Goal: Task Accomplishment & Management: Manage account settings

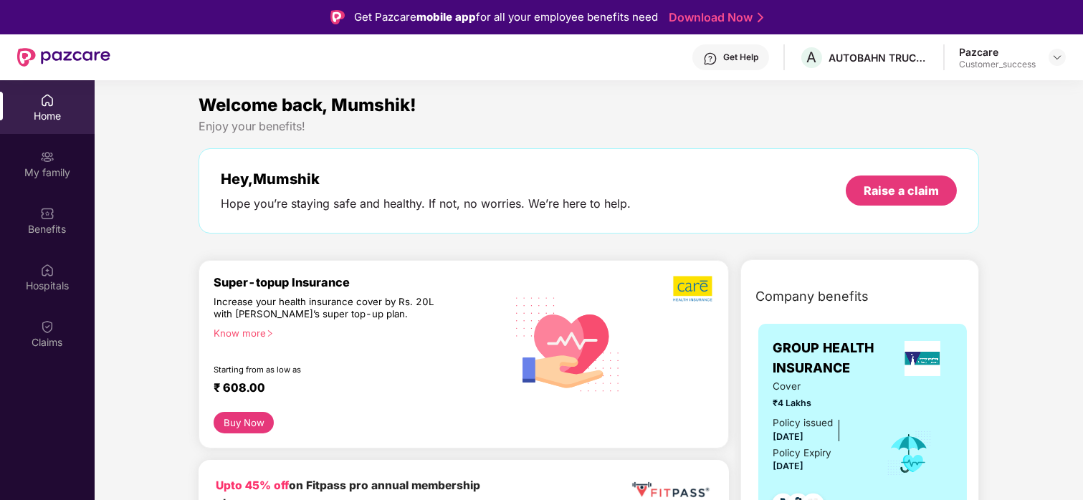
scroll to position [61, 0]
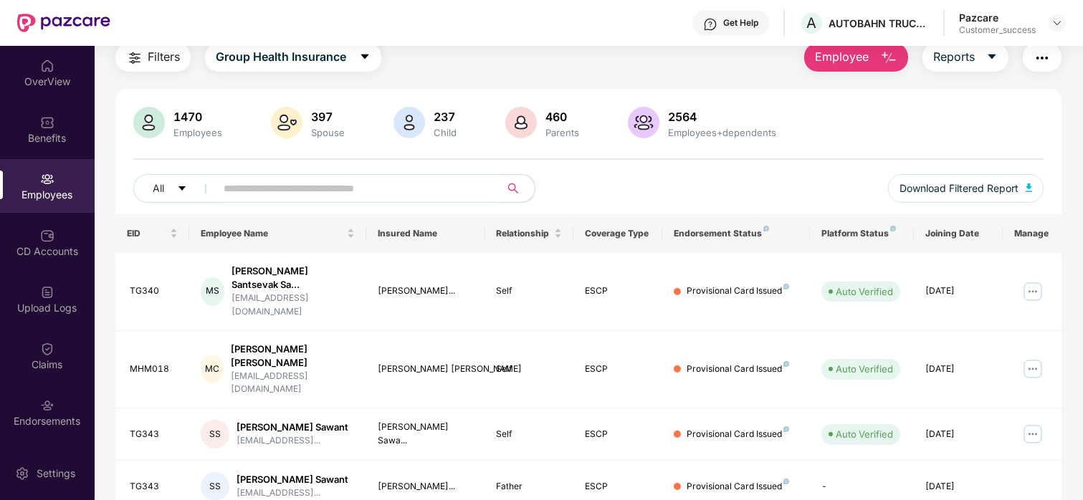
scroll to position [96, 0]
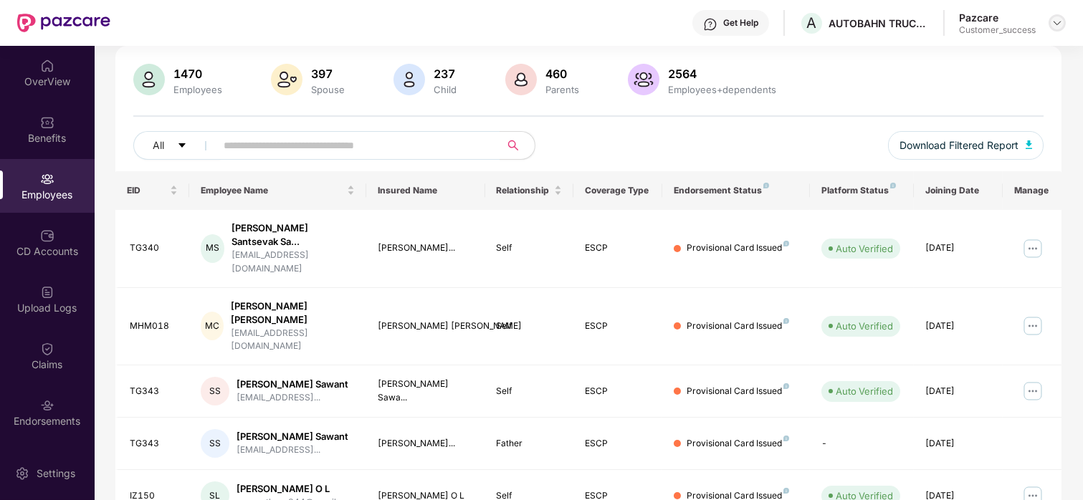
click at [1051, 22] on img at bounding box center [1056, 22] width 11 height 11
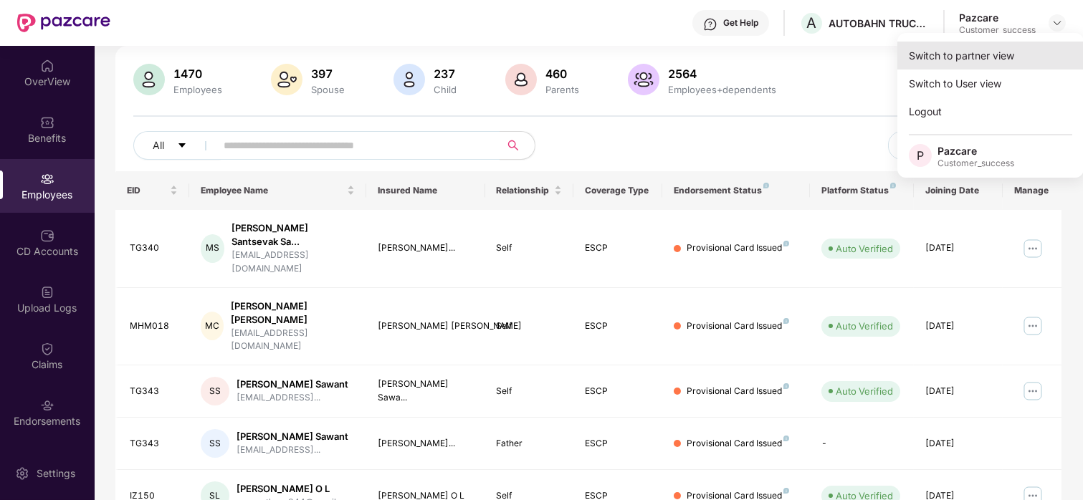
click at [982, 57] on div "Switch to partner view" at bounding box center [990, 56] width 186 height 28
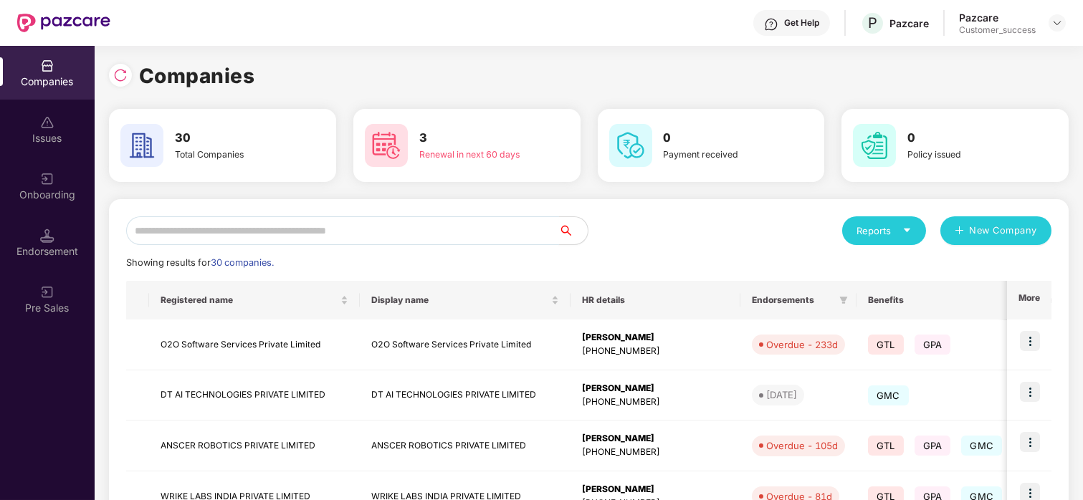
click at [288, 237] on input "text" at bounding box center [342, 230] width 433 height 29
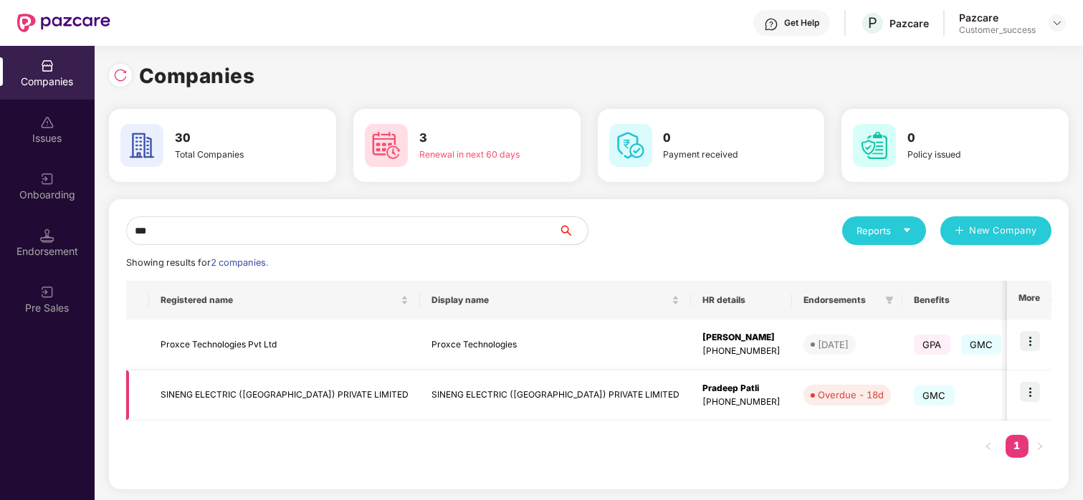
type input "***"
click at [1020, 394] on img at bounding box center [1030, 392] width 20 height 20
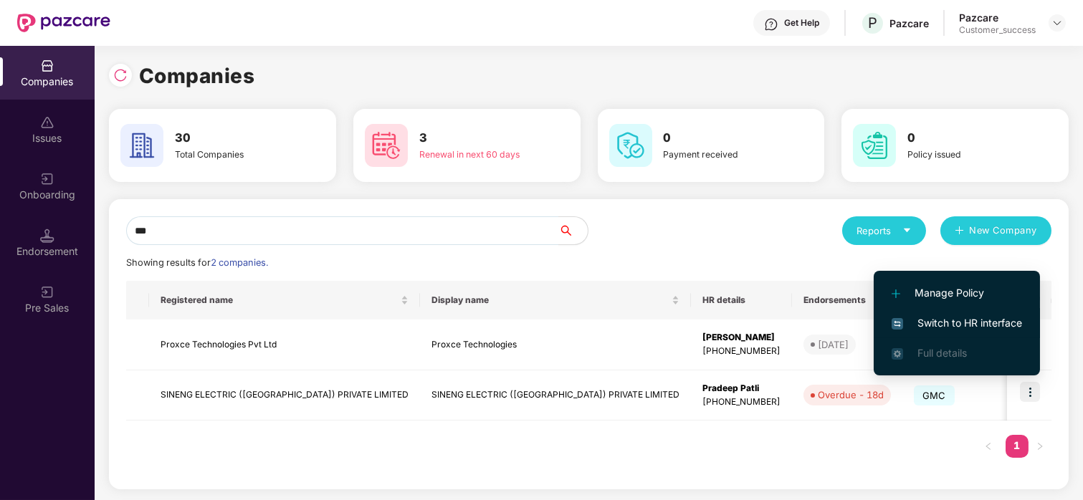
click at [938, 312] on li "Switch to HR interface" at bounding box center [957, 323] width 166 height 30
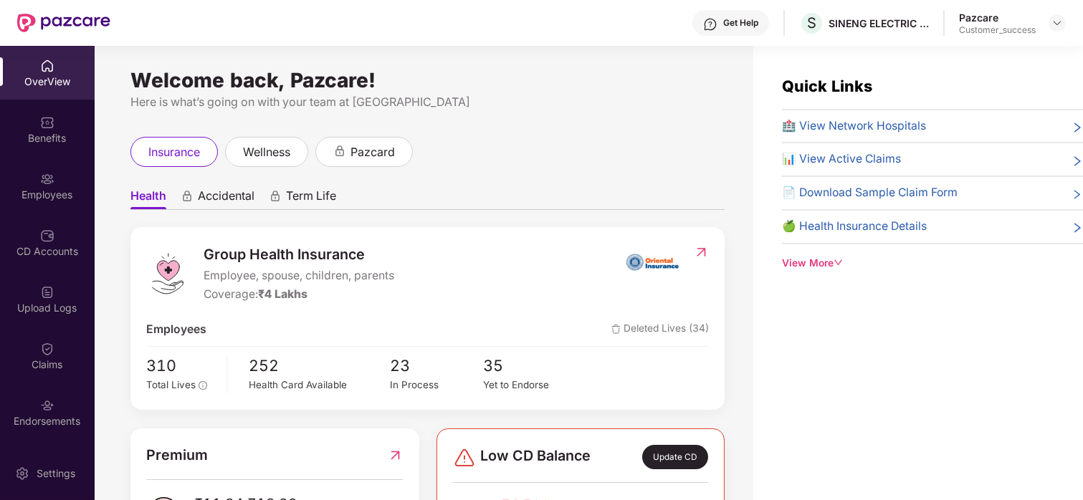
click at [28, 358] on div "Claims" at bounding box center [47, 365] width 95 height 14
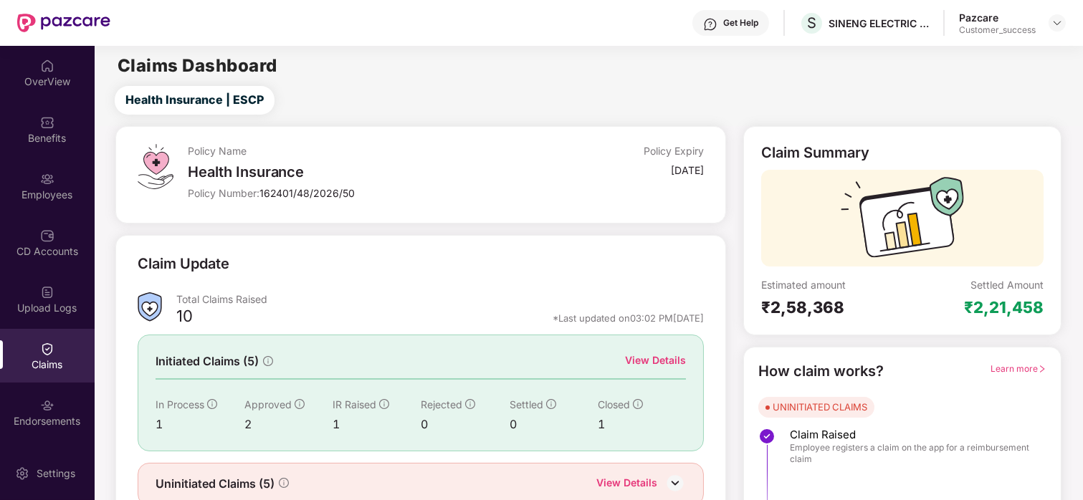
click at [635, 365] on div "View Details" at bounding box center [655, 361] width 61 height 16
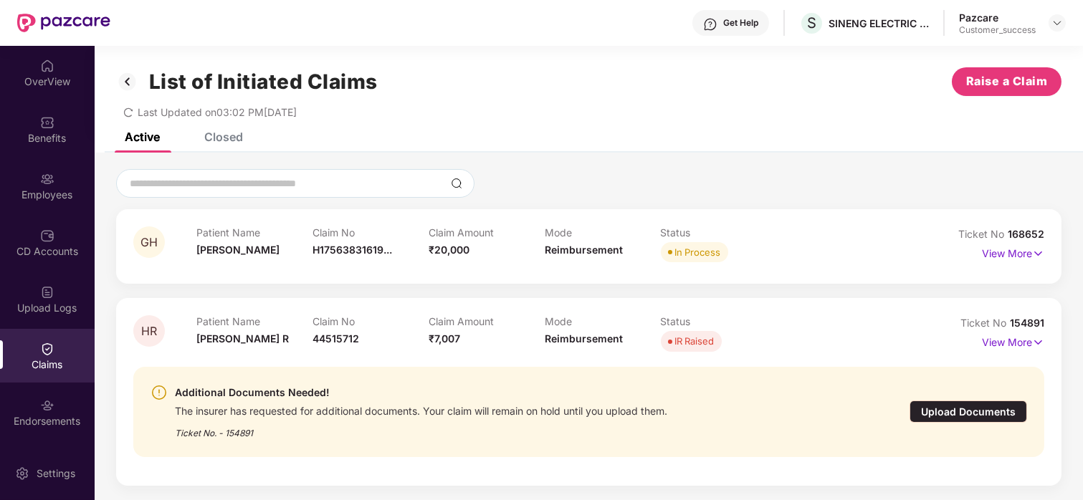
scroll to position [8, 0]
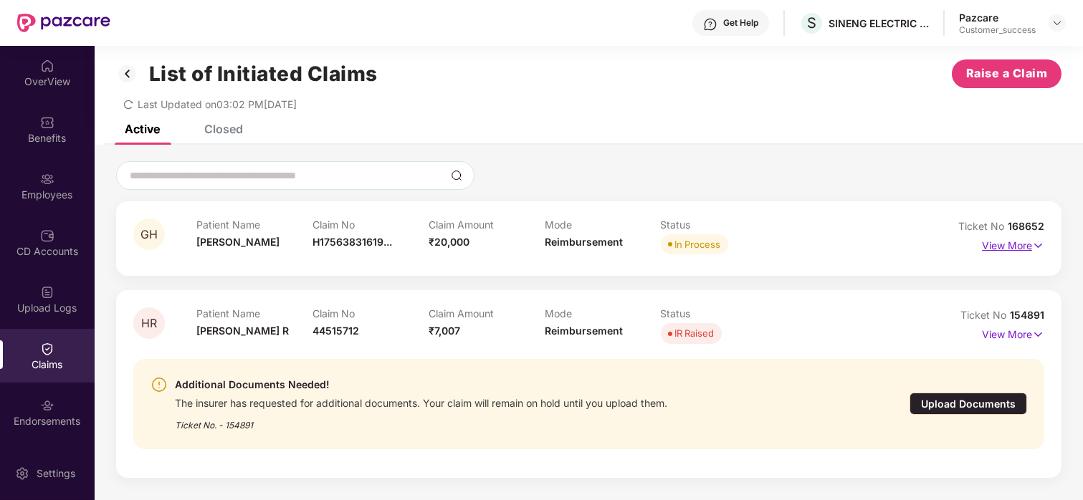
click at [1002, 244] on p "View More" at bounding box center [1013, 243] width 62 height 19
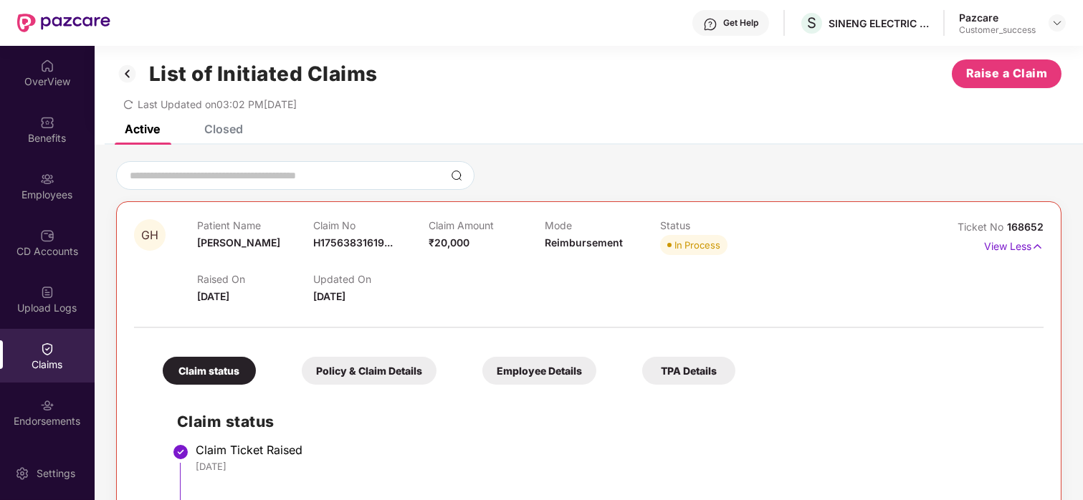
click at [541, 368] on div "Employee Details" at bounding box center [539, 371] width 114 height 28
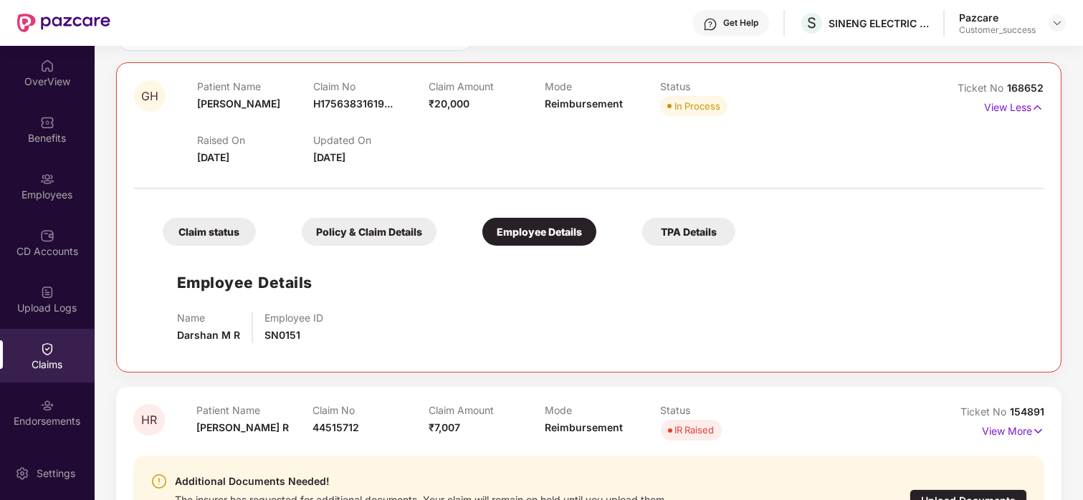
scroll to position [154, 0]
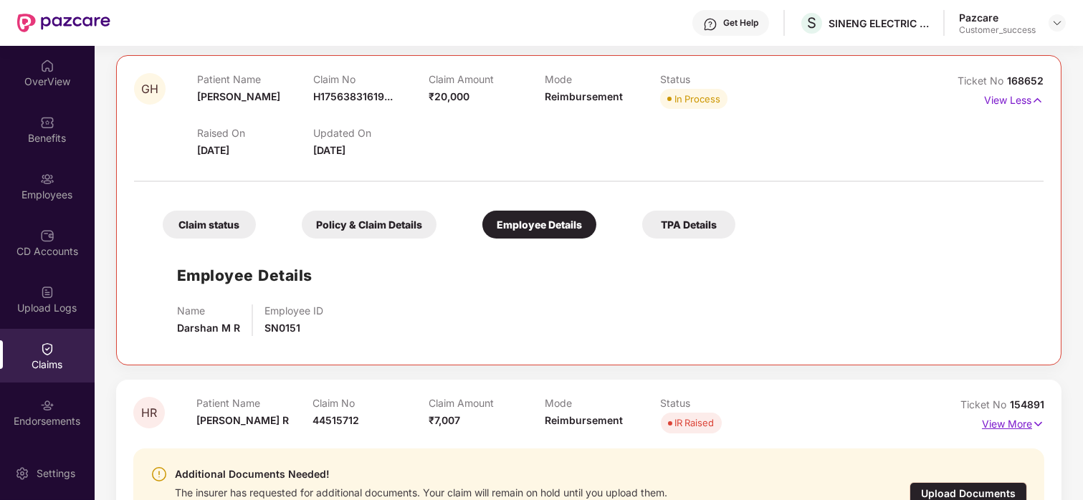
click at [1016, 428] on p "View More" at bounding box center [1013, 422] width 62 height 19
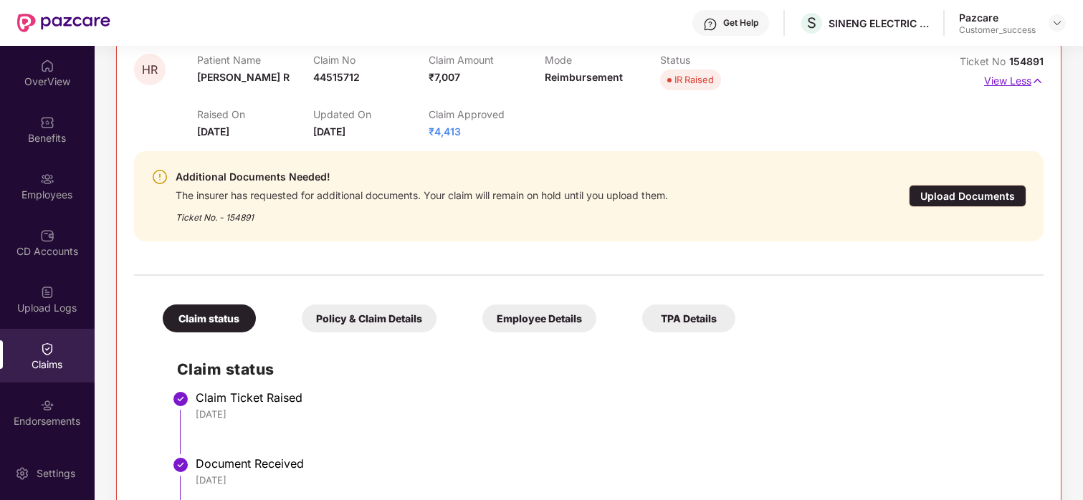
scroll to position [509, 0]
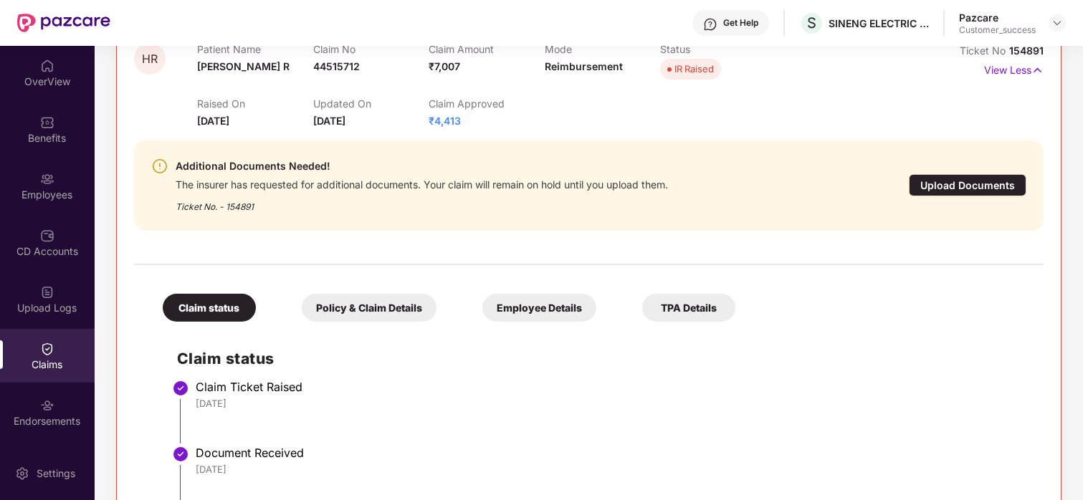
click at [504, 310] on div "Employee Details" at bounding box center [539, 308] width 114 height 28
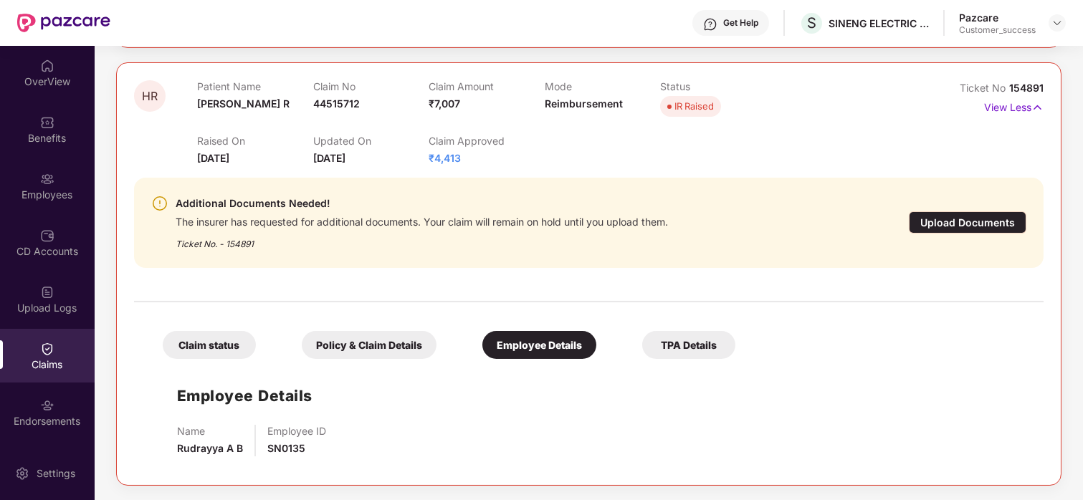
click at [211, 340] on div "Claim status" at bounding box center [209, 345] width 93 height 28
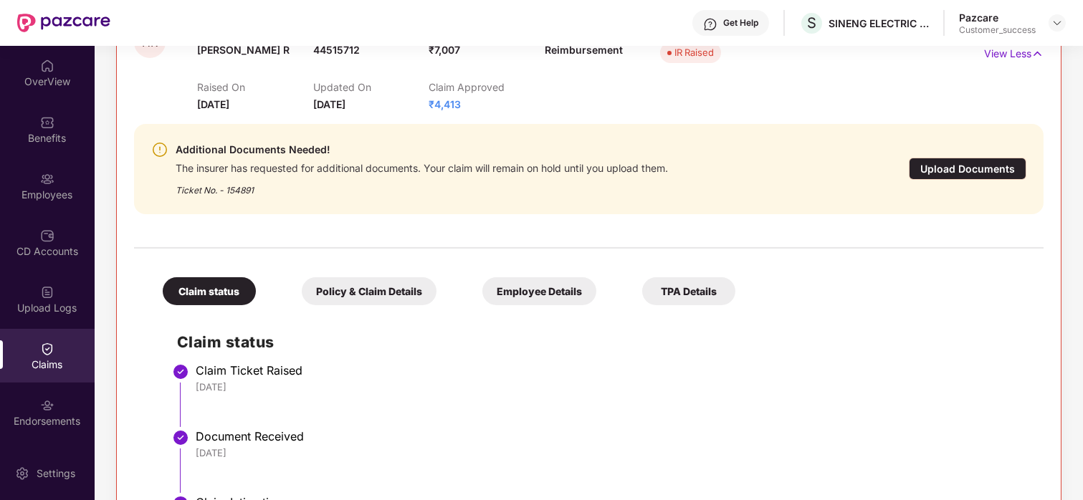
scroll to position [322, 0]
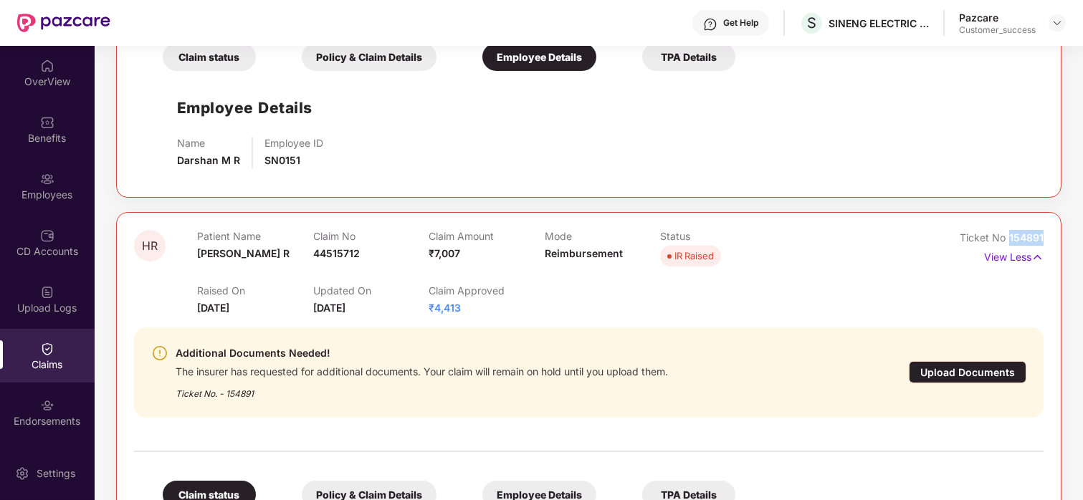
drag, startPoint x: 1048, startPoint y: 236, endPoint x: 1007, endPoint y: 235, distance: 41.6
copy span "154891"
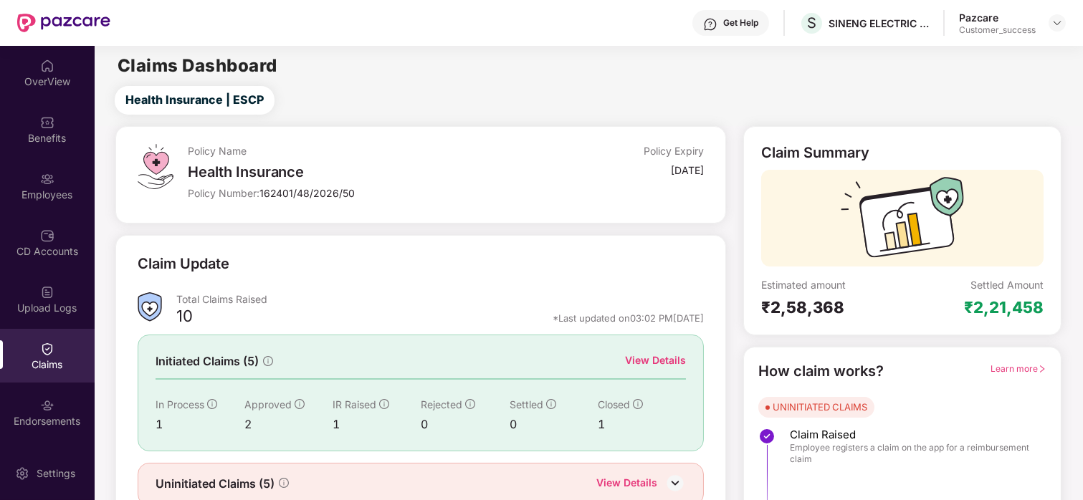
click at [65, 82] on div "OverView" at bounding box center [47, 82] width 95 height 14
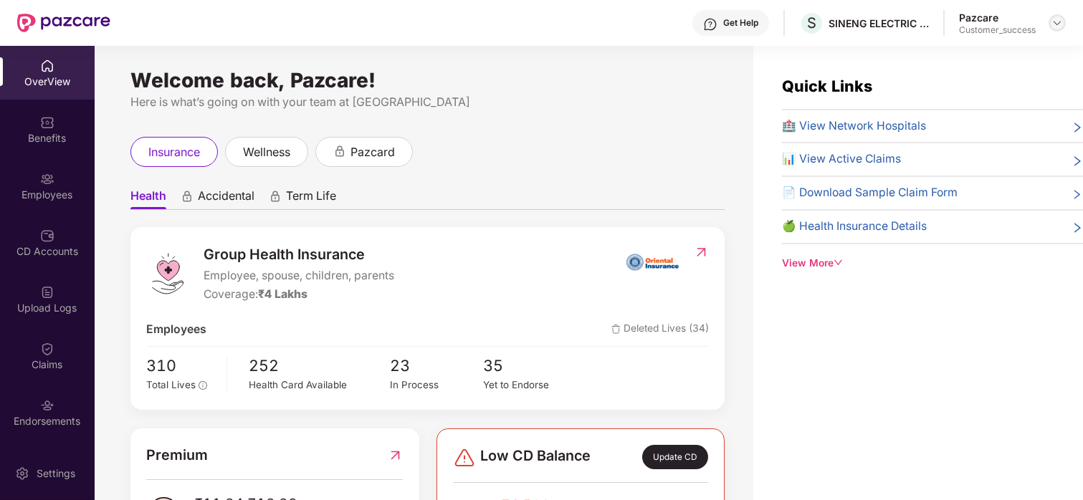
click at [1051, 18] on img at bounding box center [1056, 22] width 11 height 11
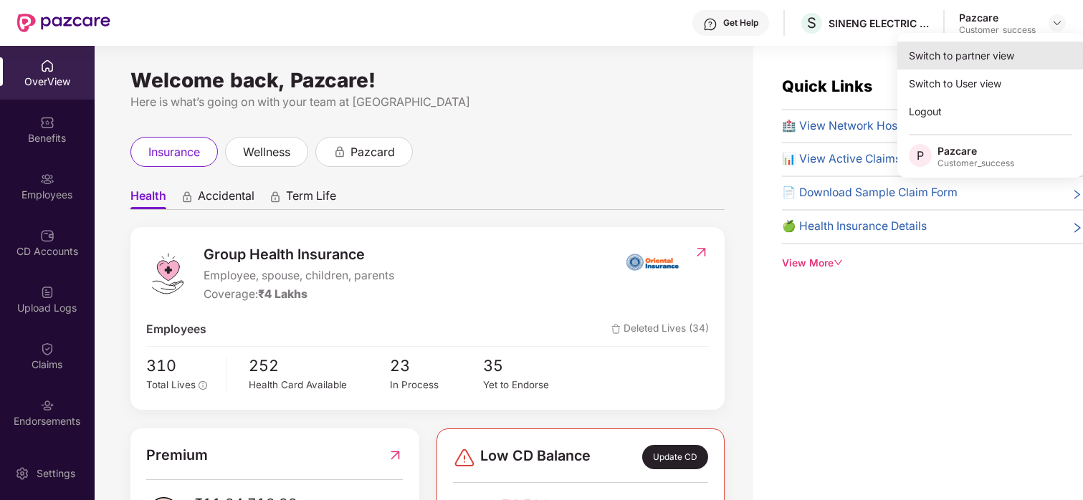
click at [993, 49] on div "Switch to partner view" at bounding box center [990, 56] width 186 height 28
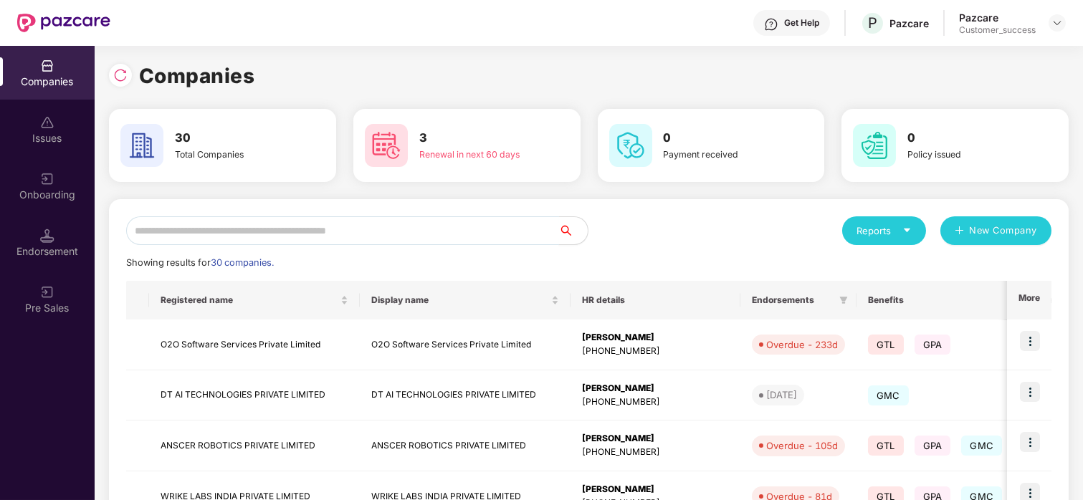
click at [479, 231] on input "text" at bounding box center [342, 230] width 433 height 29
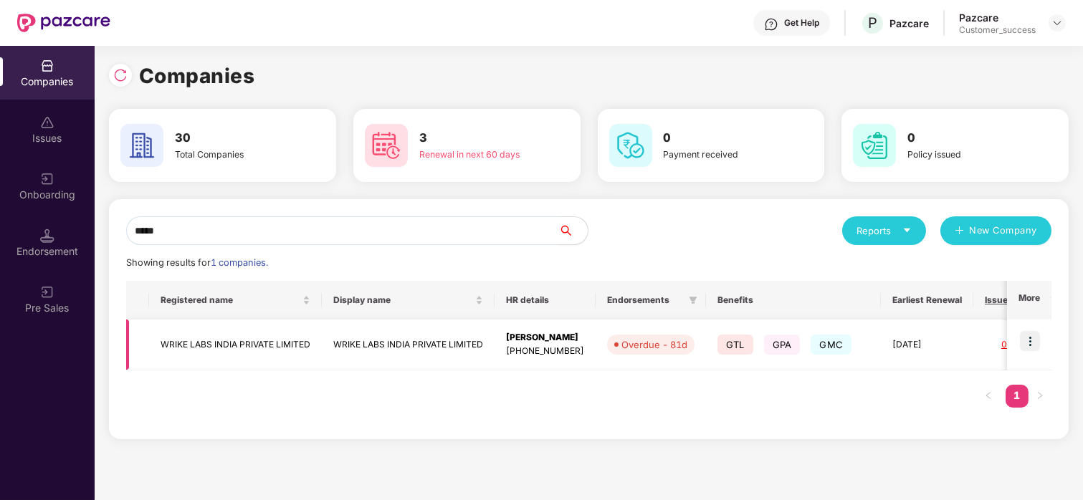
type input "*****"
click at [1034, 339] on img at bounding box center [1030, 341] width 20 height 20
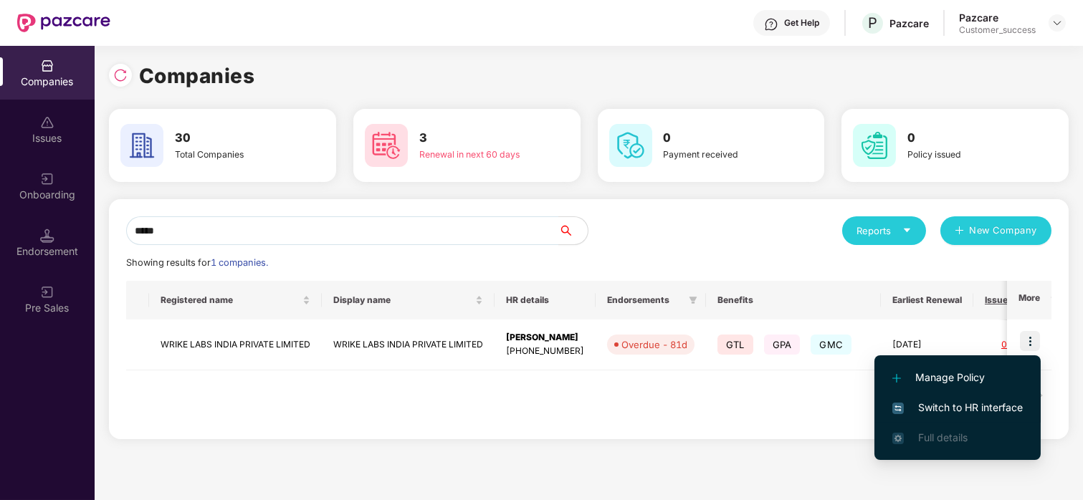
click at [972, 397] on li "Switch to HR interface" at bounding box center [957, 408] width 166 height 30
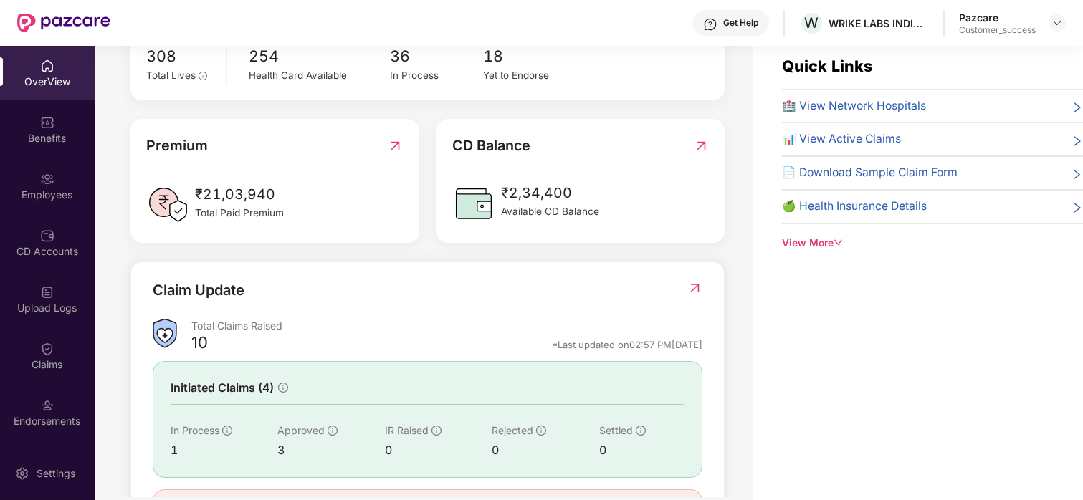
scroll to position [275, 0]
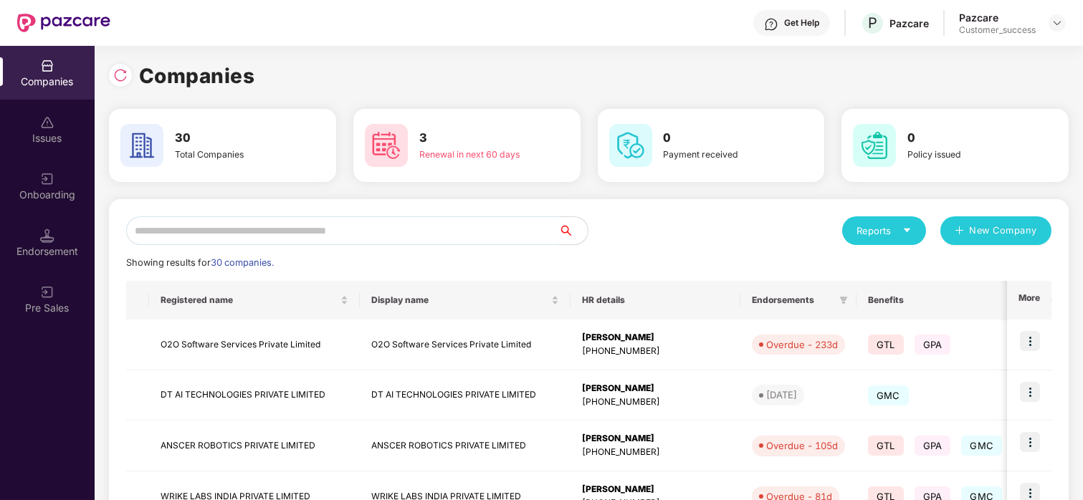
click at [207, 229] on input "text" at bounding box center [342, 230] width 433 height 29
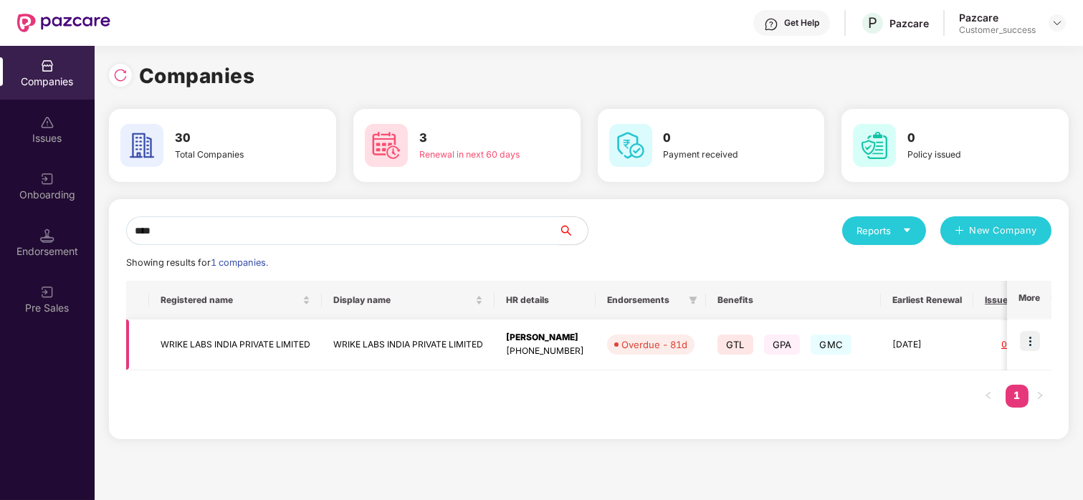
type input "****"
click at [177, 342] on td "WRIKE LABS INDIA PRIVATE LIMITED" at bounding box center [235, 345] width 173 height 51
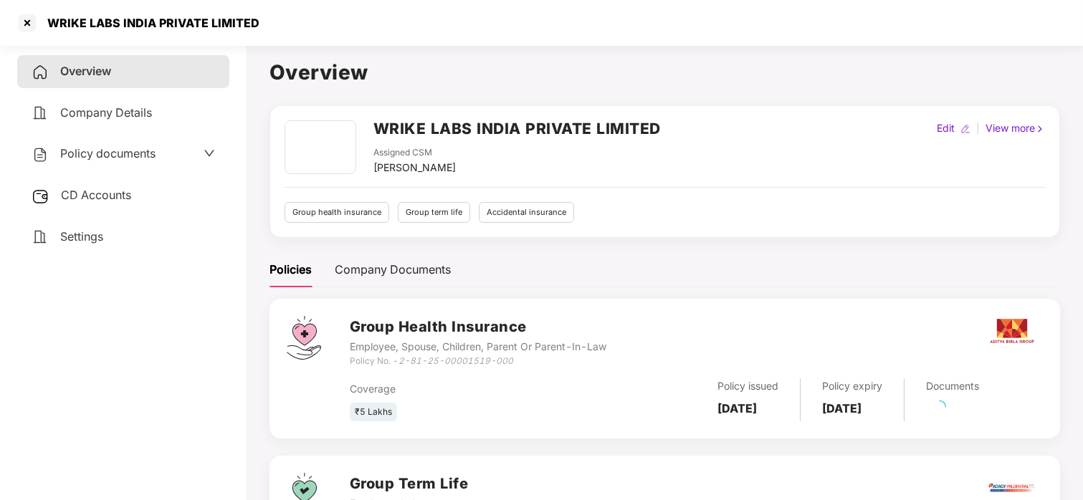
click at [132, 153] on span "Policy documents" at bounding box center [107, 153] width 95 height 14
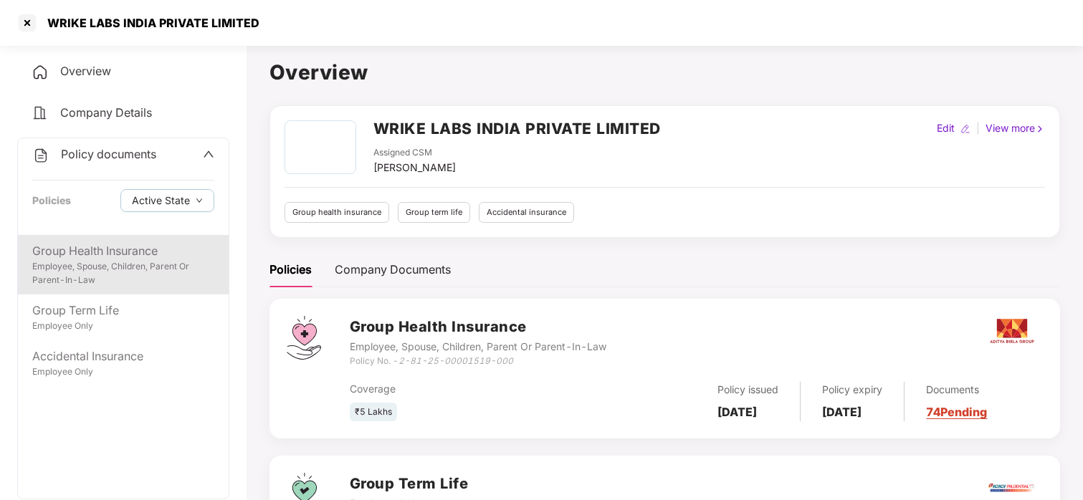
click at [148, 270] on div "Employee, Spouse, Children, Parent Or Parent-In-Law" at bounding box center [123, 273] width 182 height 27
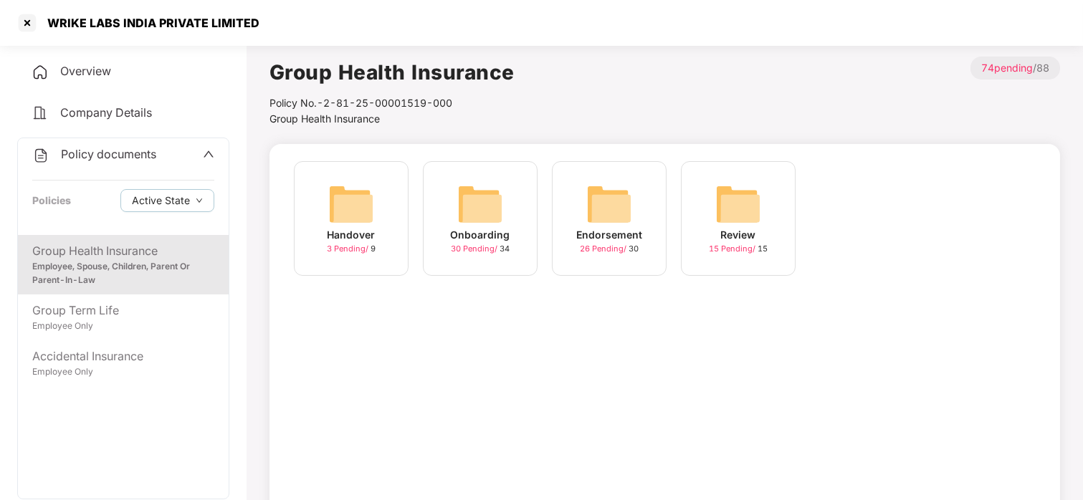
click at [525, 236] on div "Onboarding 30 Pending / 34" at bounding box center [480, 218] width 115 height 115
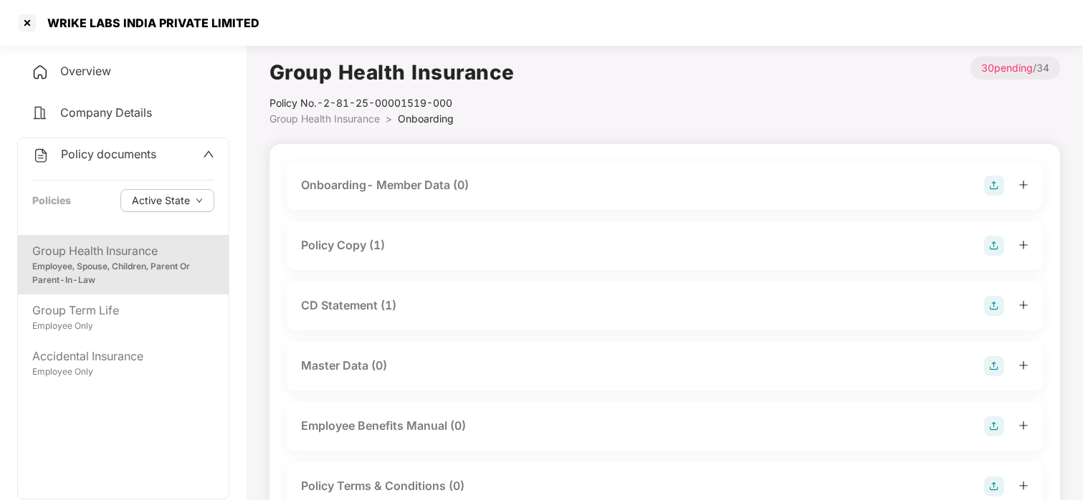
click at [366, 247] on div "Policy Copy (1)" at bounding box center [343, 245] width 84 height 18
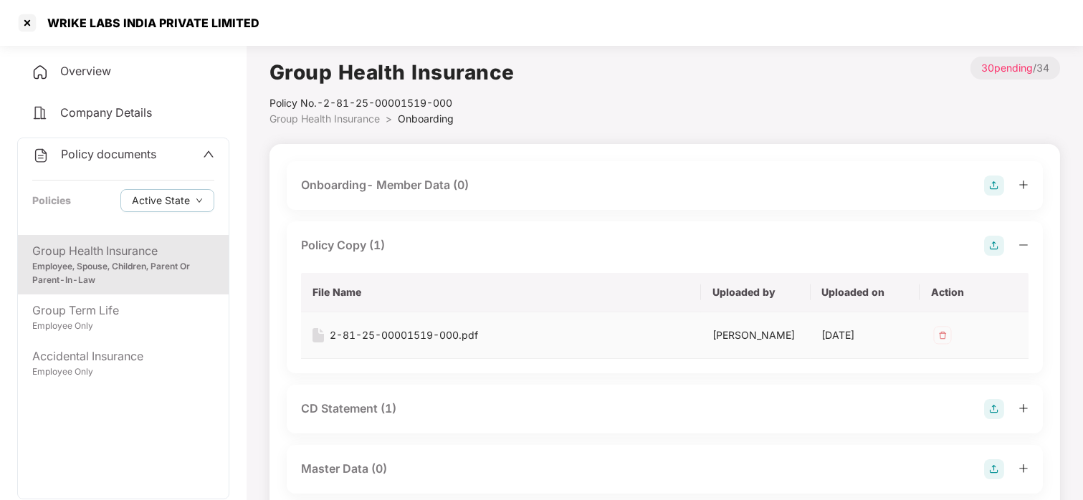
click at [448, 348] on td "2-81-25-00001519-000.pdf" at bounding box center [501, 335] width 400 height 47
click at [471, 340] on div "2-81-25-00001519-000.pdf" at bounding box center [404, 335] width 148 height 16
click at [21, 13] on div at bounding box center [27, 22] width 23 height 23
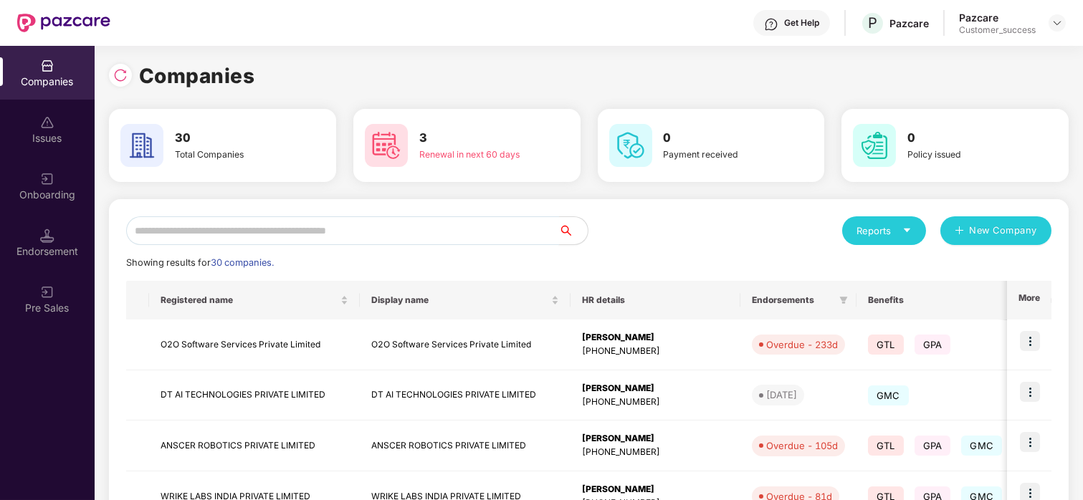
click at [201, 218] on input "text" at bounding box center [342, 230] width 433 height 29
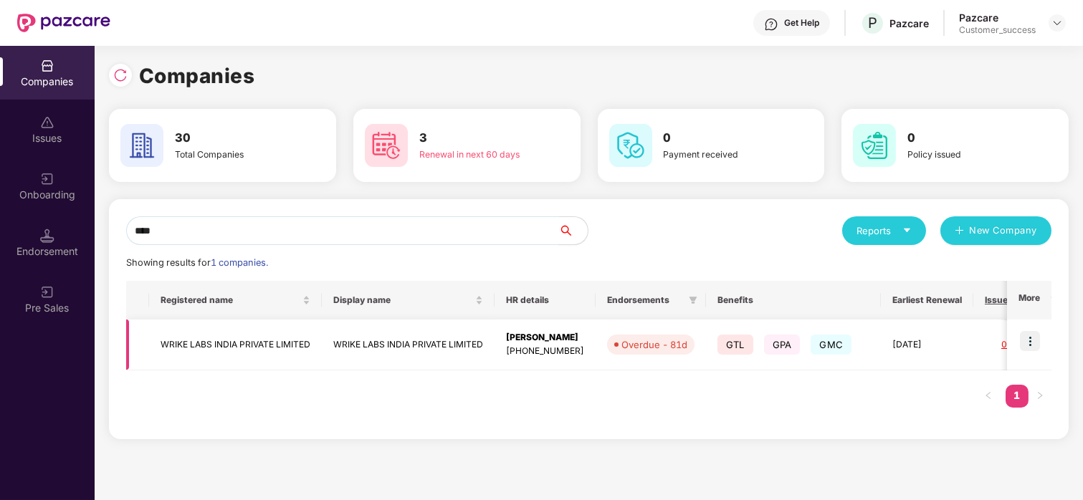
type input "****"
click at [1028, 333] on img at bounding box center [1030, 341] width 20 height 20
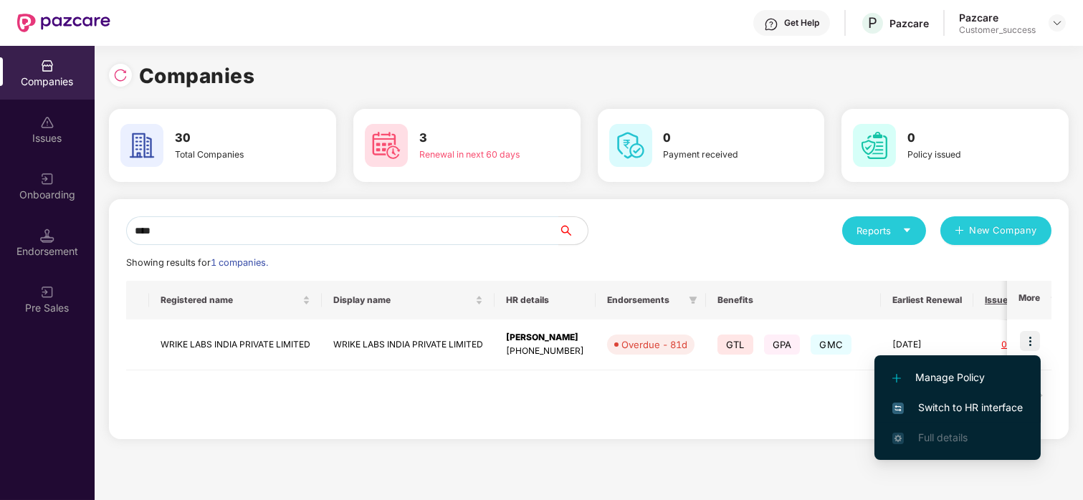
click at [935, 407] on span "Switch to HR interface" at bounding box center [957, 408] width 130 height 16
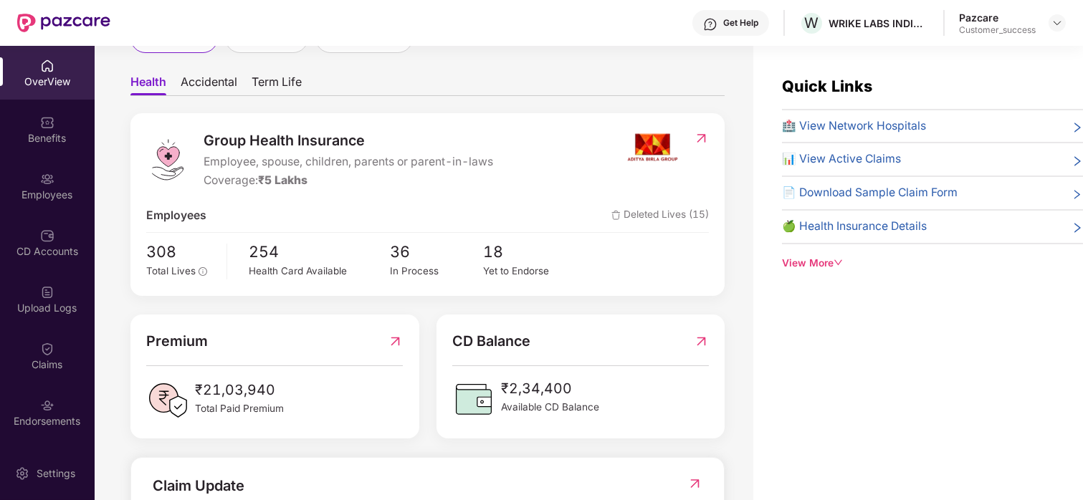
scroll to position [113, 0]
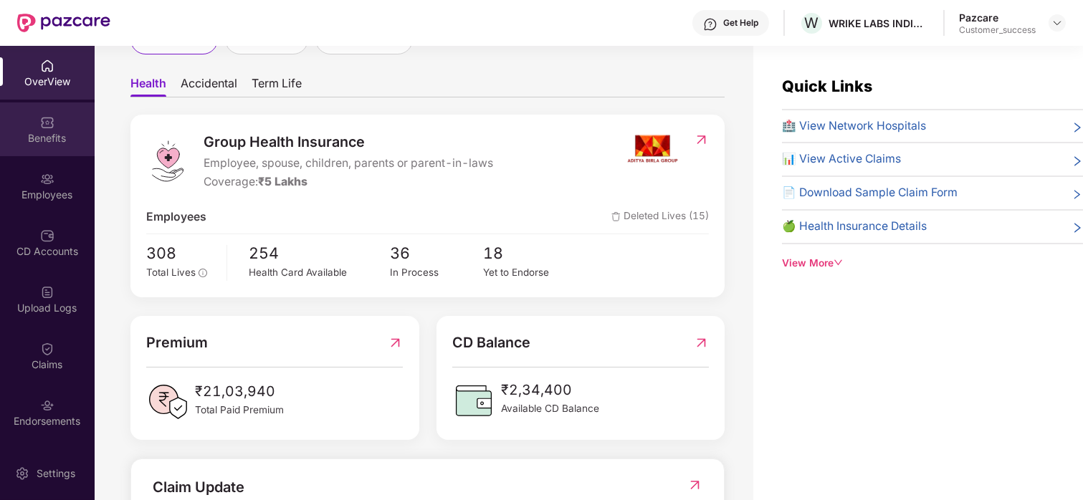
click at [34, 115] on div "Benefits" at bounding box center [47, 129] width 95 height 54
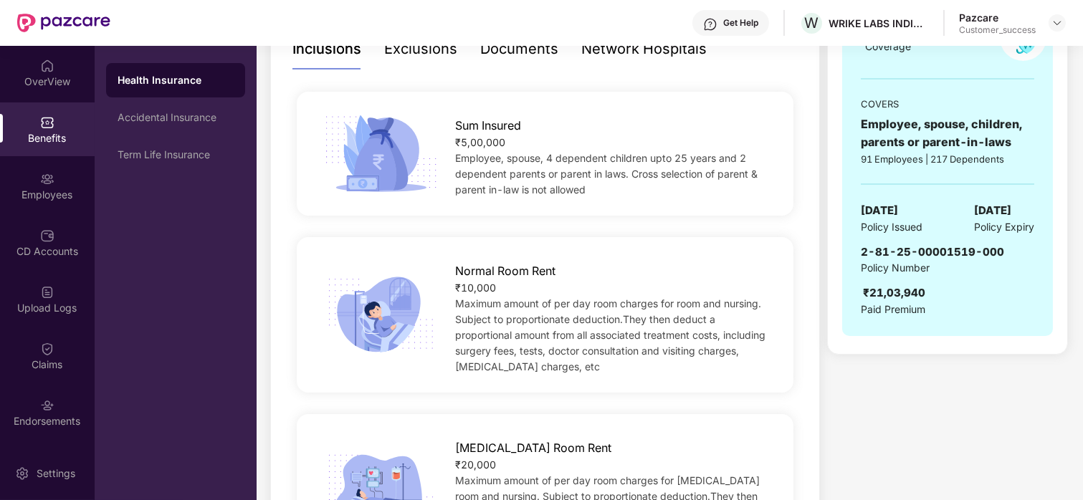
scroll to position [0, 0]
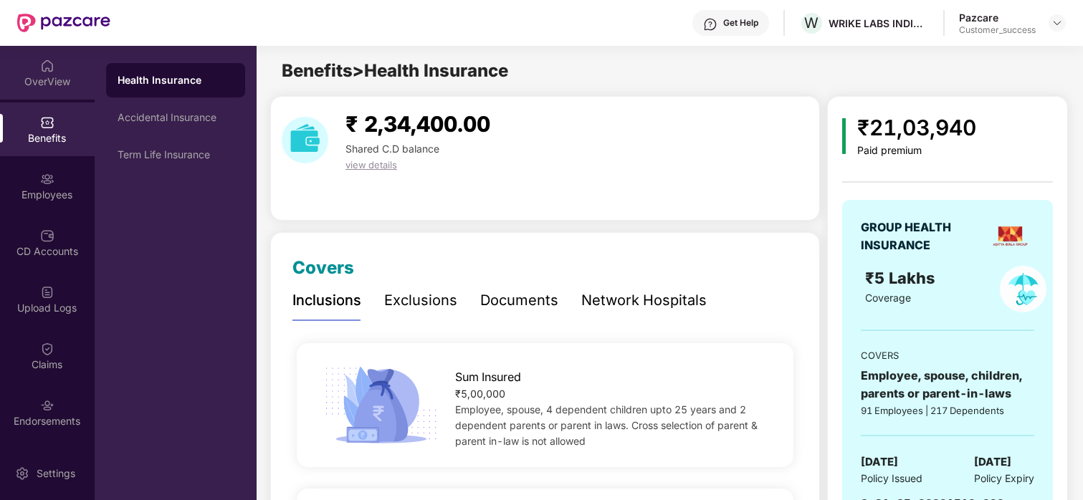
click at [49, 87] on div "OverView" at bounding box center [47, 82] width 95 height 14
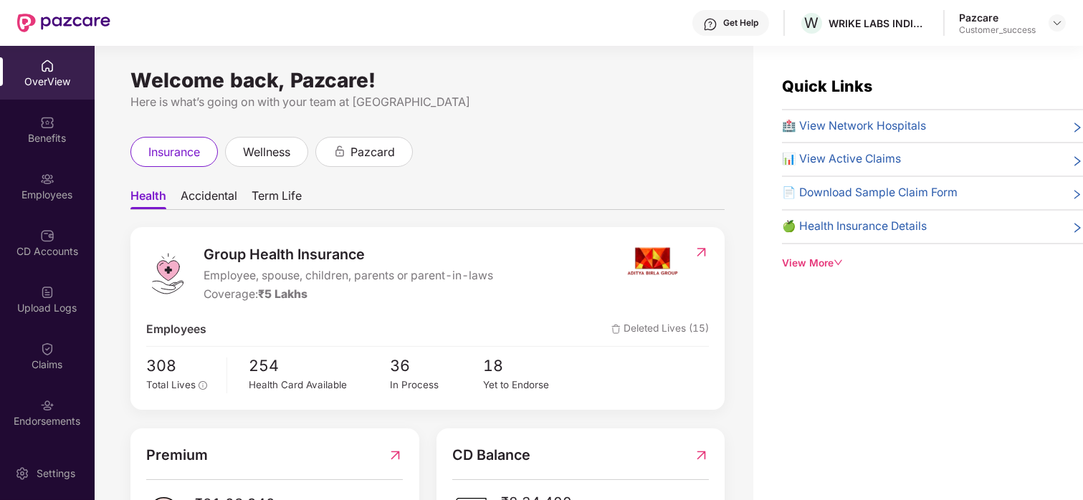
click at [790, 264] on div "View More" at bounding box center [932, 264] width 301 height 16
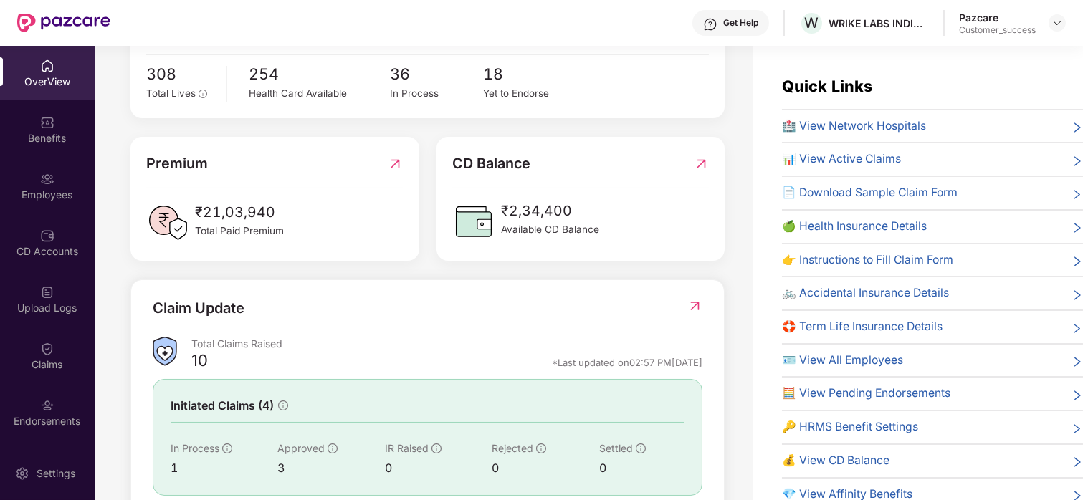
scroll to position [385, 0]
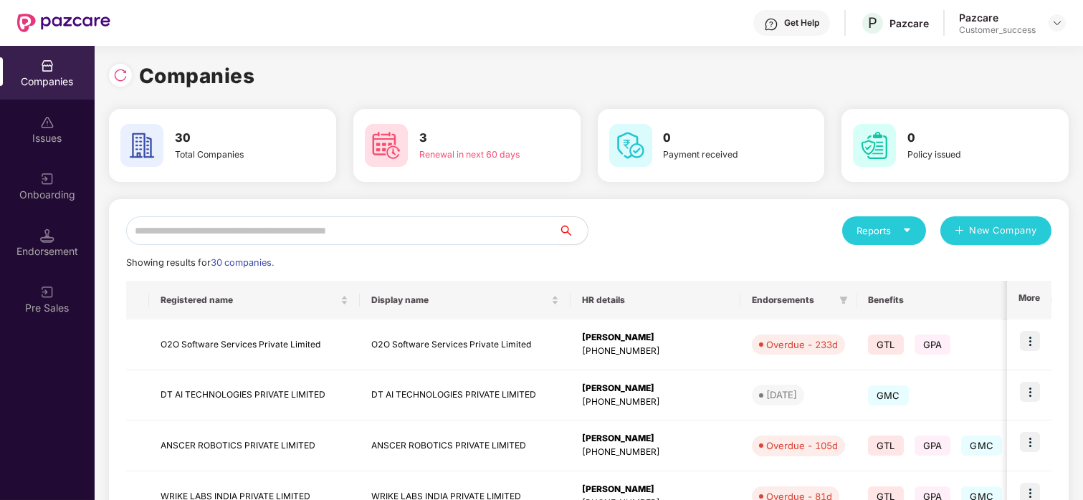
click at [243, 225] on input "text" at bounding box center [342, 230] width 433 height 29
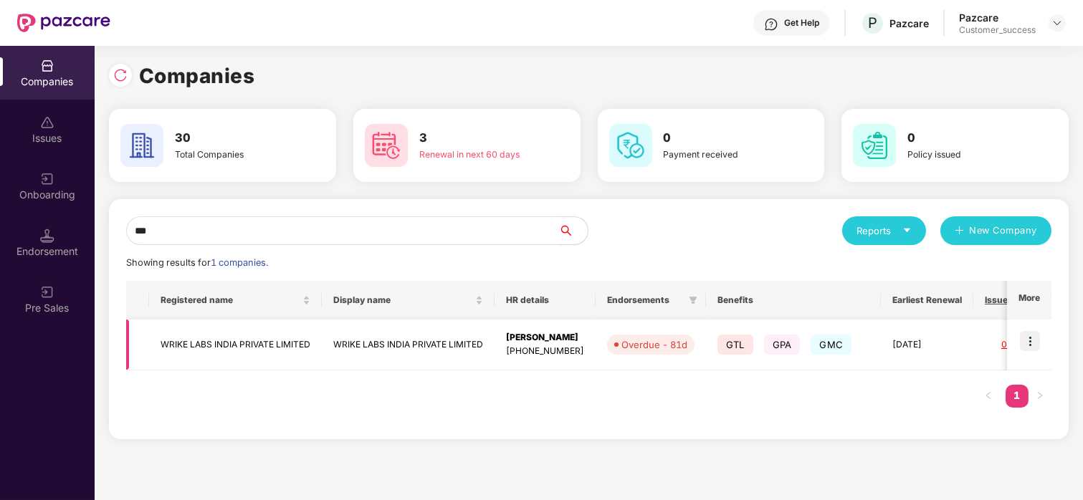
type input "***"
click at [1030, 340] on img at bounding box center [1030, 341] width 20 height 20
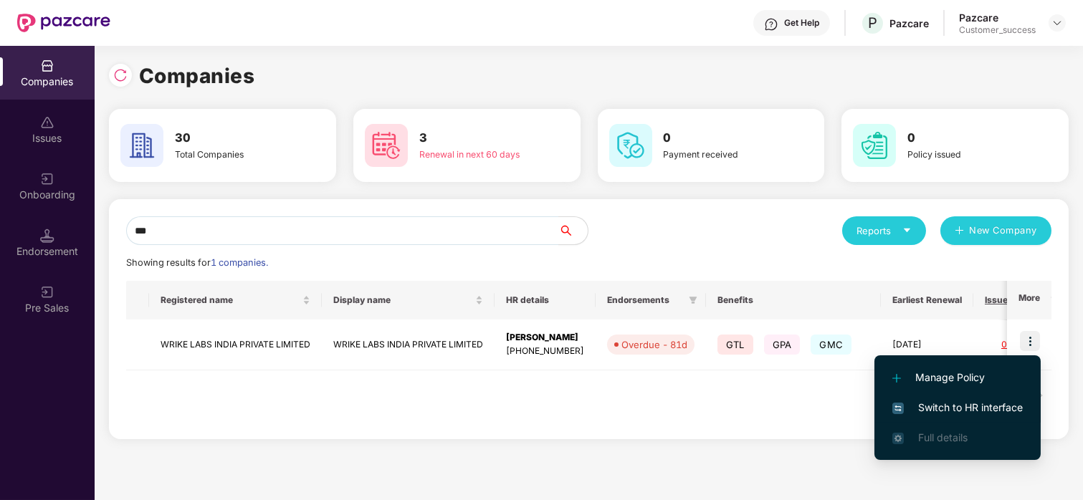
click at [919, 401] on span "Switch to HR interface" at bounding box center [957, 408] width 130 height 16
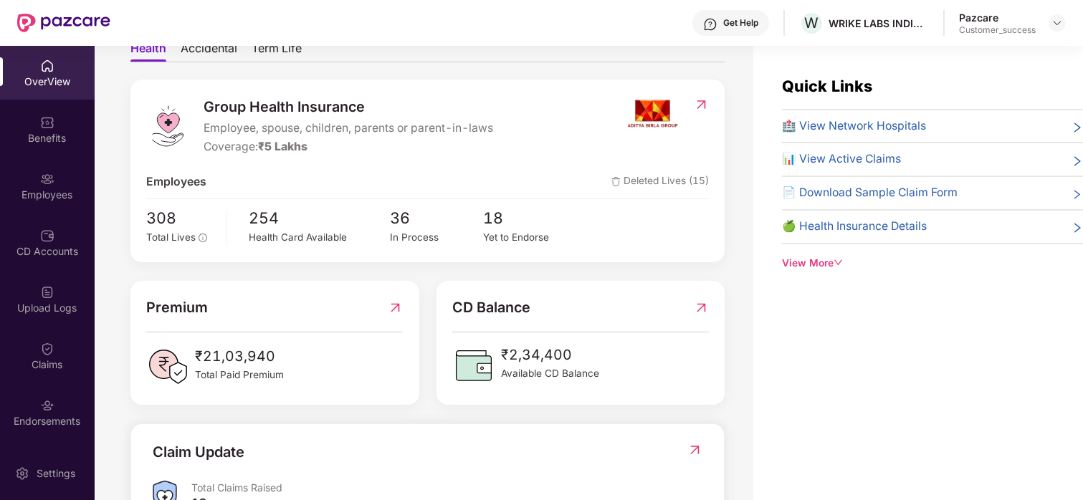
scroll to position [0, 0]
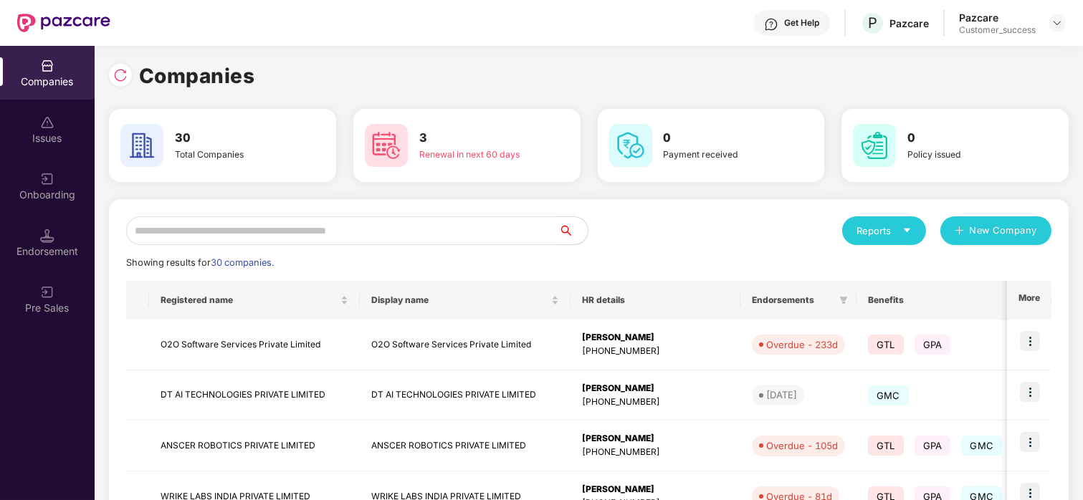
click at [281, 220] on input "text" at bounding box center [342, 230] width 433 height 29
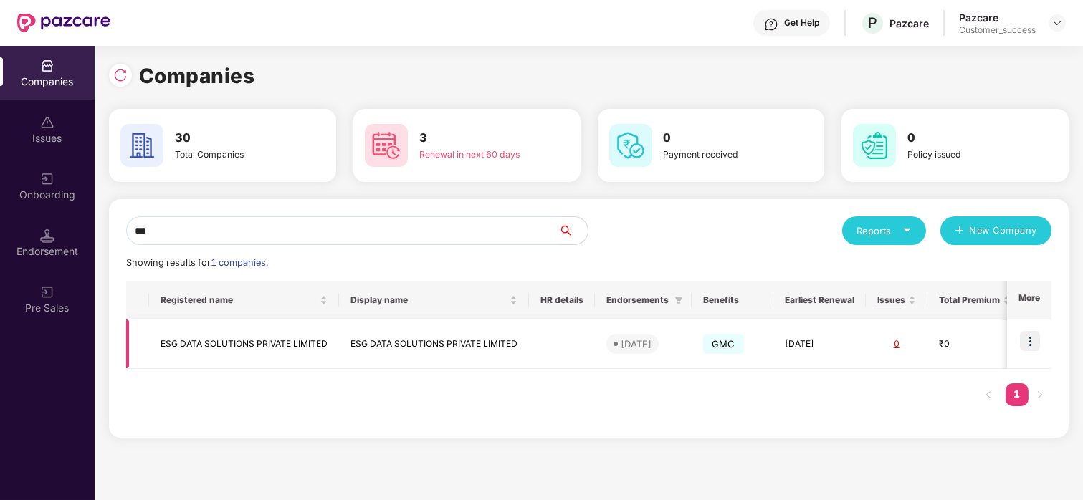
type input "***"
click at [235, 325] on td "ESG DATA SOLUTIONS PRIVATE LIMITED" at bounding box center [244, 344] width 190 height 49
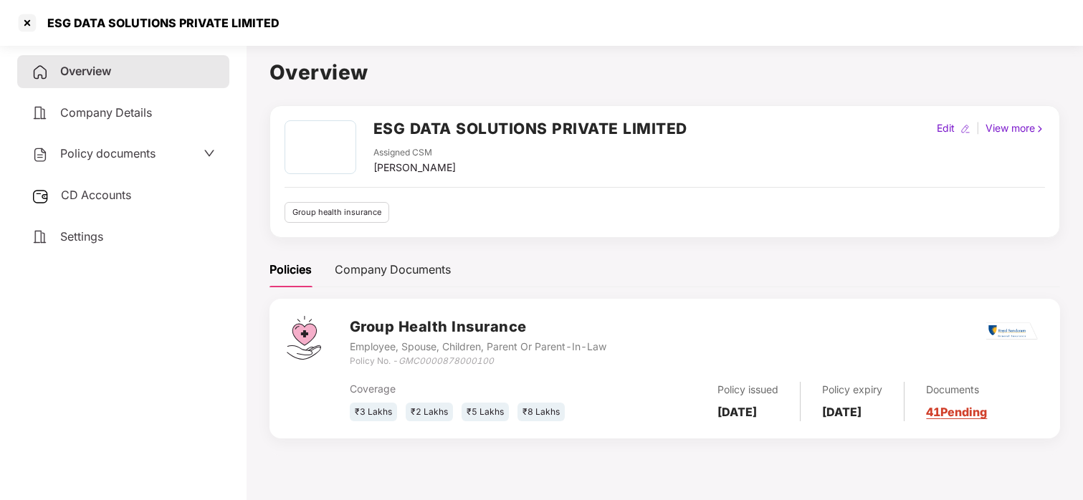
click at [105, 154] on span "Policy documents" at bounding box center [107, 153] width 95 height 14
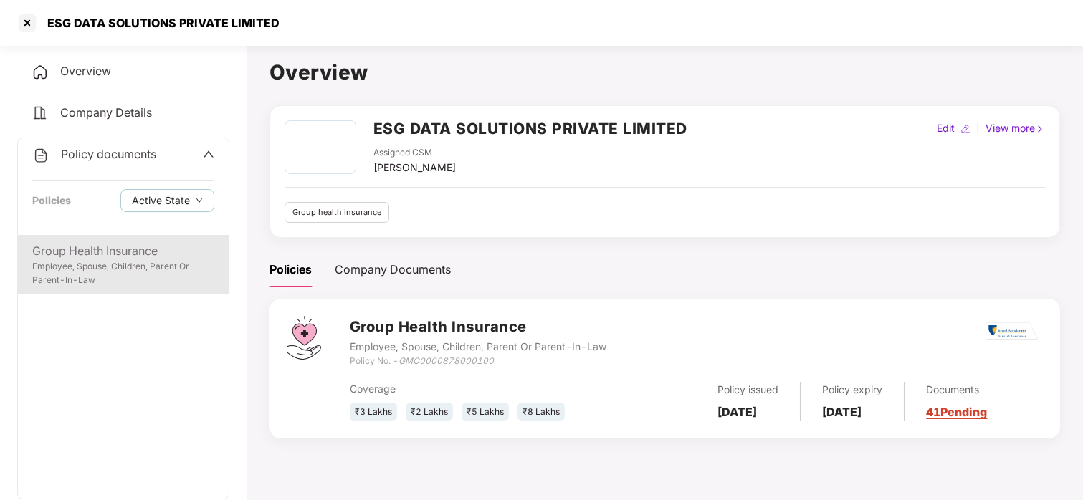
click at [98, 247] on div "Group Health Insurance" at bounding box center [123, 251] width 182 height 18
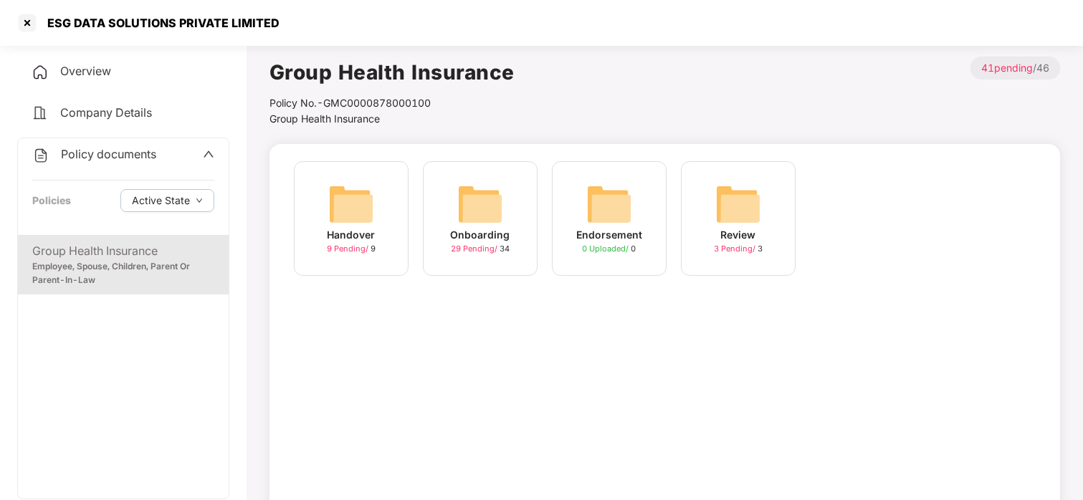
click at [478, 204] on img at bounding box center [480, 204] width 46 height 46
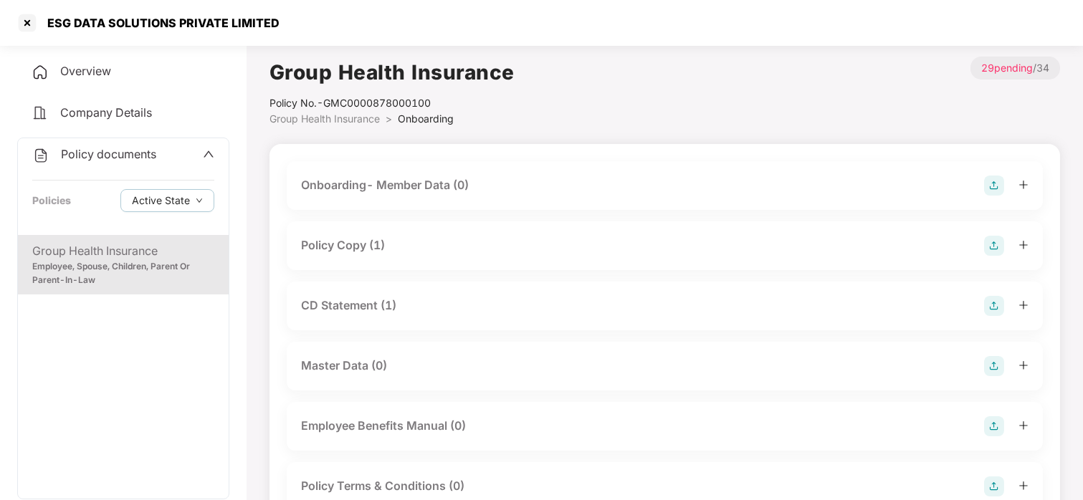
click at [335, 249] on div "Policy Copy (1)" at bounding box center [343, 245] width 84 height 18
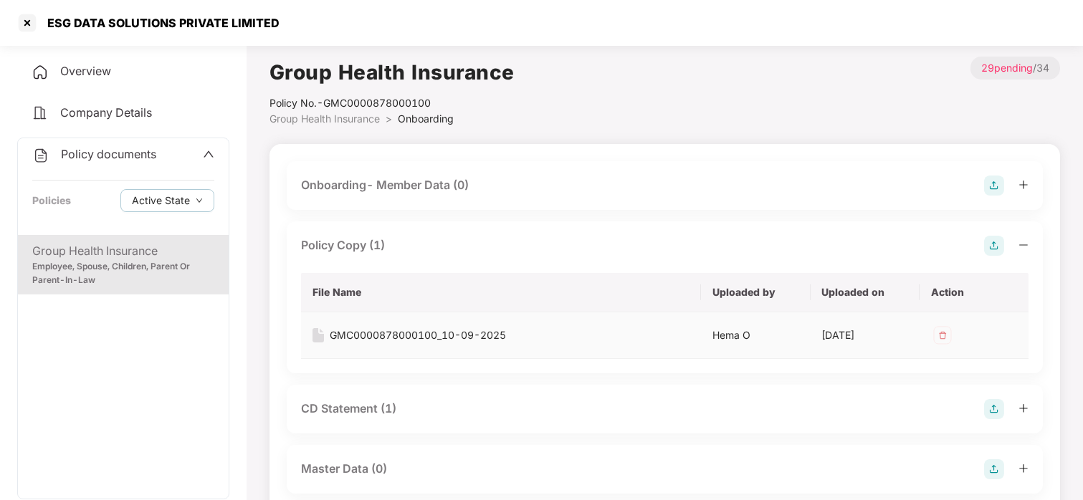
click at [421, 327] on div "GMC0000878000100_10-09-2025" at bounding box center [418, 335] width 176 height 16
click at [29, 23] on div at bounding box center [27, 22] width 23 height 23
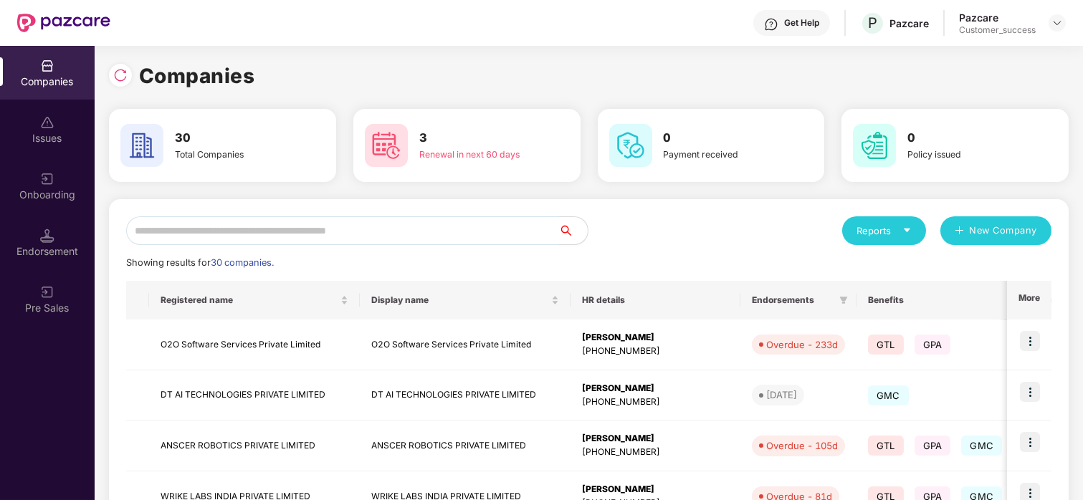
click at [239, 231] on input "text" at bounding box center [342, 230] width 433 height 29
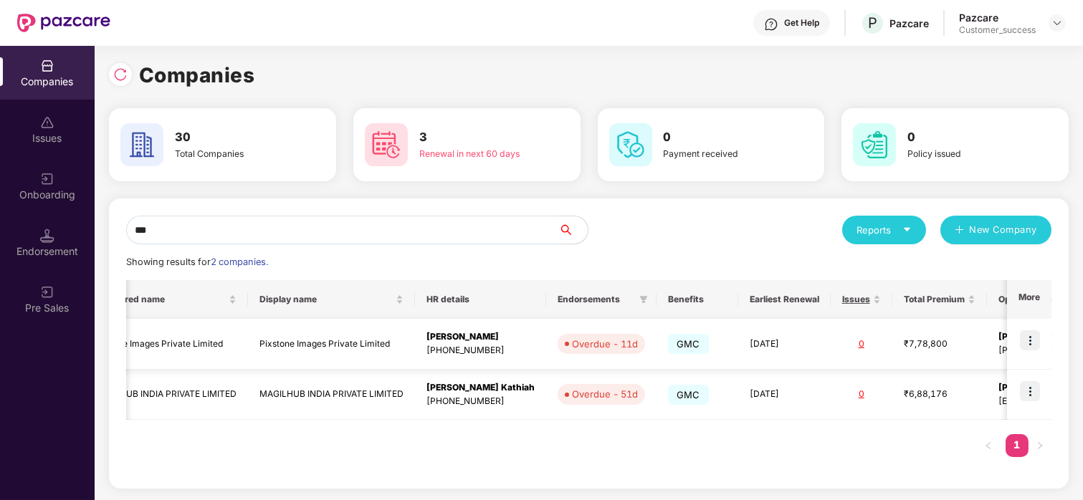
scroll to position [0, 75]
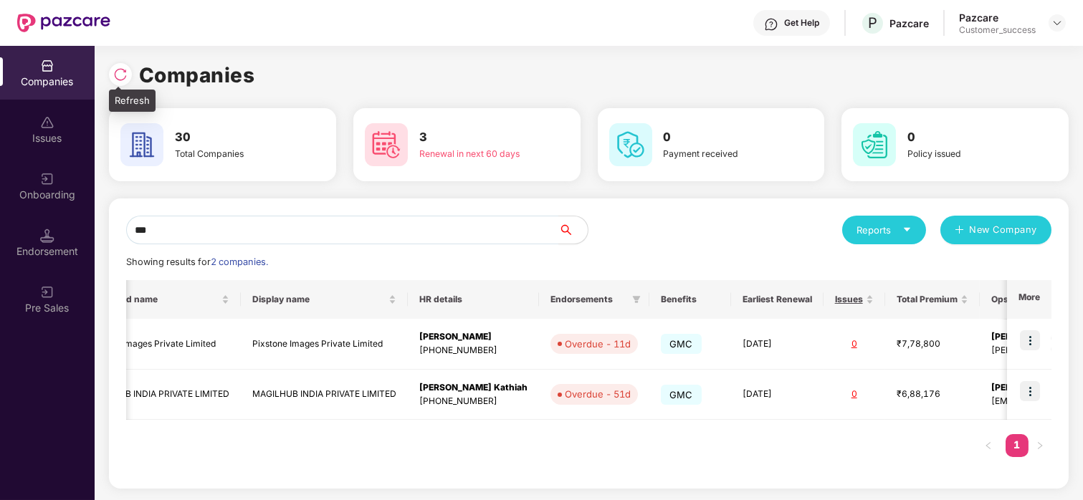
click at [115, 65] on div at bounding box center [120, 74] width 23 height 23
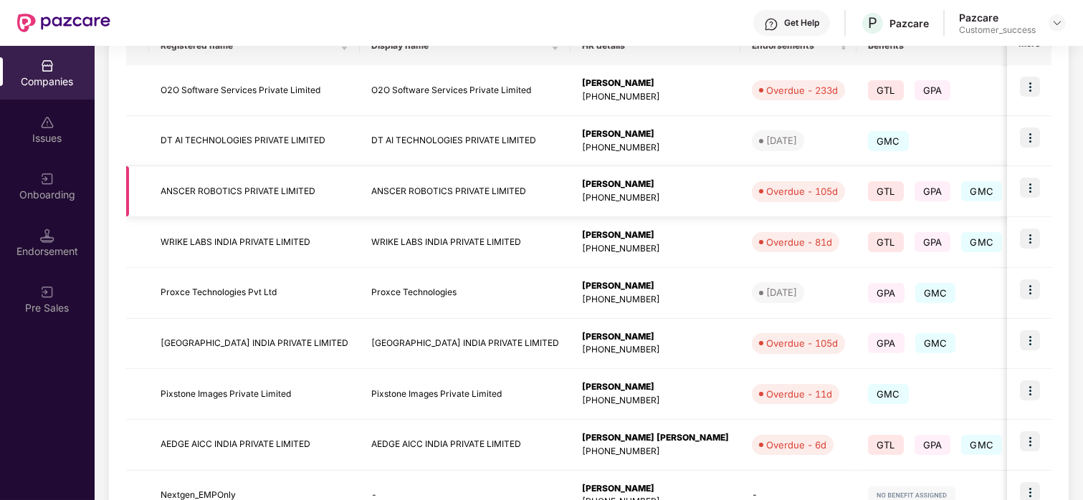
scroll to position [0, 0]
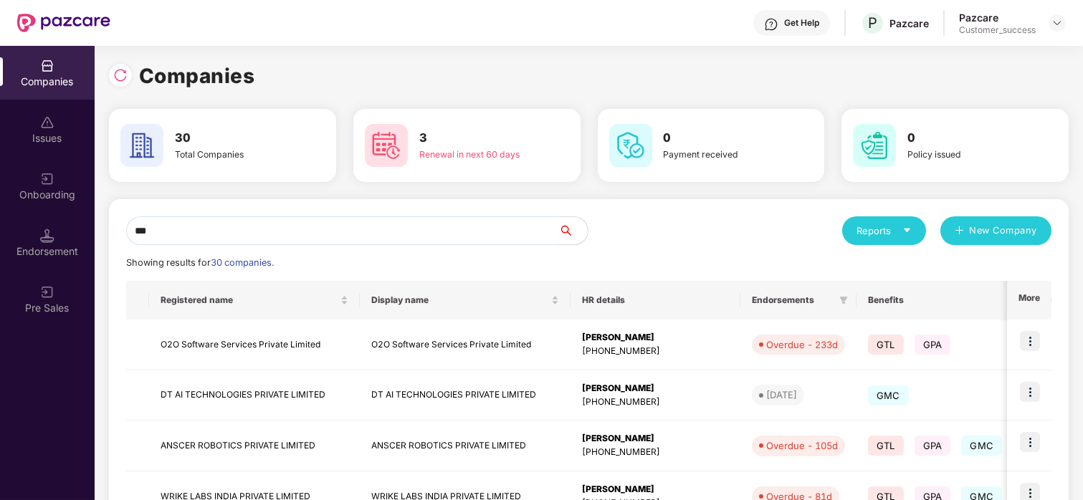
click at [196, 236] on input "***" at bounding box center [342, 230] width 433 height 29
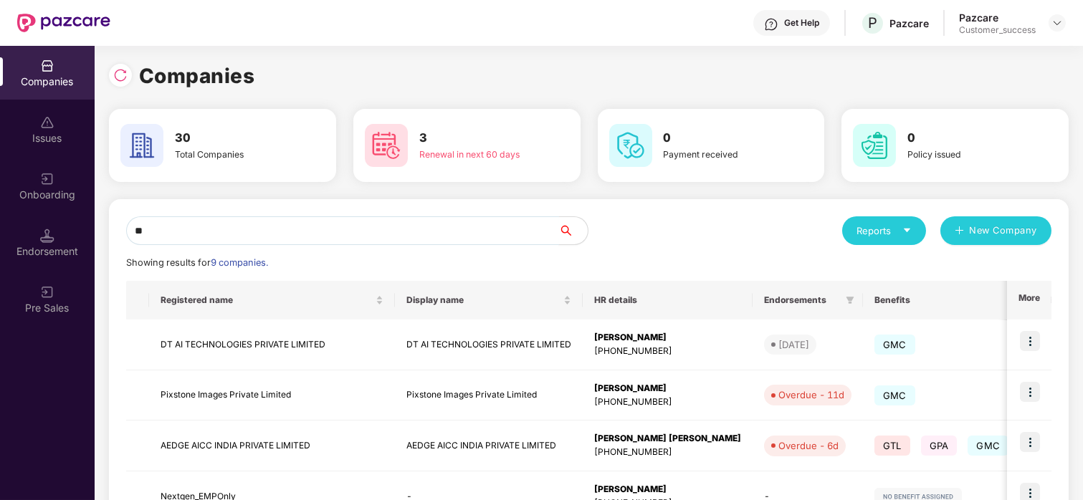
type input "*"
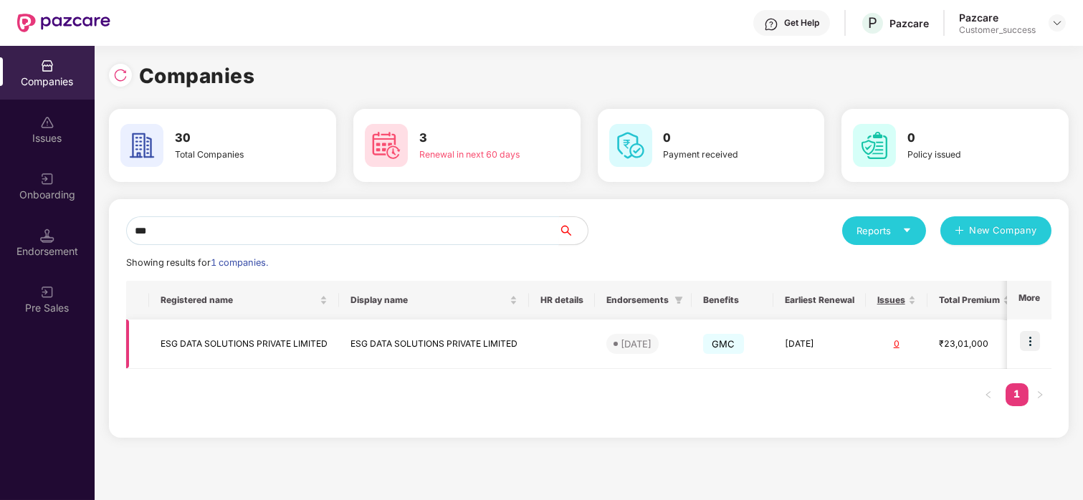
type input "***"
click at [1033, 336] on img at bounding box center [1030, 341] width 20 height 20
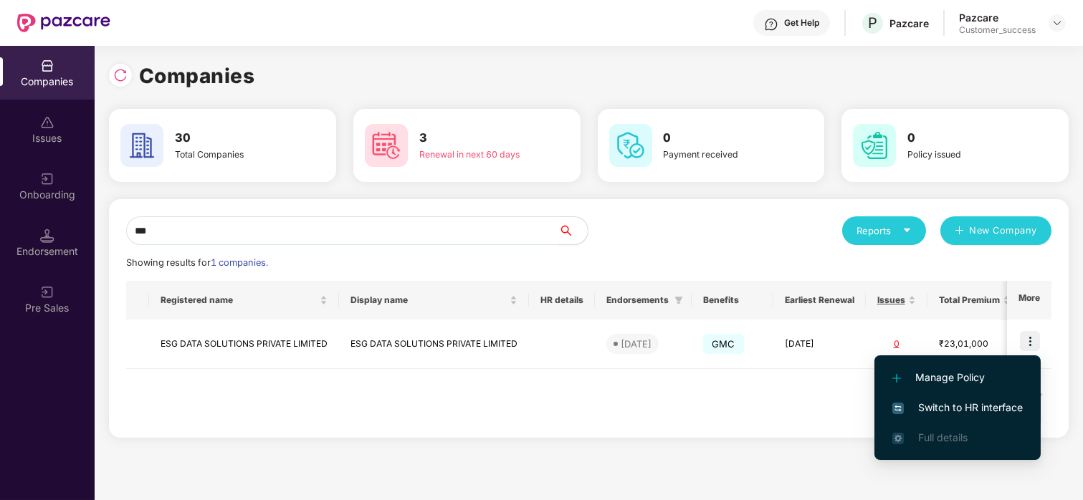
click at [942, 413] on span "Switch to HR interface" at bounding box center [957, 408] width 130 height 16
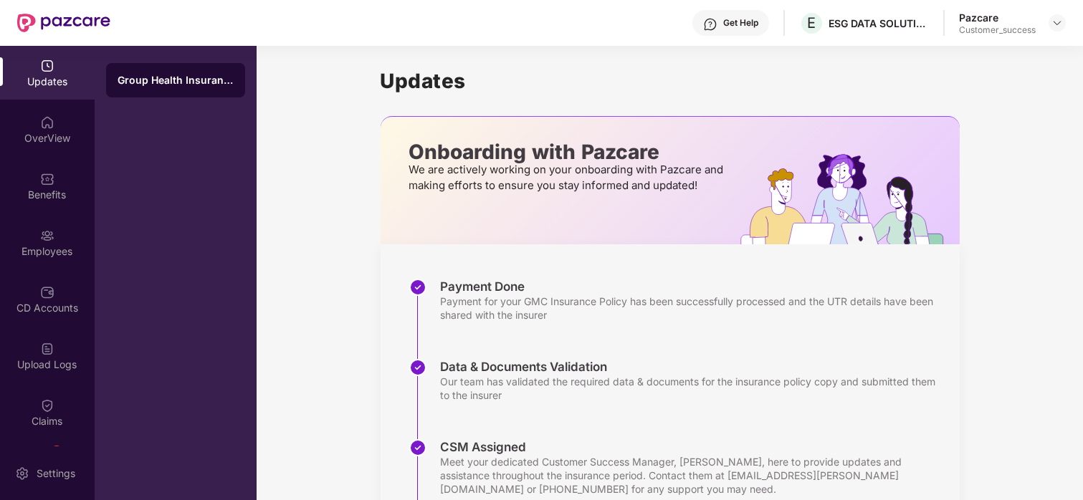
click at [39, 135] on div "OverView" at bounding box center [47, 138] width 95 height 14
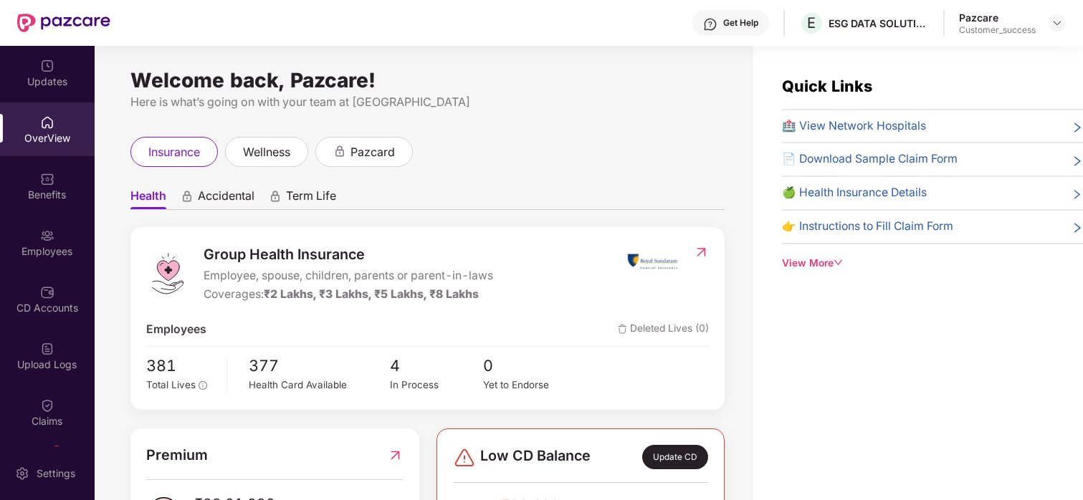
click at [48, 193] on div "Benefits" at bounding box center [47, 195] width 95 height 14
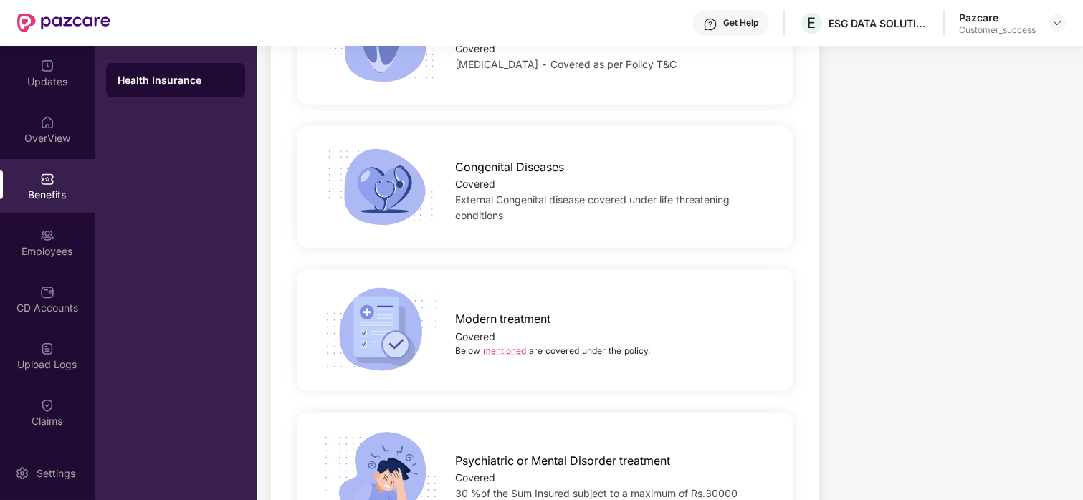
scroll to position [3065, 0]
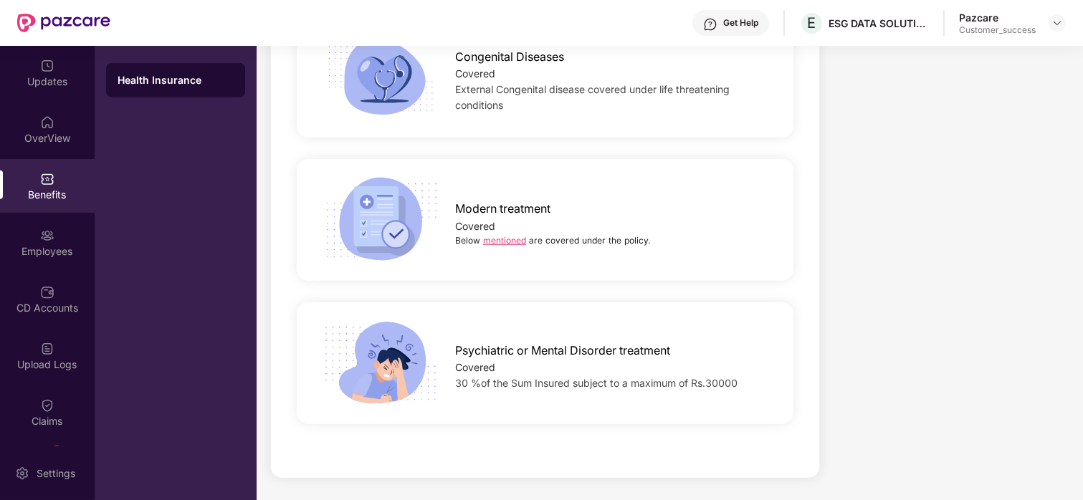
click at [512, 239] on link "mentioned" at bounding box center [504, 240] width 43 height 11
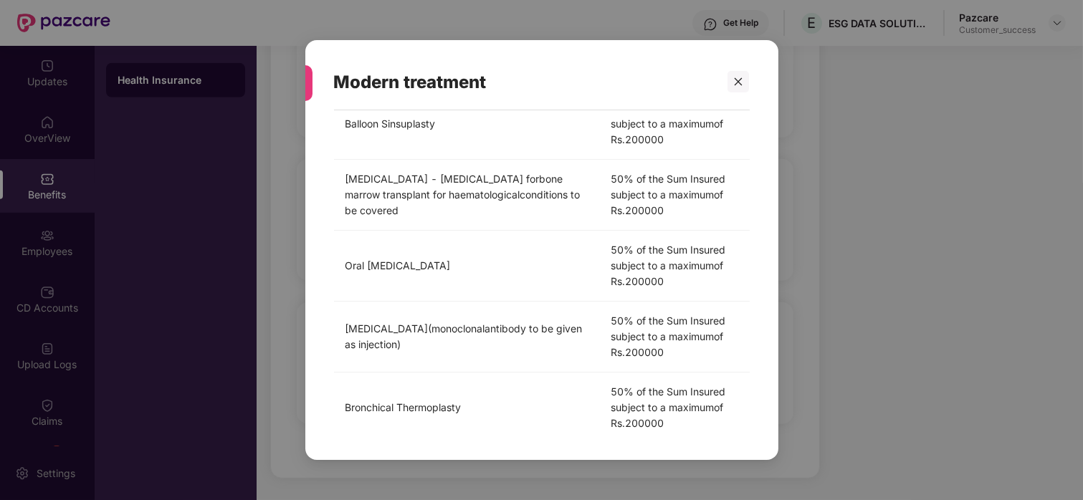
scroll to position [57, 0]
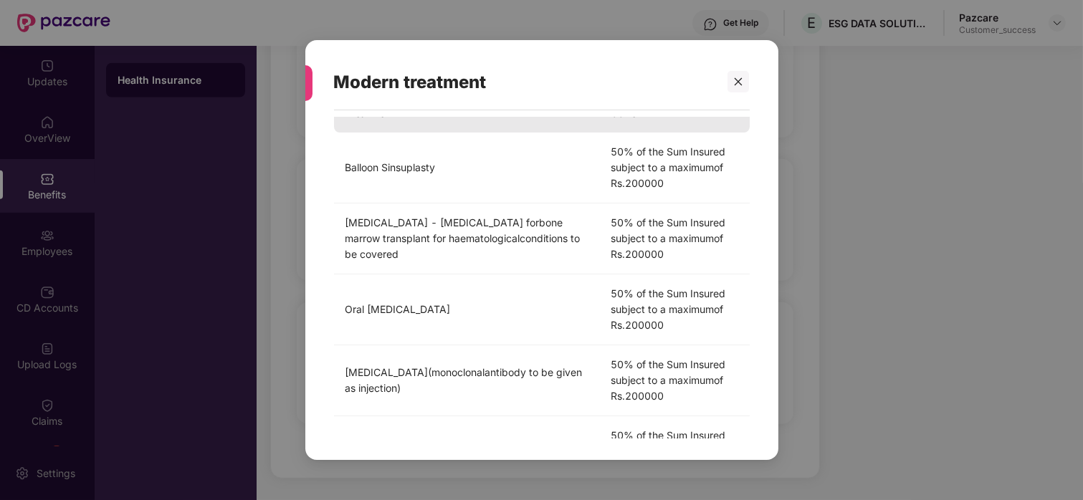
click at [741, 70] on div "Modern treatment" at bounding box center [542, 82] width 416 height 56
click at [740, 66] on div "Modern treatment" at bounding box center [542, 82] width 416 height 56
click at [735, 83] on icon "close" at bounding box center [738, 82] width 10 height 10
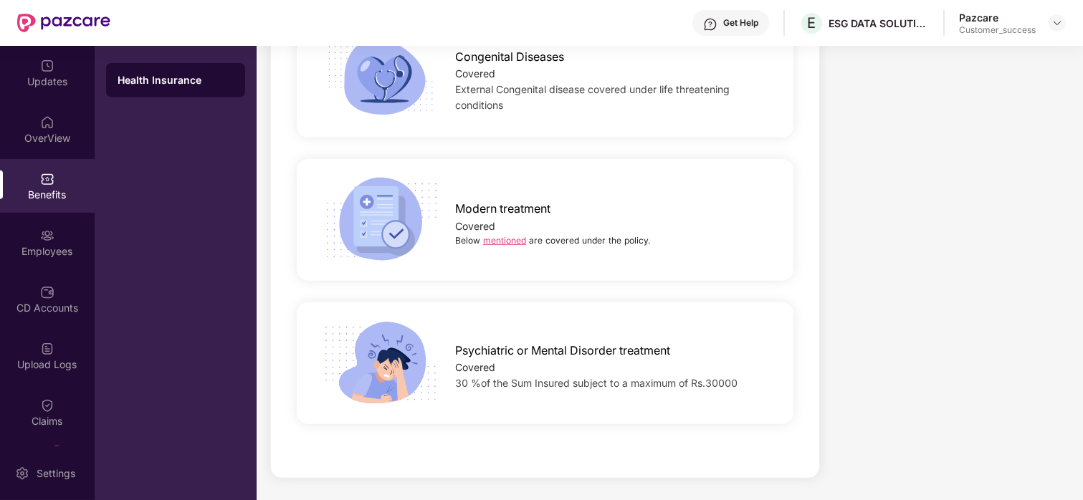
click at [226, 120] on div "Health Insurance" at bounding box center [176, 273] width 162 height 454
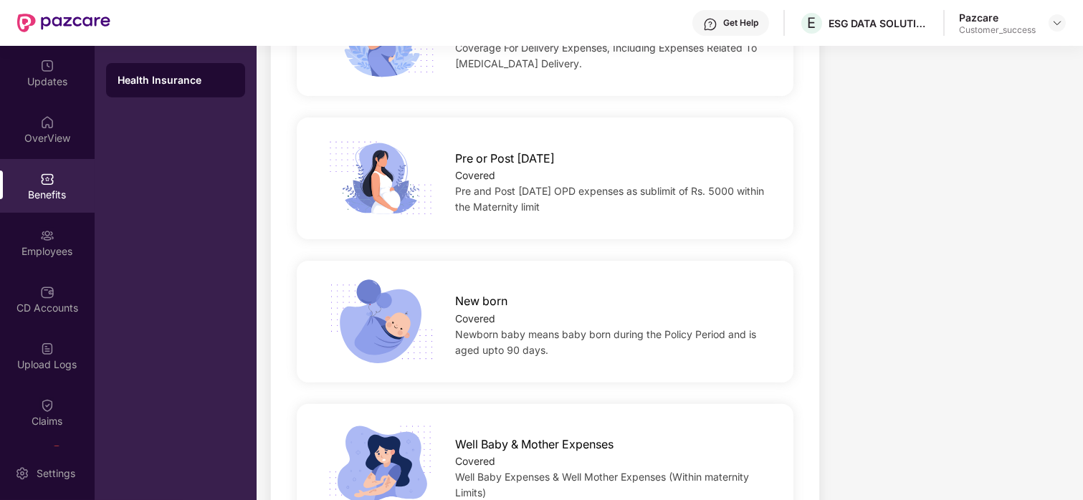
scroll to position [1837, 0]
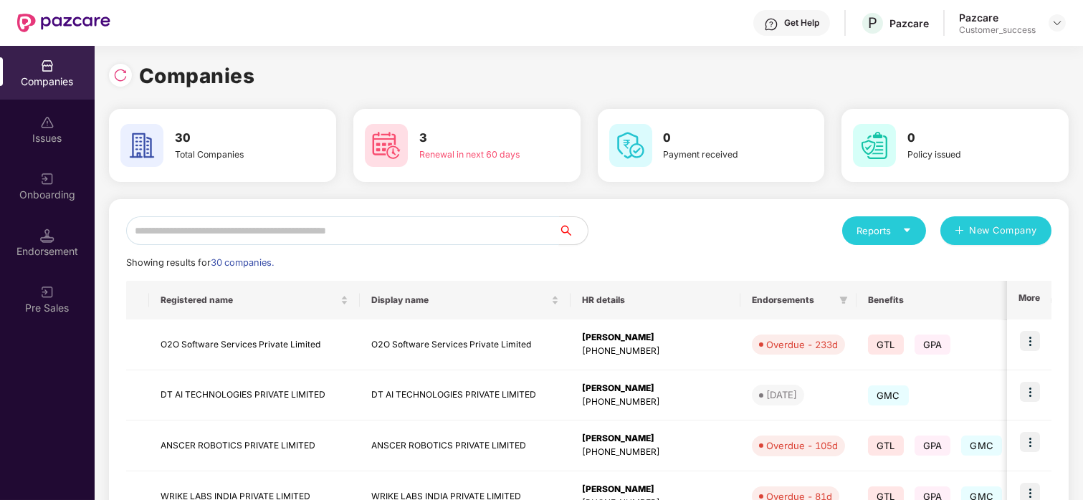
click at [386, 230] on input "text" at bounding box center [342, 230] width 433 height 29
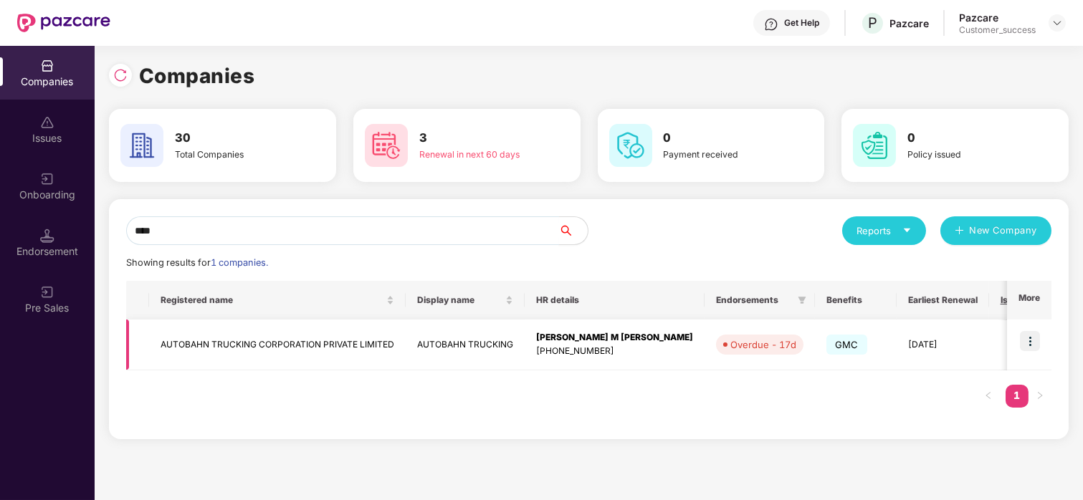
type input "****"
click at [1024, 338] on img at bounding box center [1030, 341] width 20 height 20
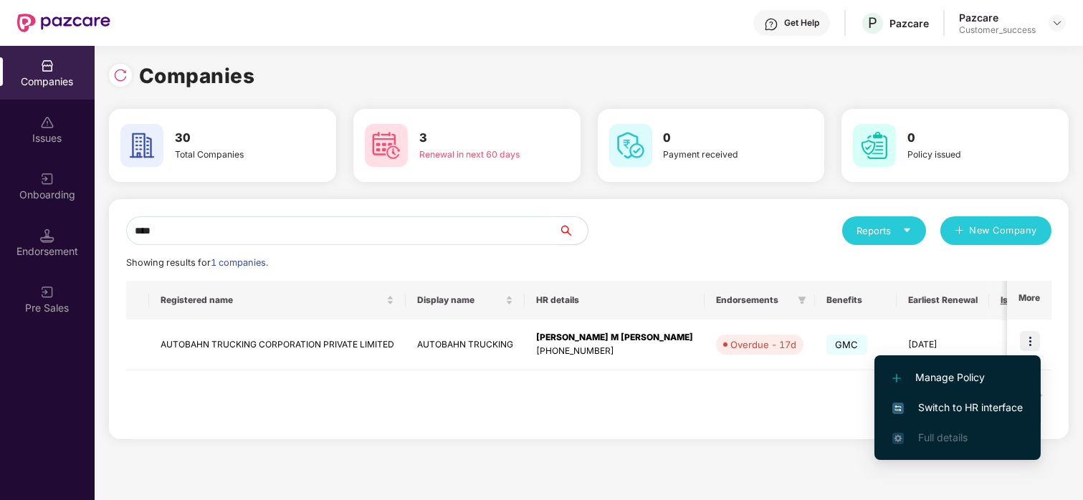
click at [900, 397] on li "Switch to HR interface" at bounding box center [957, 408] width 166 height 30
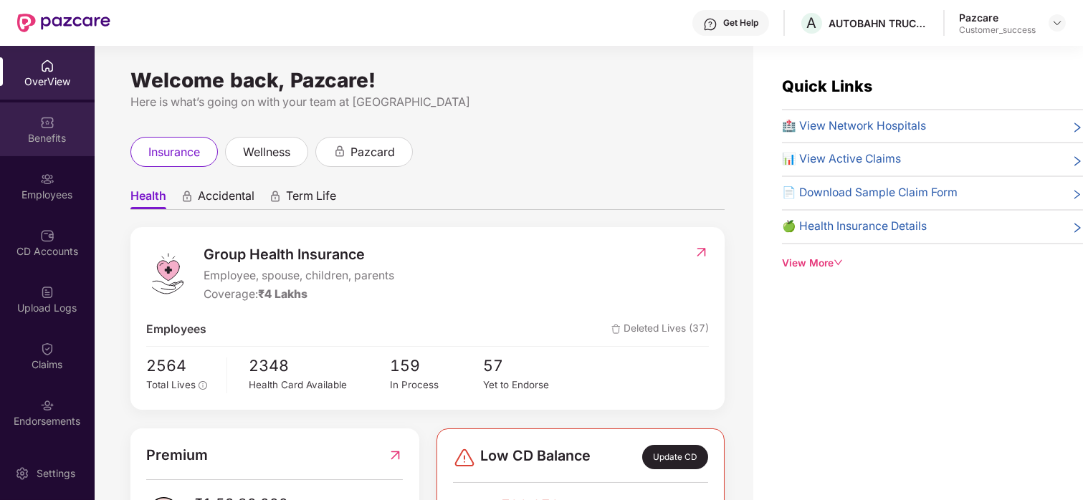
click at [39, 134] on div "Benefits" at bounding box center [47, 138] width 95 height 14
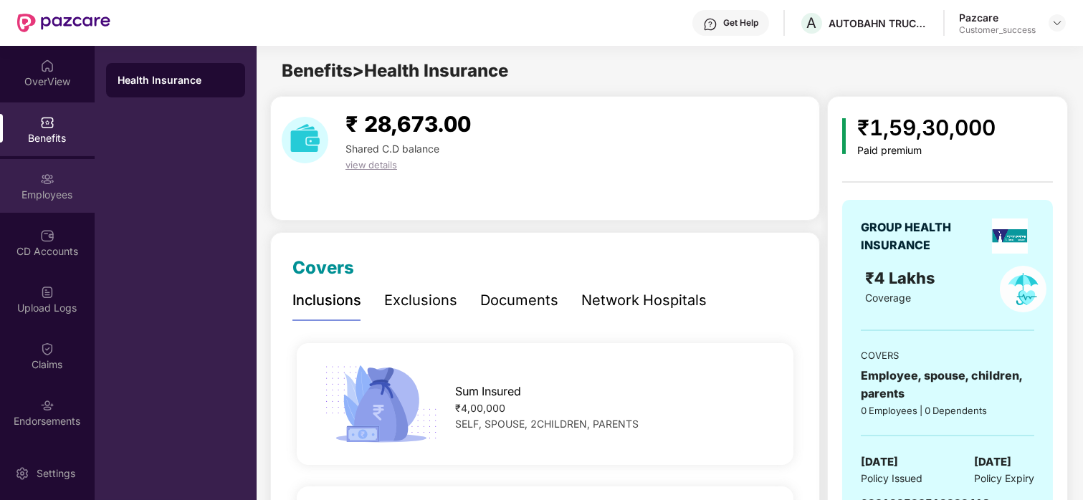
click at [42, 172] on img at bounding box center [47, 179] width 14 height 14
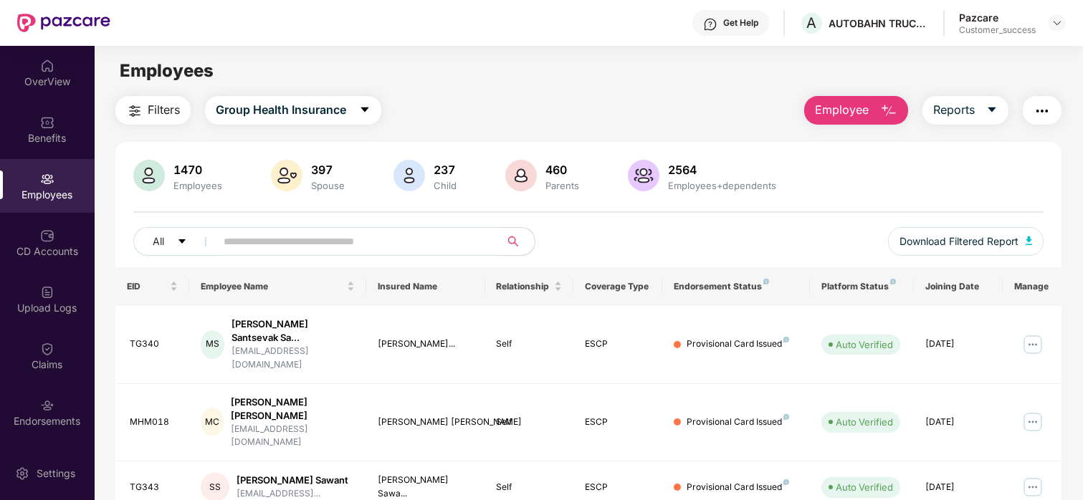
click at [265, 234] on input "text" at bounding box center [352, 241] width 257 height 21
click at [57, 391] on div "Endorsements" at bounding box center [47, 413] width 95 height 54
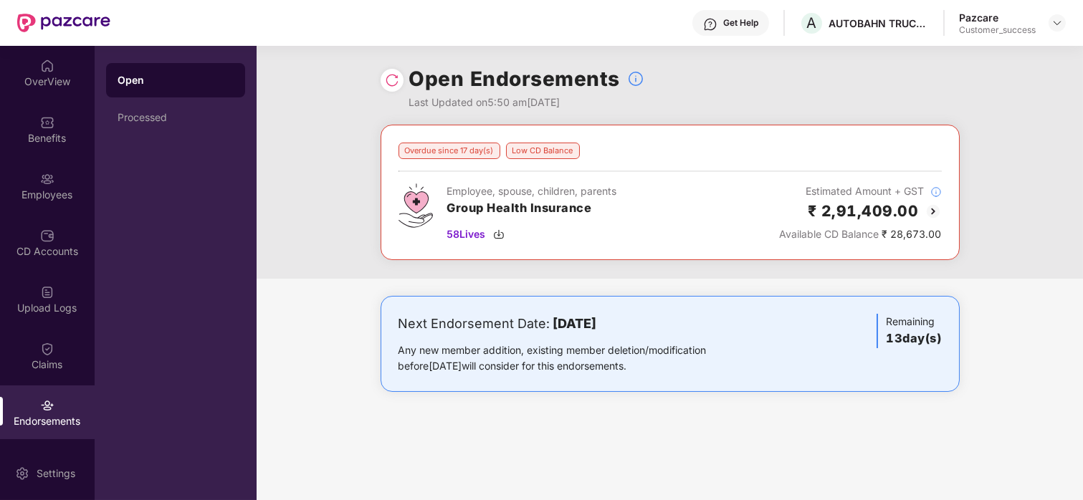
click at [931, 206] on img at bounding box center [932, 211] width 17 height 17
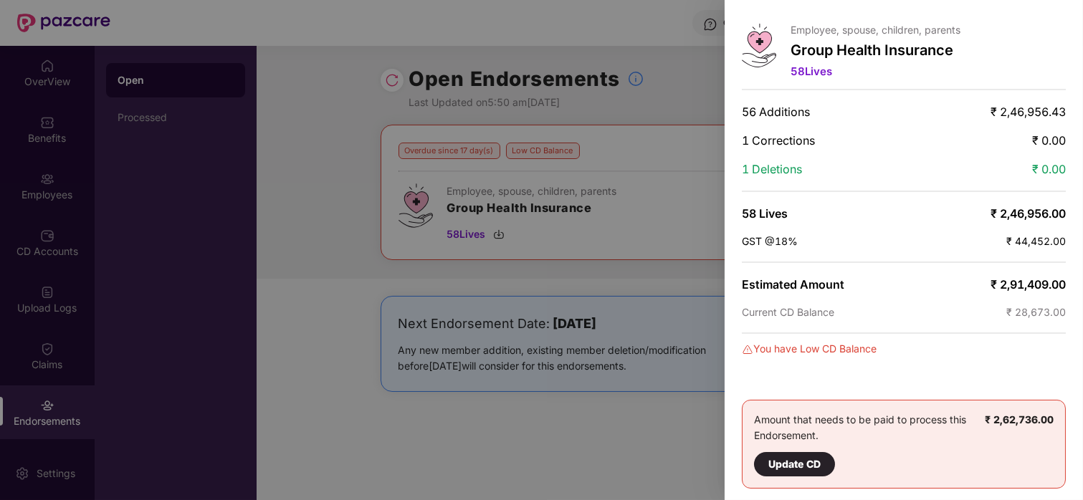
scroll to position [0, 0]
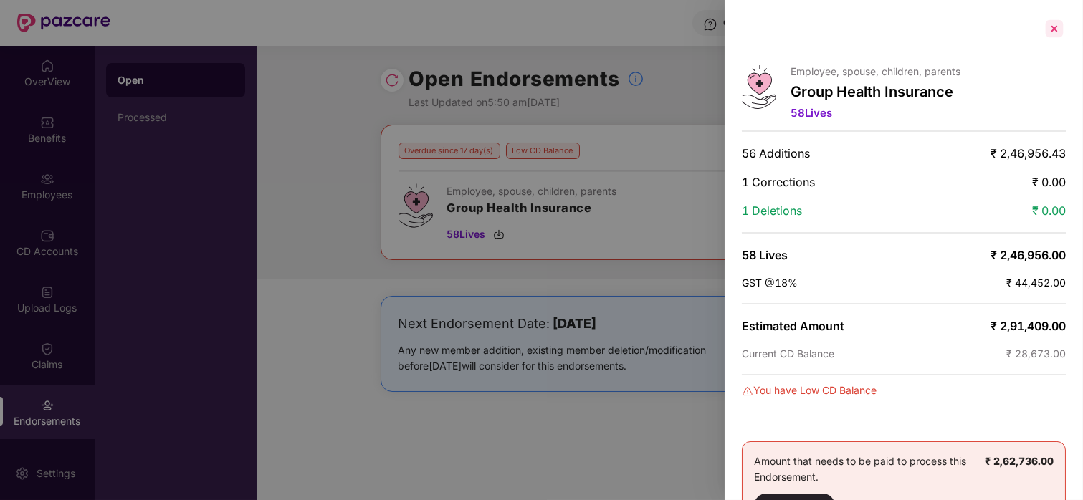
click at [1049, 23] on div at bounding box center [1054, 28] width 23 height 23
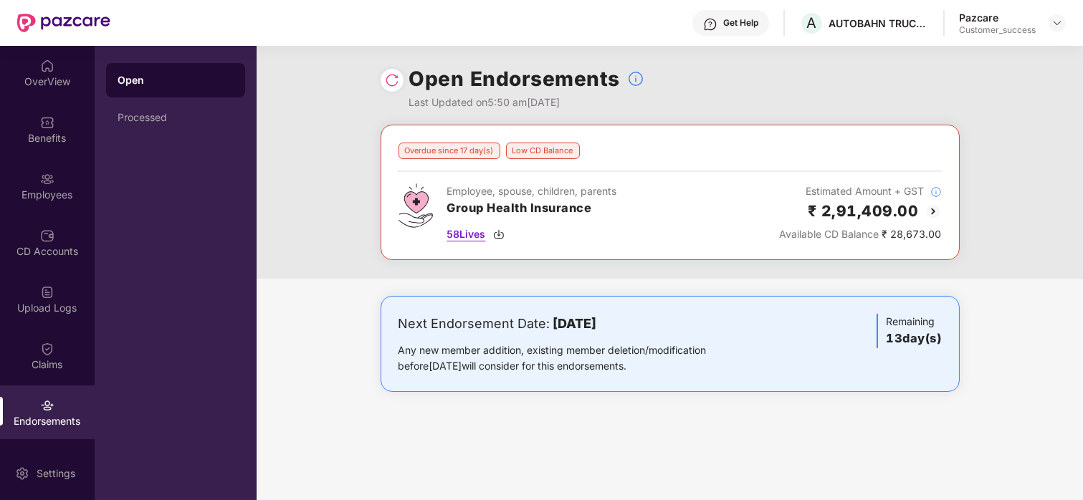
click at [481, 235] on span "58 Lives" at bounding box center [466, 234] width 39 height 16
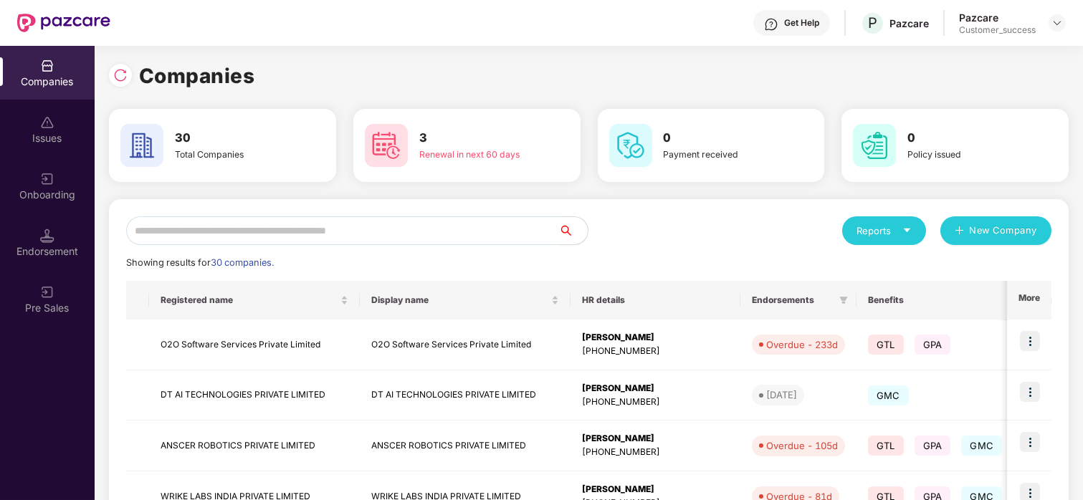
click at [173, 229] on input "text" at bounding box center [342, 230] width 433 height 29
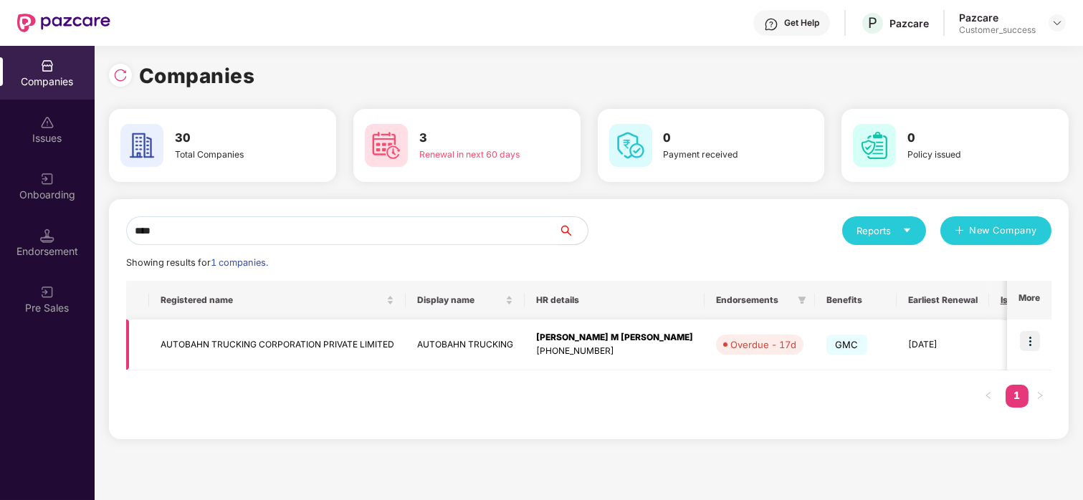
type input "****"
click at [1028, 331] on img at bounding box center [1030, 341] width 20 height 20
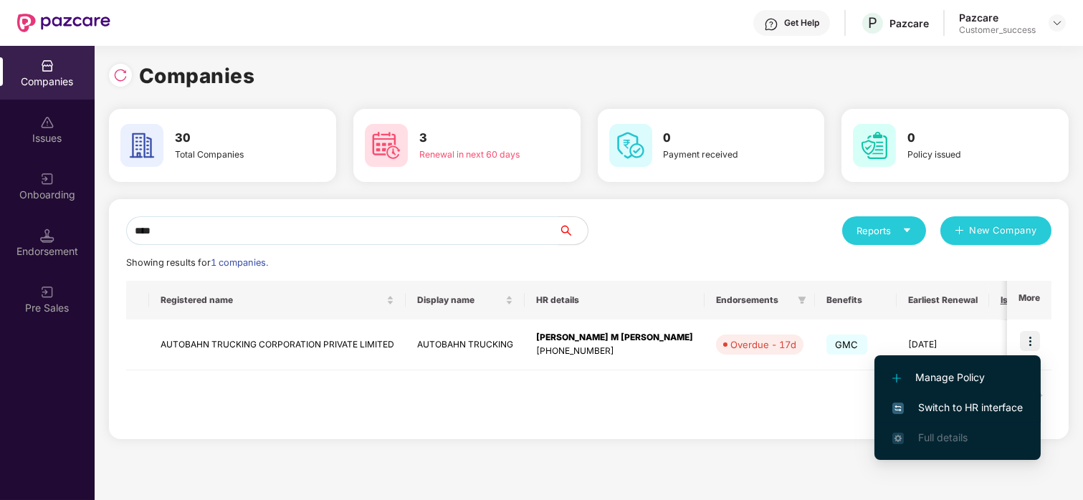
click at [905, 401] on span "Switch to HR interface" at bounding box center [957, 408] width 130 height 16
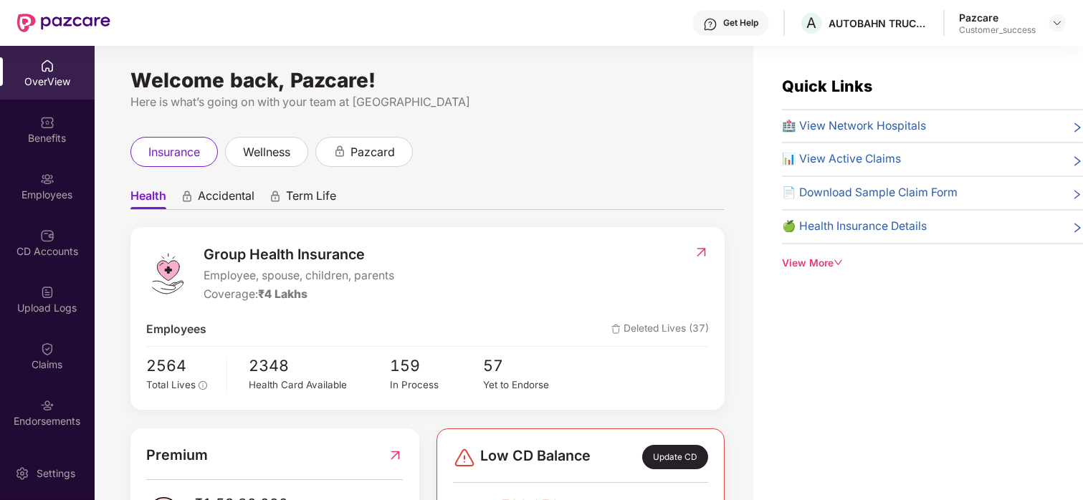
click at [47, 198] on div "Employees" at bounding box center [47, 195] width 95 height 14
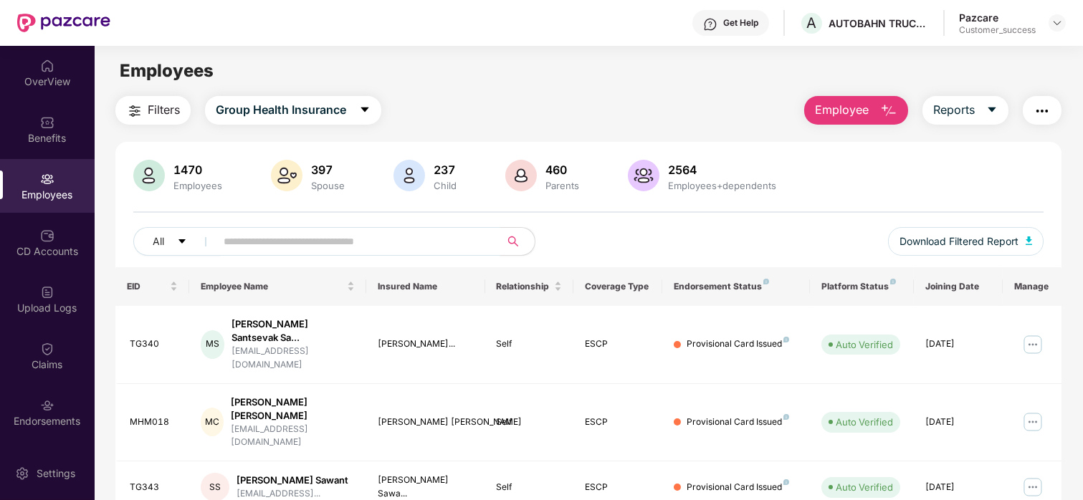
click at [241, 239] on input "text" at bounding box center [352, 241] width 257 height 21
paste input "******"
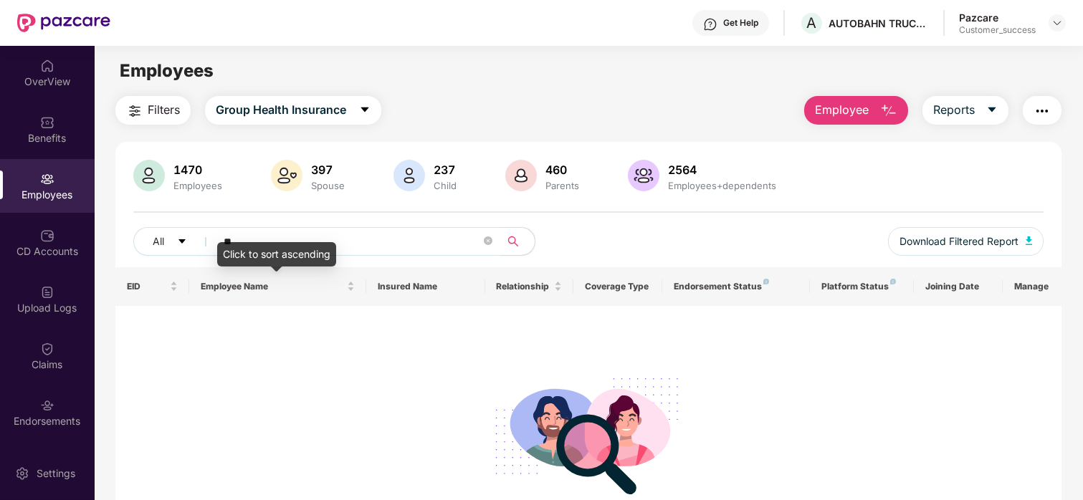
type input "*"
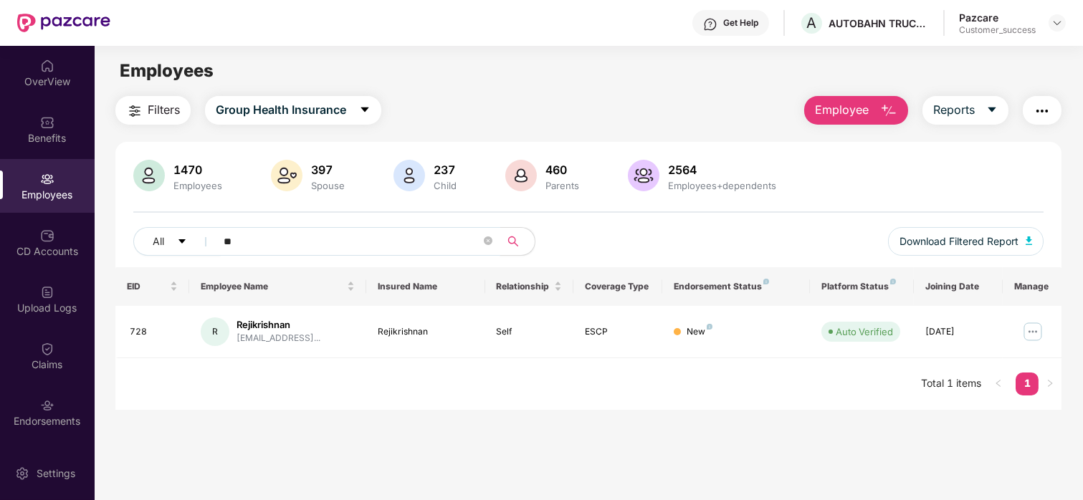
type input "*"
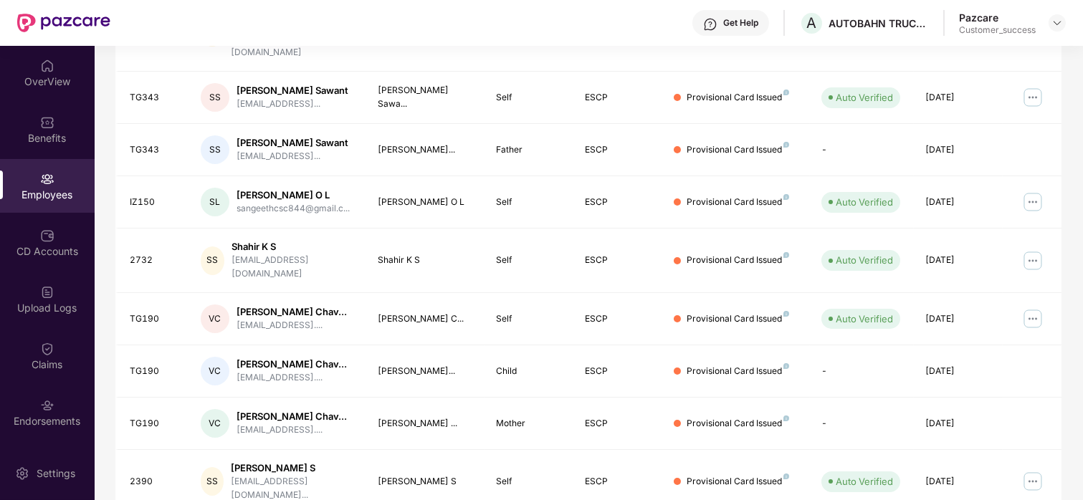
scroll to position [416, 0]
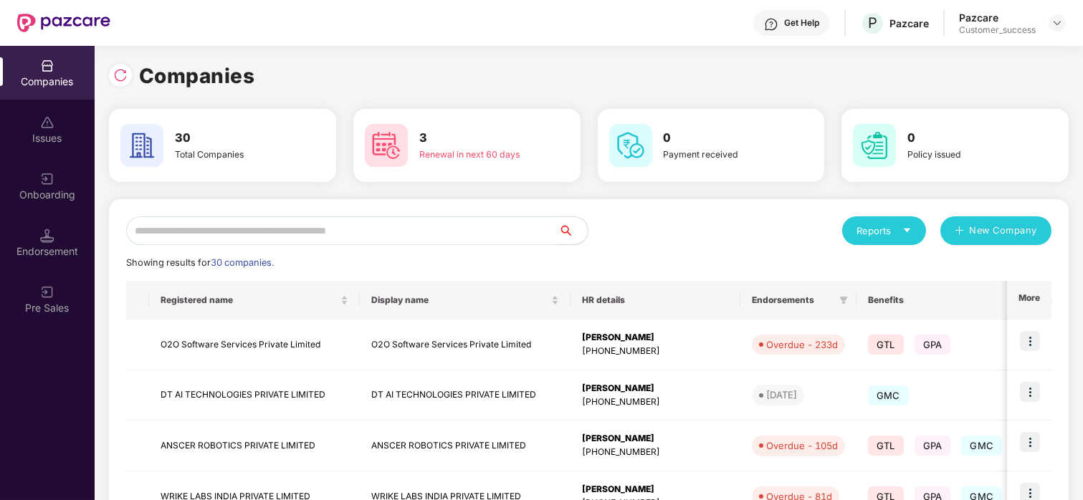
click at [183, 224] on input "text" at bounding box center [342, 230] width 433 height 29
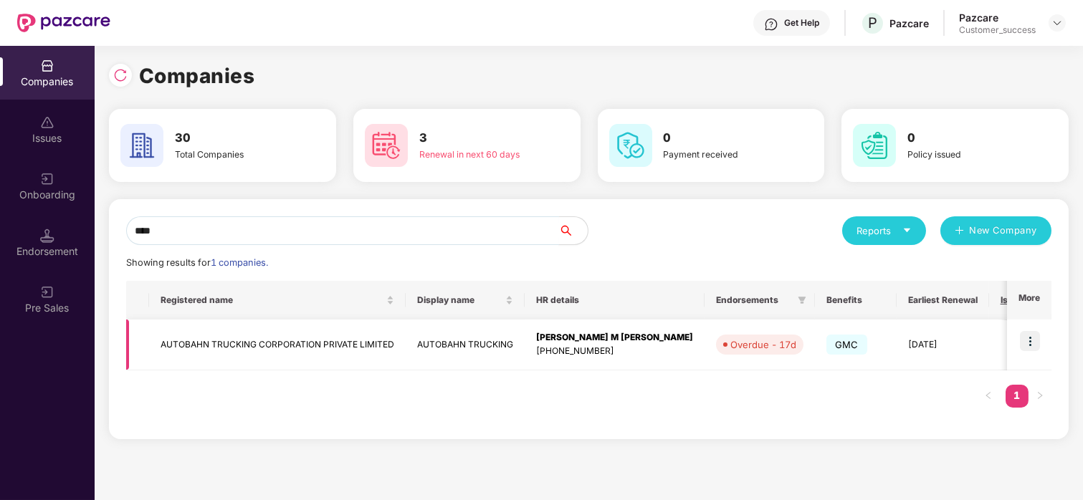
type input "****"
click at [204, 344] on td "AUTOBAHN TRUCKING CORPORATION PRIVATE LIMITED" at bounding box center [277, 345] width 257 height 51
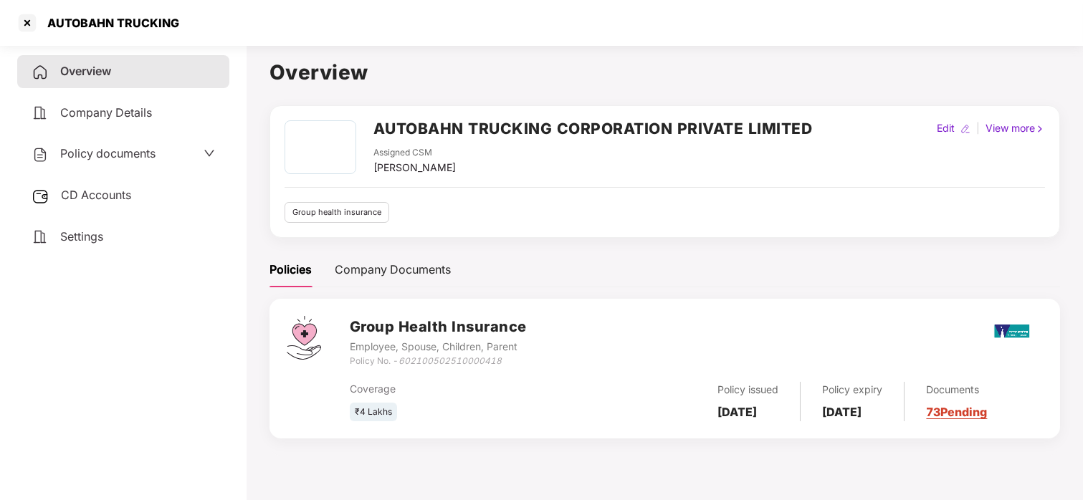
click at [102, 155] on span "Policy documents" at bounding box center [107, 153] width 95 height 14
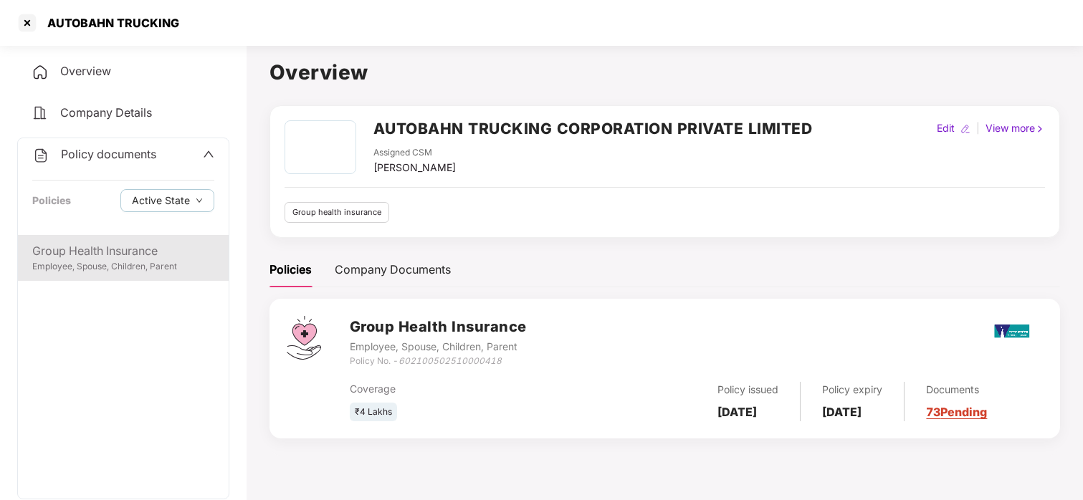
click at [130, 258] on div "Group Health Insurance" at bounding box center [123, 251] width 182 height 18
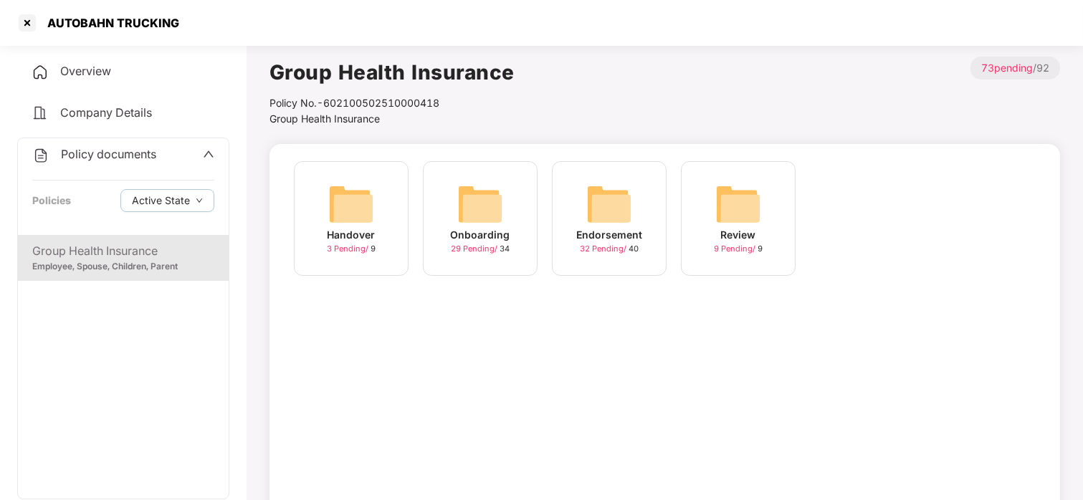
click at [484, 191] on img at bounding box center [480, 204] width 46 height 46
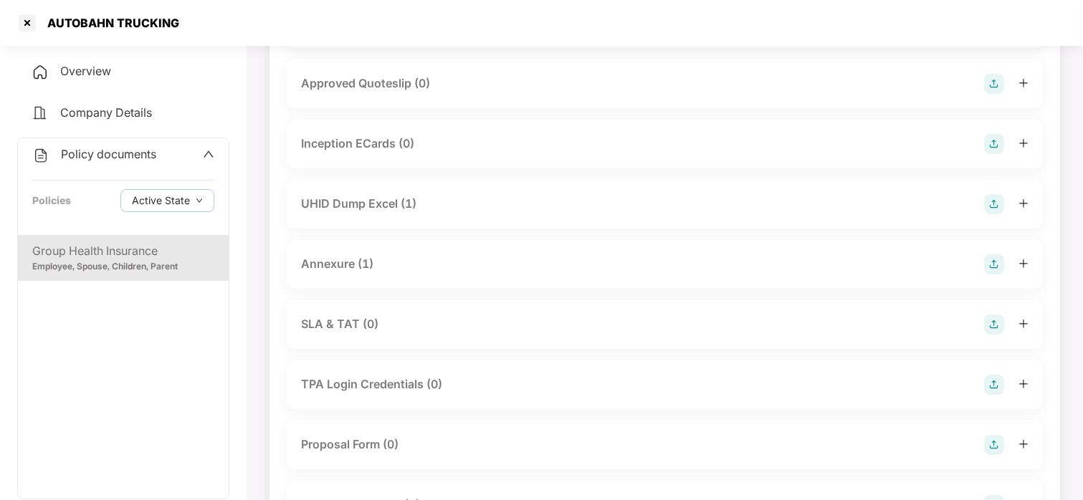
scroll to position [585, 0]
click at [334, 260] on div "Annexure (1)" at bounding box center [337, 263] width 72 height 18
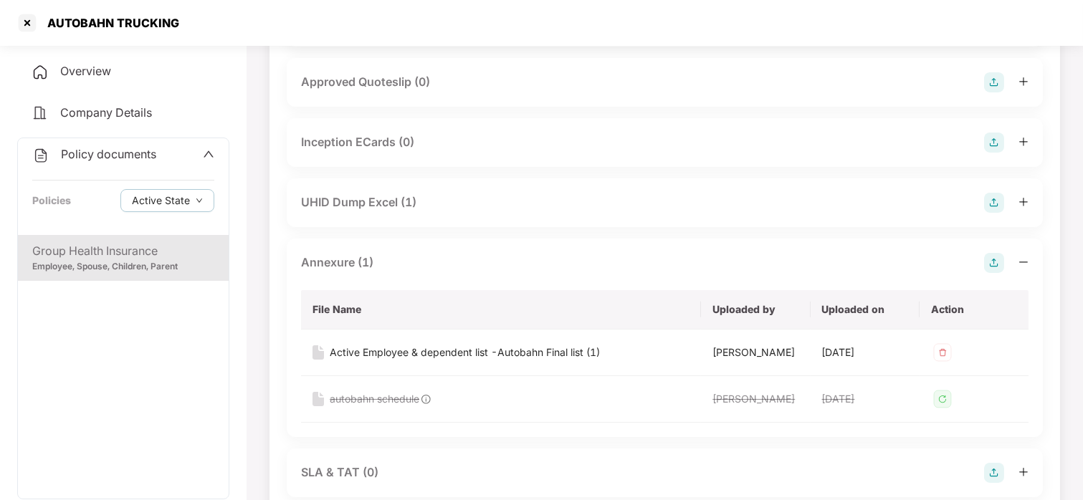
click at [348, 190] on div "UHID Dump Excel (1)" at bounding box center [665, 202] width 756 height 49
click at [439, 348] on div "Active Employee & dependent list -Autobahn Final list (1)" at bounding box center [465, 353] width 270 height 16
click at [341, 193] on div "UHID Dump Excel (1)" at bounding box center [358, 202] width 115 height 18
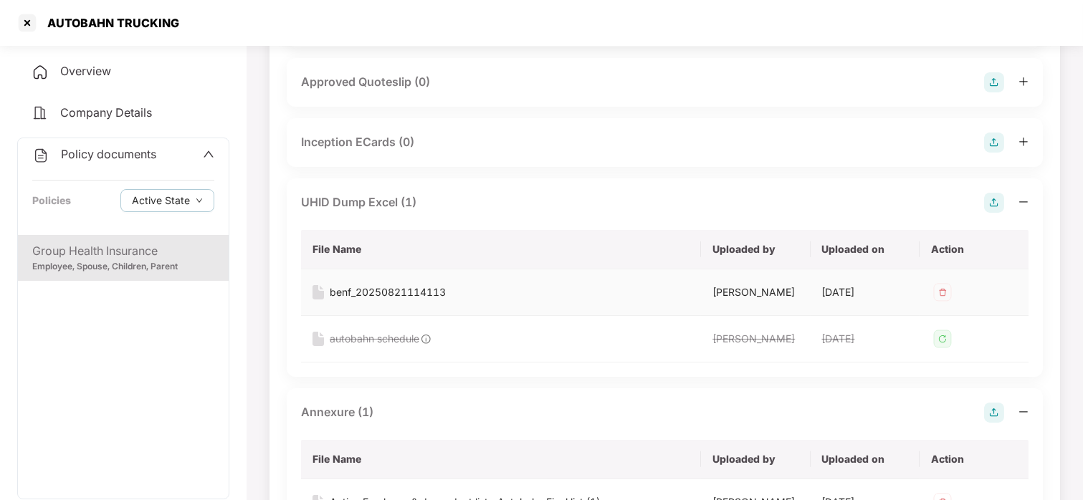
click at [366, 287] on div "benf_20250821114113" at bounding box center [388, 292] width 116 height 16
click at [35, 24] on div at bounding box center [27, 22] width 23 height 23
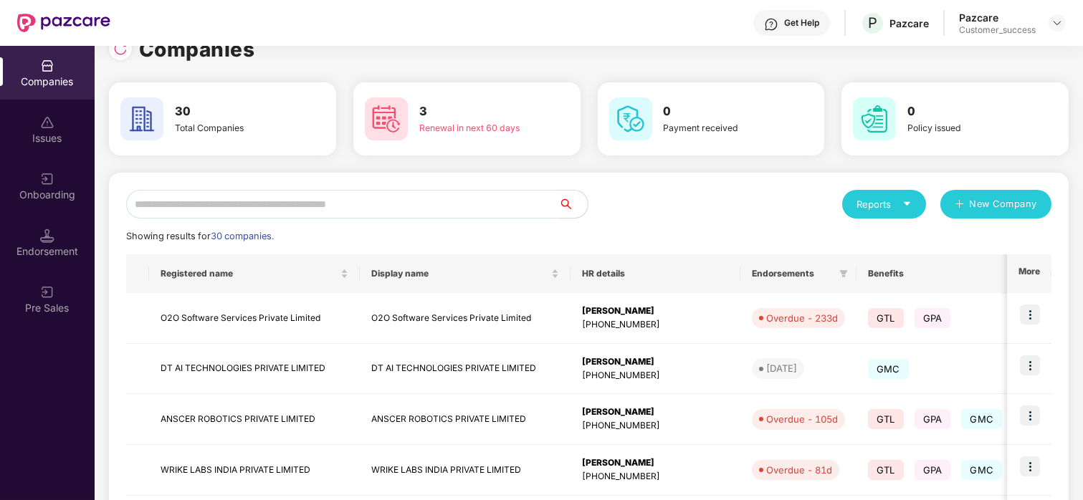
scroll to position [0, 0]
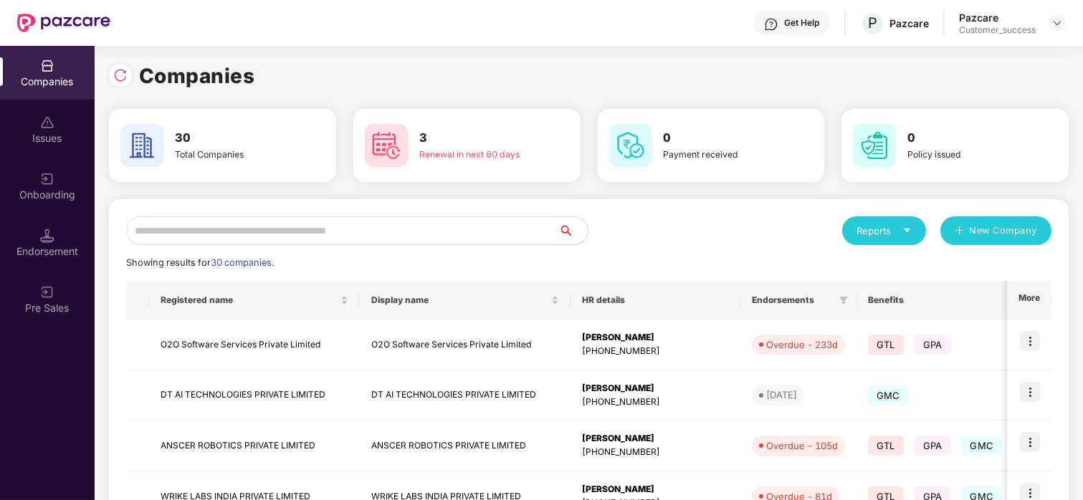
click at [443, 223] on input "text" at bounding box center [342, 230] width 433 height 29
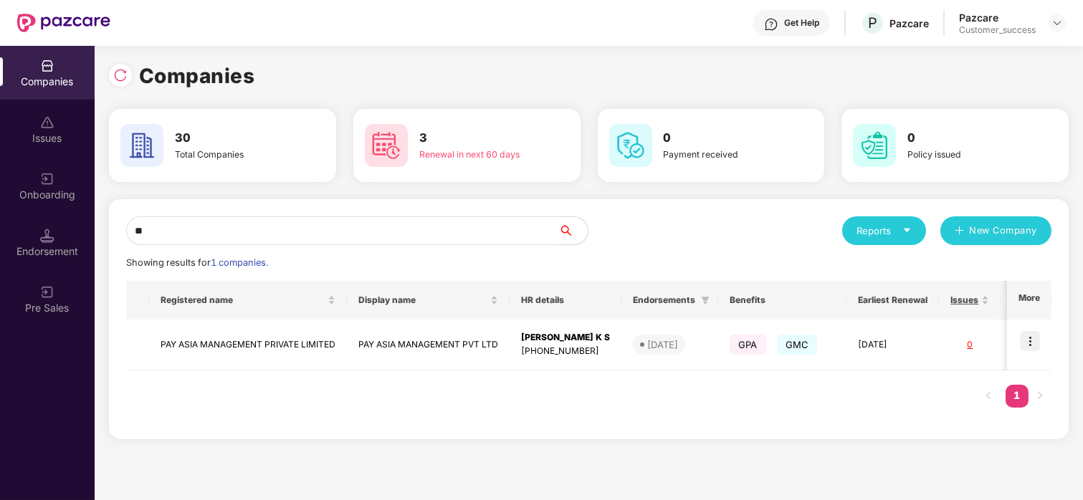
type input "*"
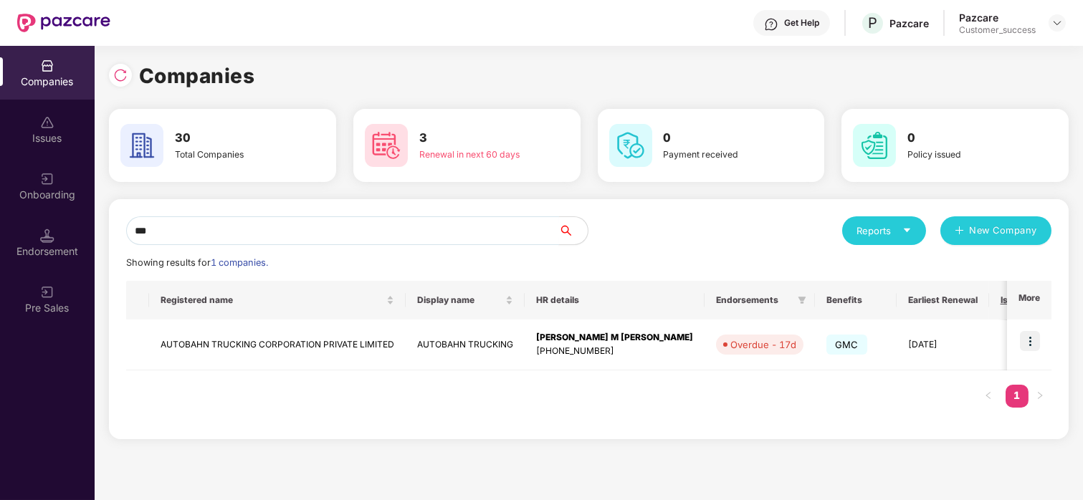
click at [216, 221] on input "***" at bounding box center [342, 230] width 433 height 29
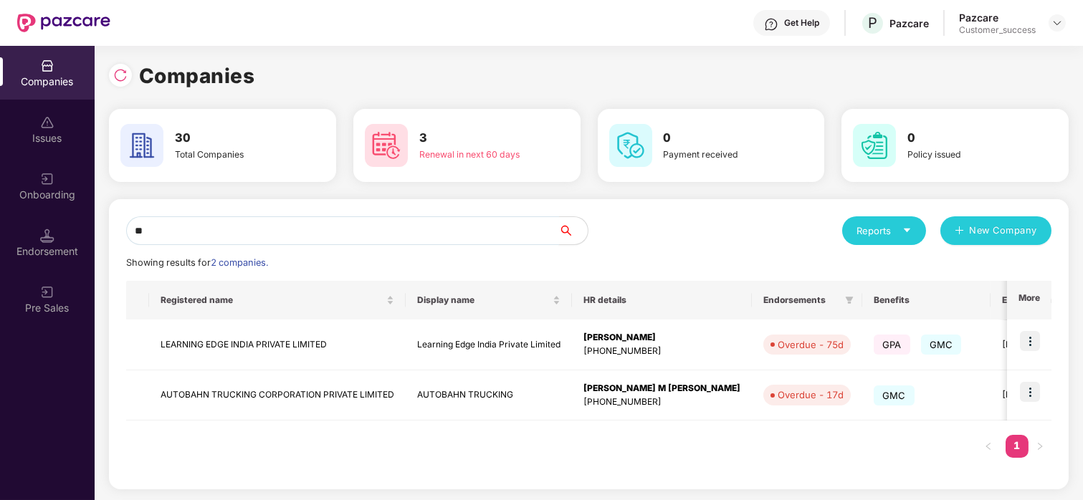
type input "*"
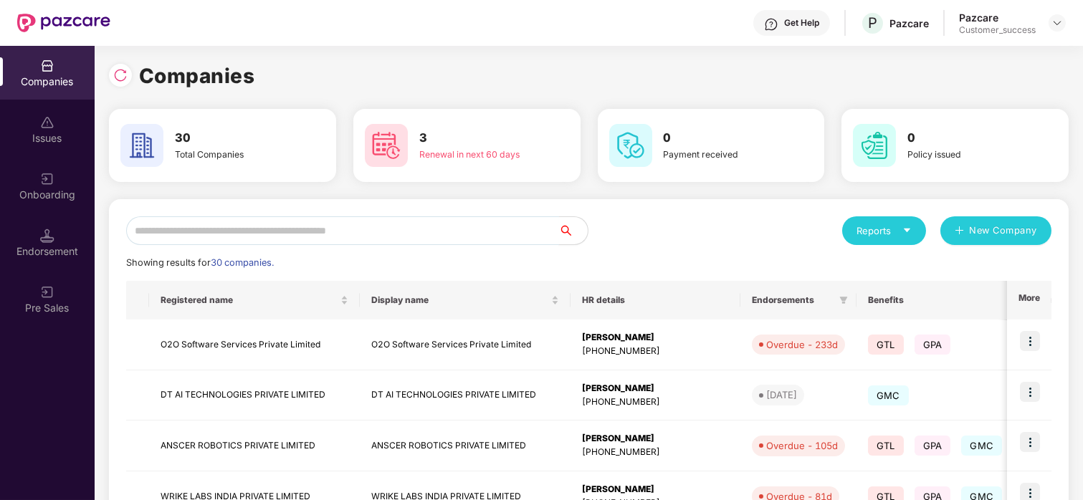
type input "*"
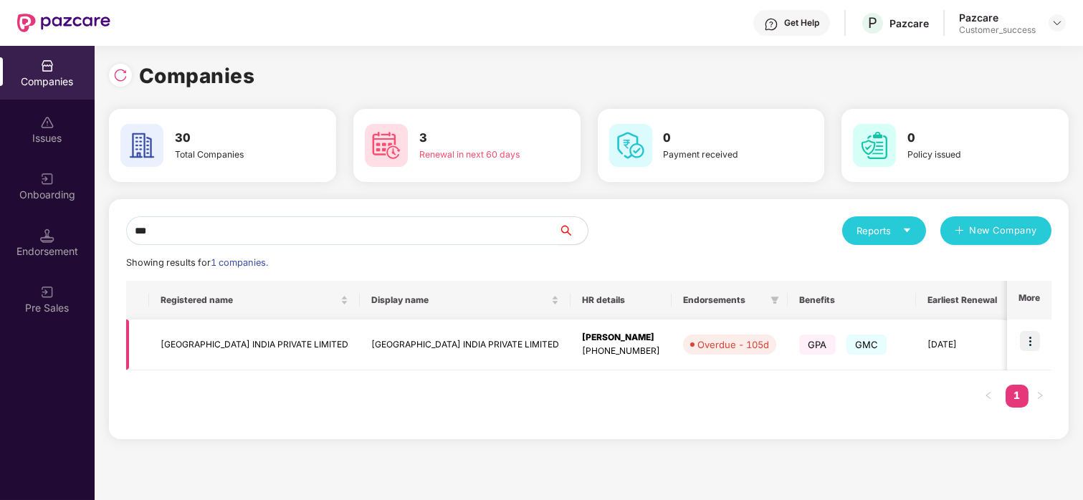
type input "***"
click at [232, 352] on td "[GEOGRAPHIC_DATA] INDIA PRIVATE LIMITED" at bounding box center [254, 345] width 211 height 51
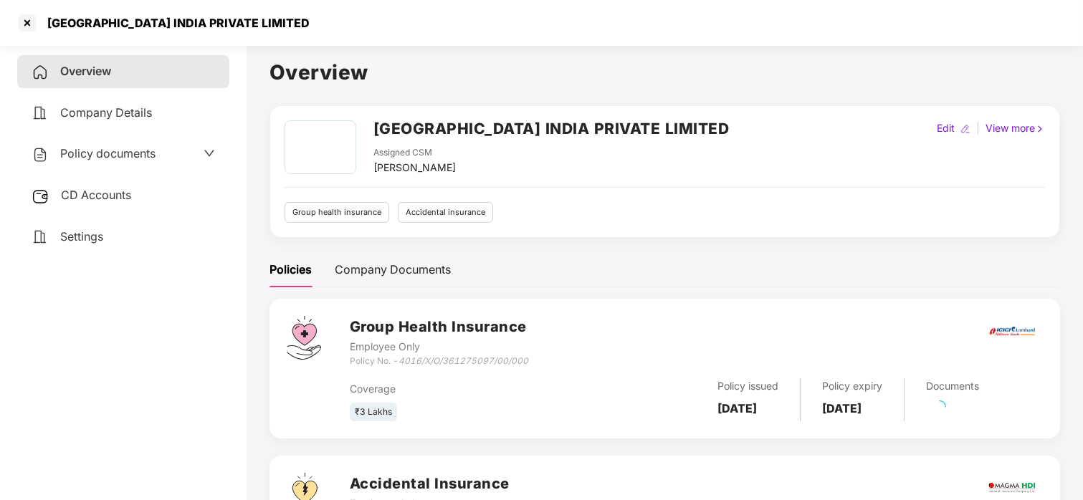
click at [96, 161] on div "Policy documents" at bounding box center [94, 154] width 124 height 19
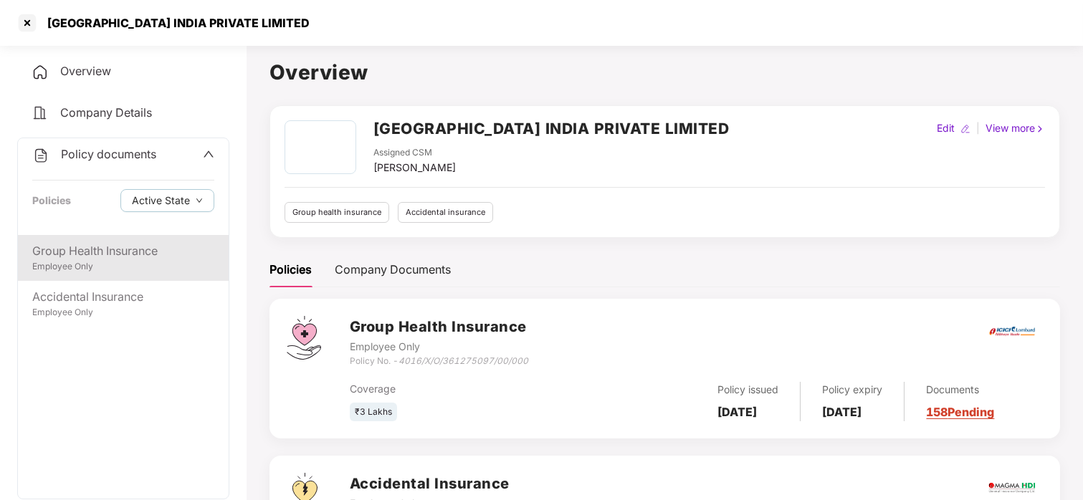
click at [161, 257] on div "Group Health Insurance" at bounding box center [123, 251] width 182 height 18
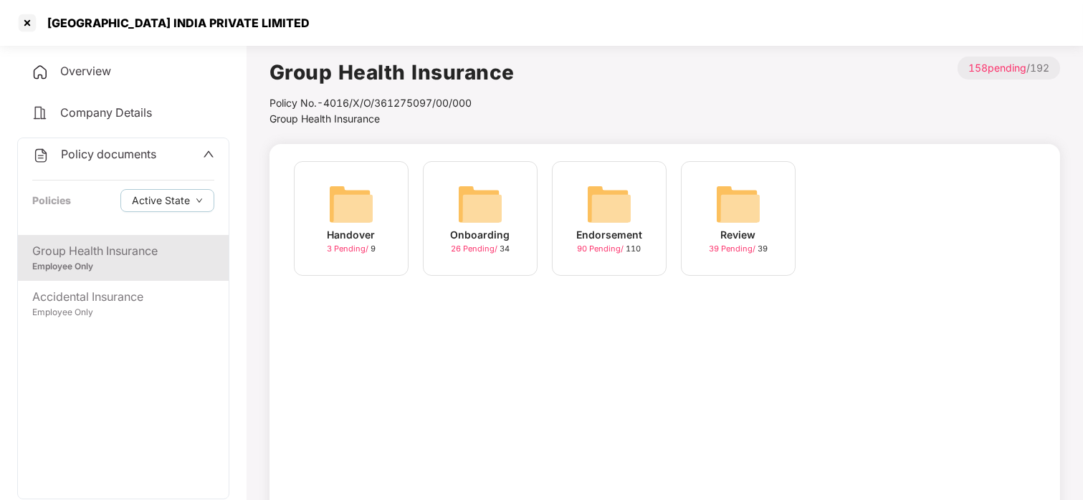
click at [497, 217] on img at bounding box center [480, 204] width 46 height 46
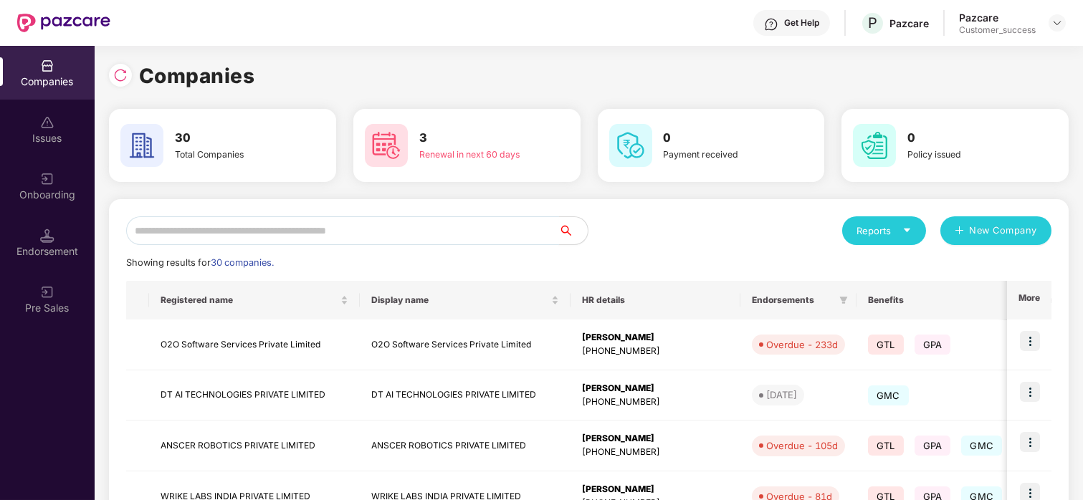
click at [264, 231] on input "text" at bounding box center [342, 230] width 433 height 29
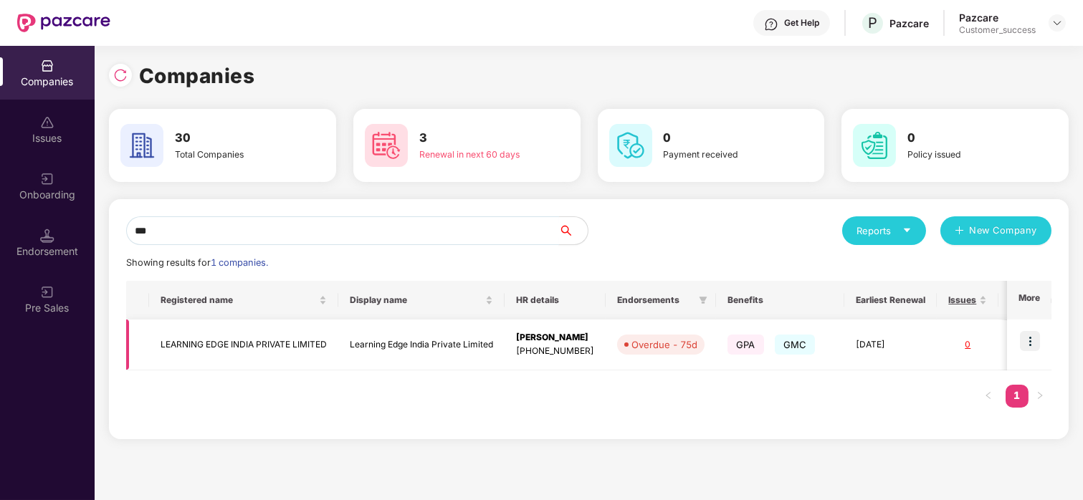
type input "***"
click at [279, 348] on td "LEARNING EDGE INDIA PRIVATE LIMITED" at bounding box center [243, 345] width 189 height 51
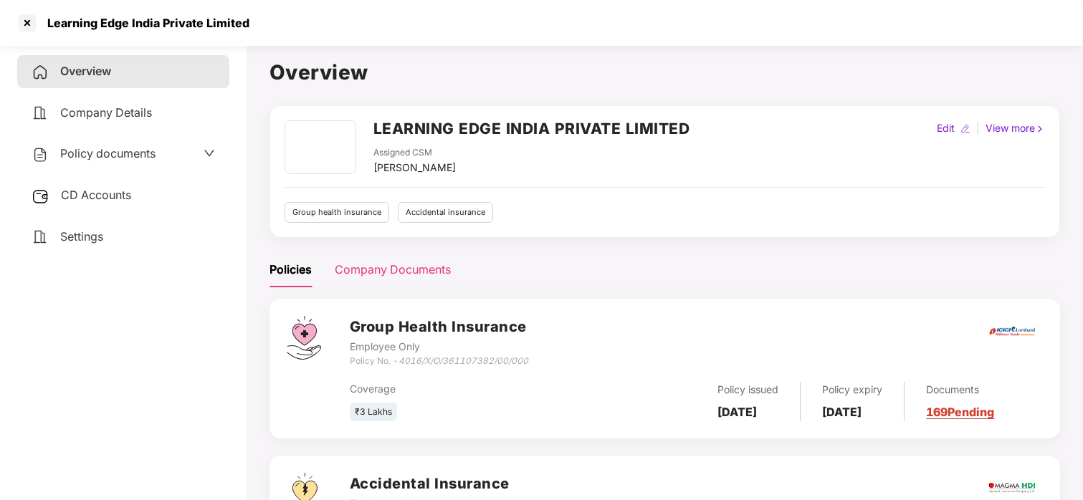
click at [379, 267] on div "Company Documents" at bounding box center [393, 270] width 116 height 18
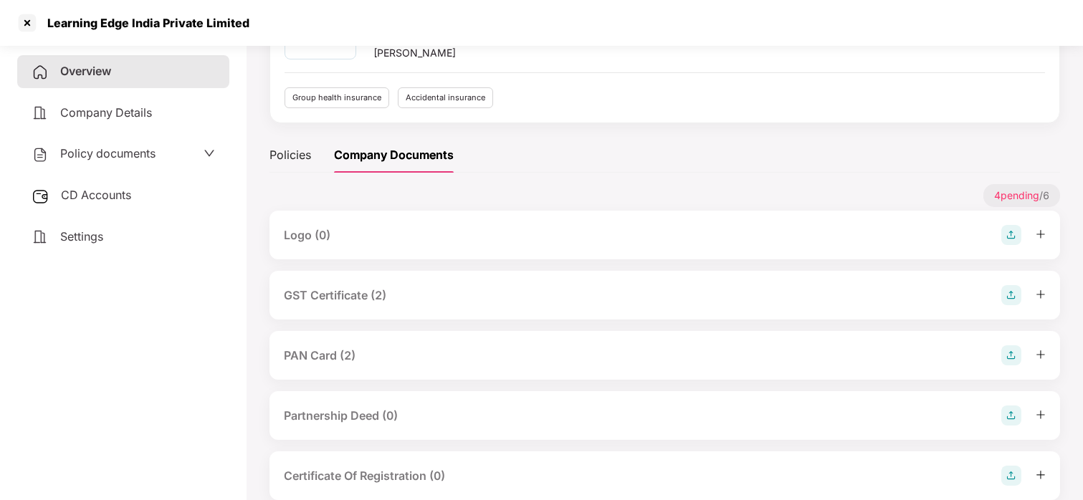
scroll to position [116, 0]
click at [345, 282] on div "GST Certificate (2)" at bounding box center [664, 293] width 790 height 49
click at [345, 289] on div "GST Certificate (2)" at bounding box center [335, 294] width 102 height 18
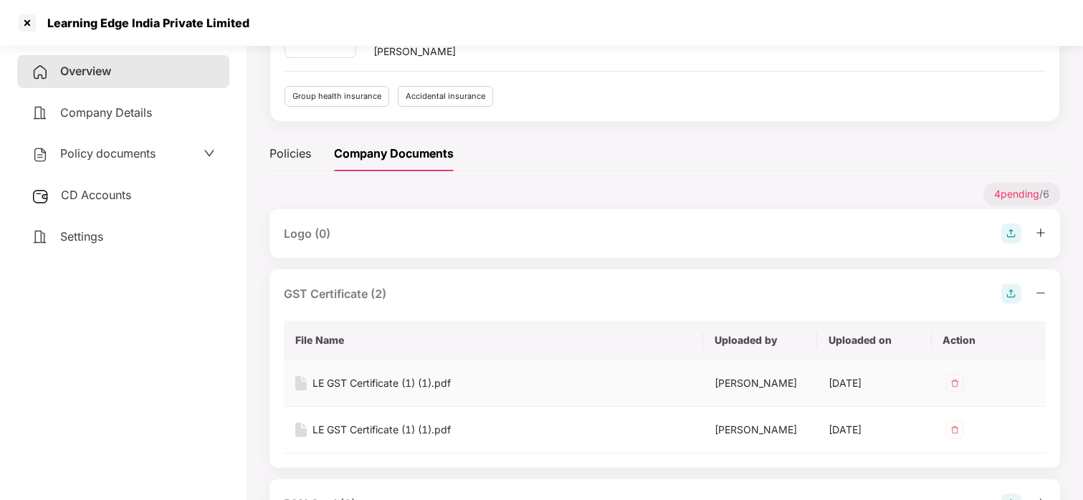
click at [355, 385] on div "LE GST Certificate (1) (1).pdf" at bounding box center [381, 383] width 138 height 16
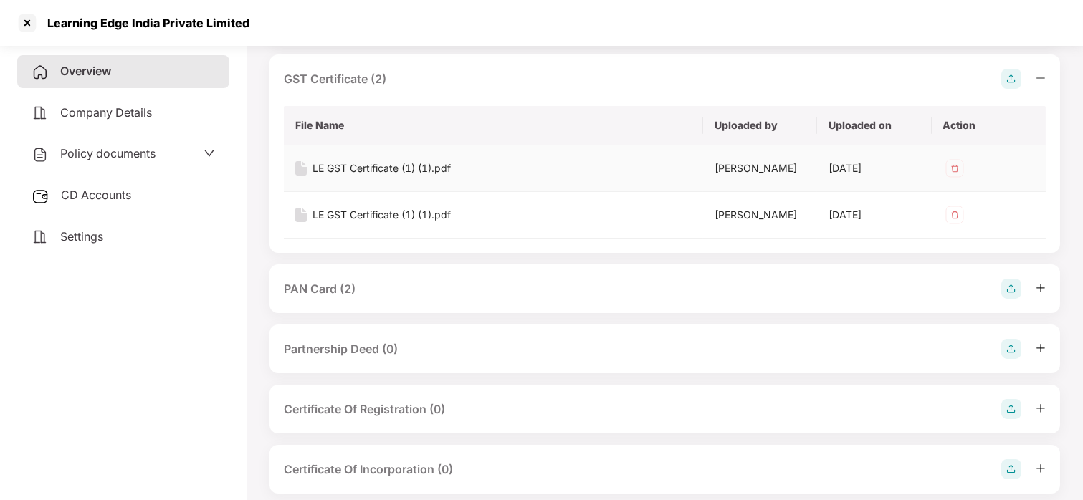
scroll to position [353, 0]
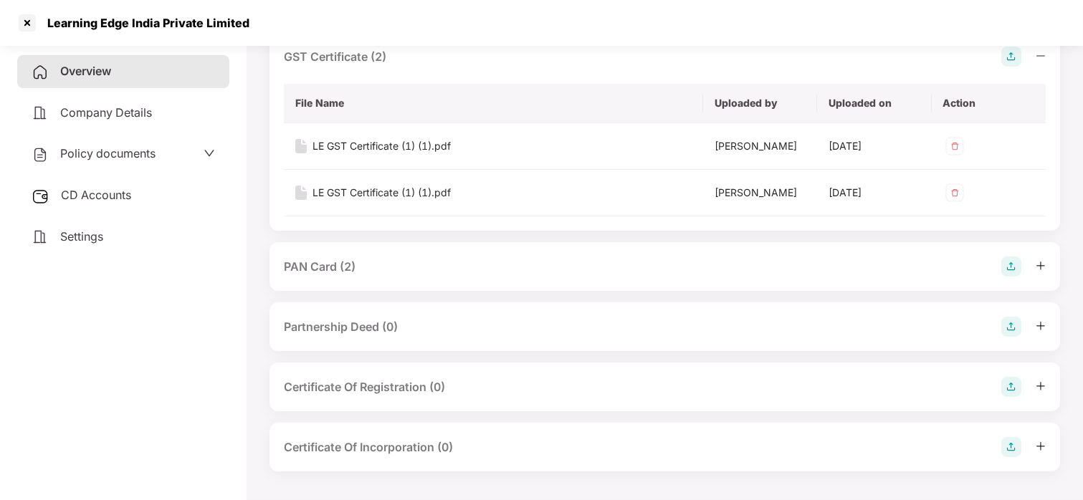
click at [344, 261] on div "PAN Card (2)" at bounding box center [320, 267] width 72 height 18
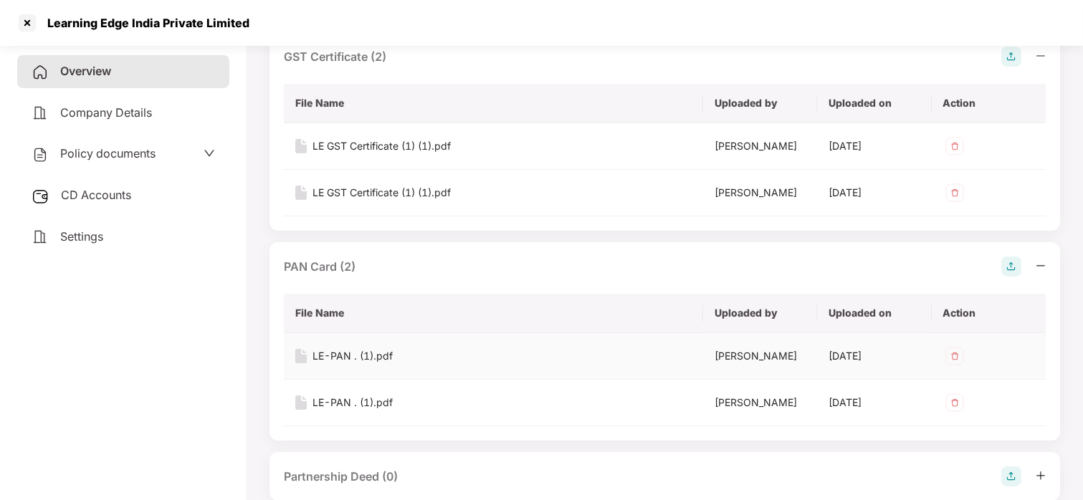
click at [332, 349] on div "LE-PAN . (1).pdf" at bounding box center [352, 356] width 80 height 16
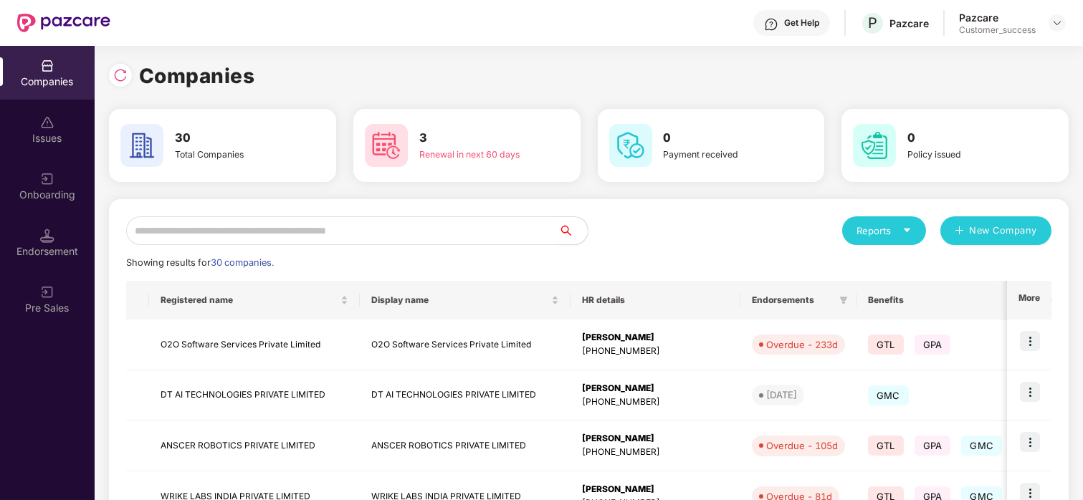
scroll to position [0, 0]
click at [300, 231] on input "text" at bounding box center [342, 230] width 433 height 29
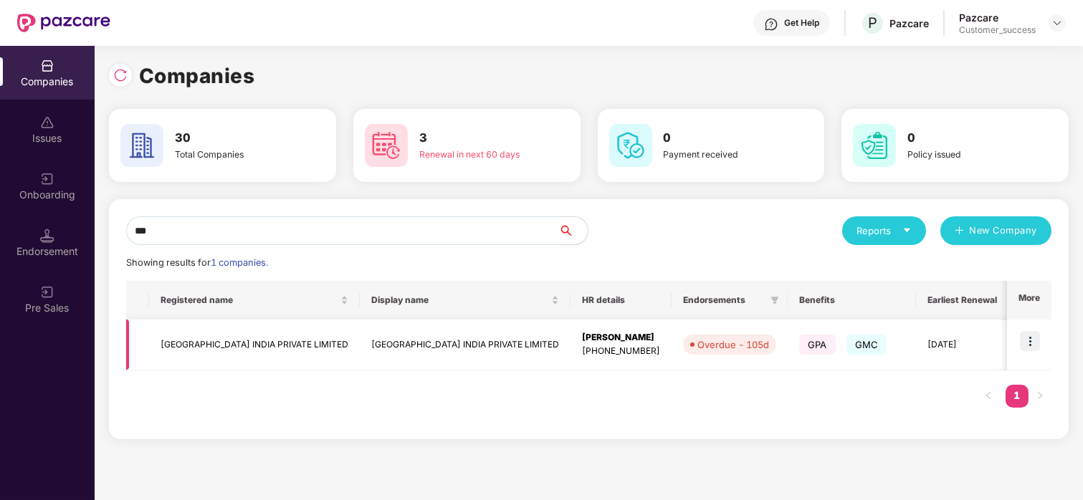
type input "***"
click at [236, 341] on td "[GEOGRAPHIC_DATA] INDIA PRIVATE LIMITED" at bounding box center [254, 345] width 211 height 51
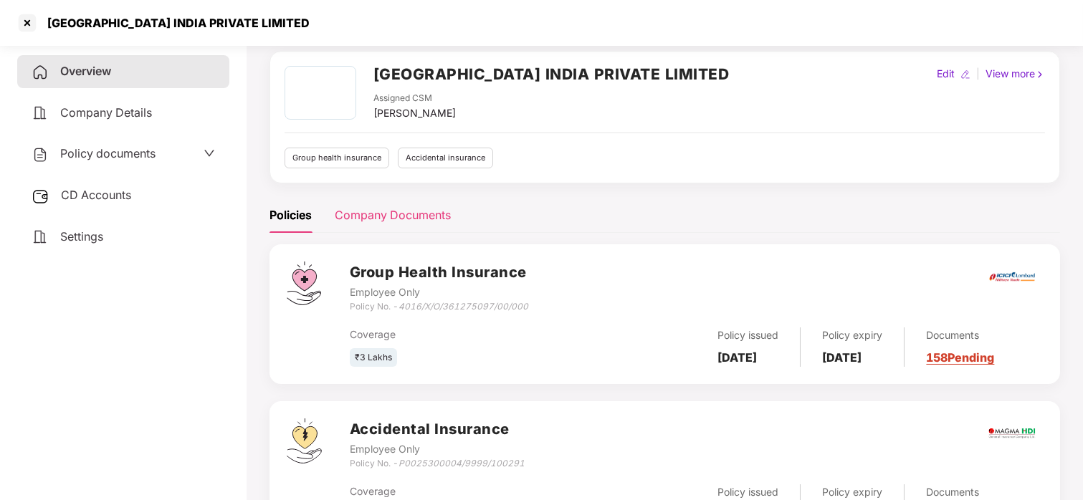
click at [400, 209] on div "Company Documents" at bounding box center [393, 215] width 116 height 18
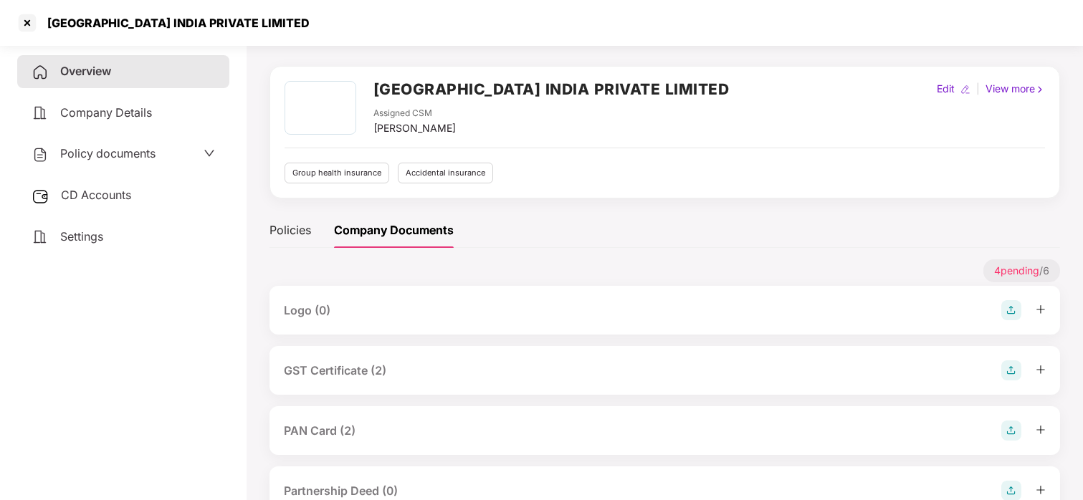
scroll to position [54, 0]
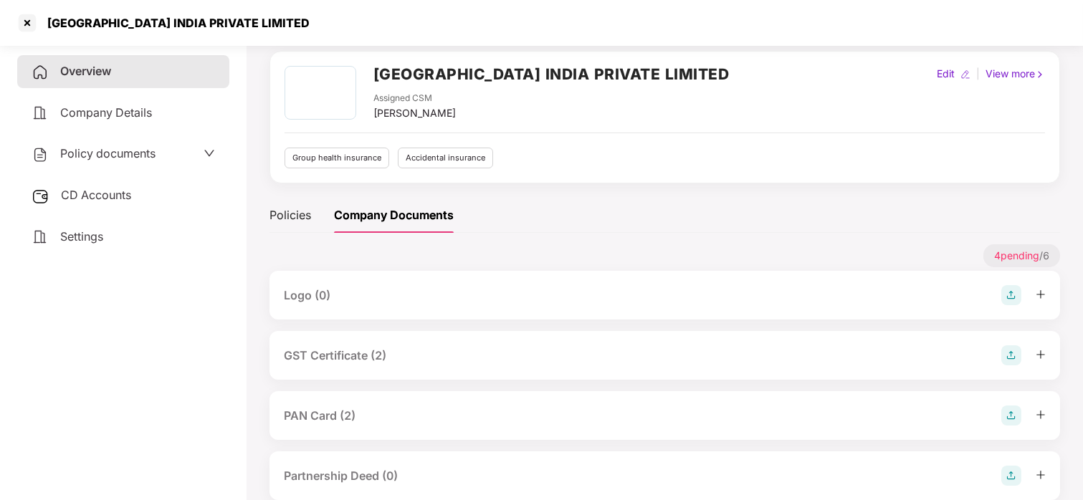
click at [336, 344] on div "GST Certificate (2)" at bounding box center [664, 355] width 790 height 49
click at [335, 350] on div "GST Certificate (2)" at bounding box center [335, 356] width 102 height 18
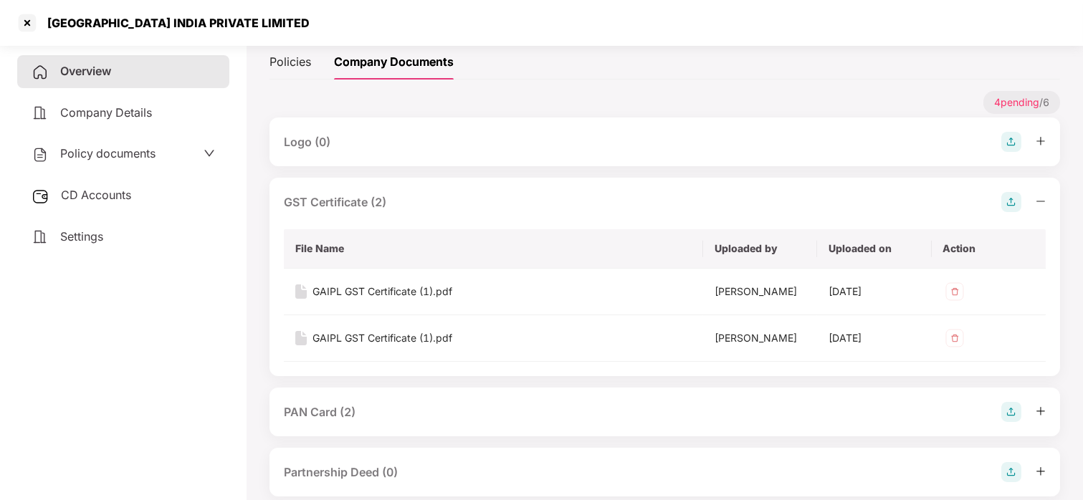
scroll to position [215, 0]
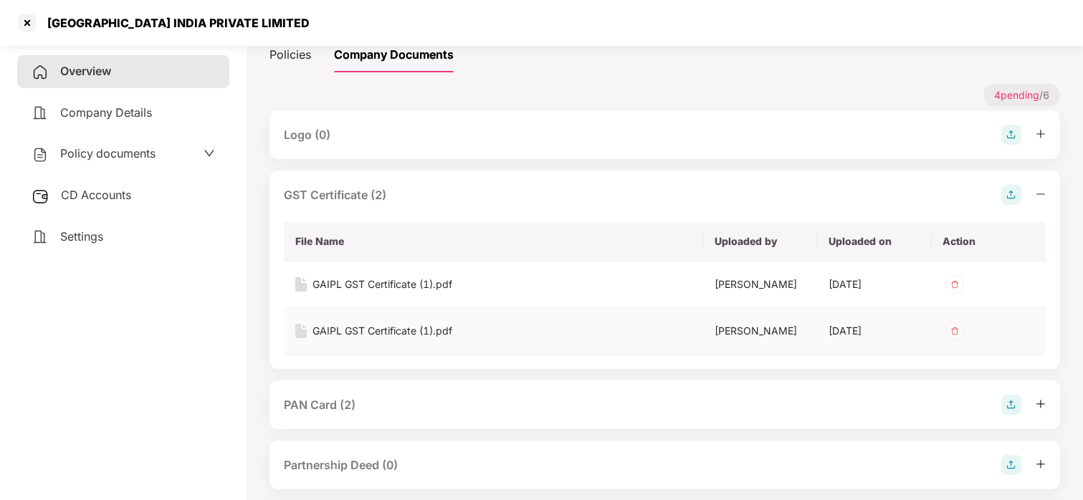
click at [365, 330] on div "GAIPL GST Certificate (1).pdf" at bounding box center [382, 331] width 140 height 16
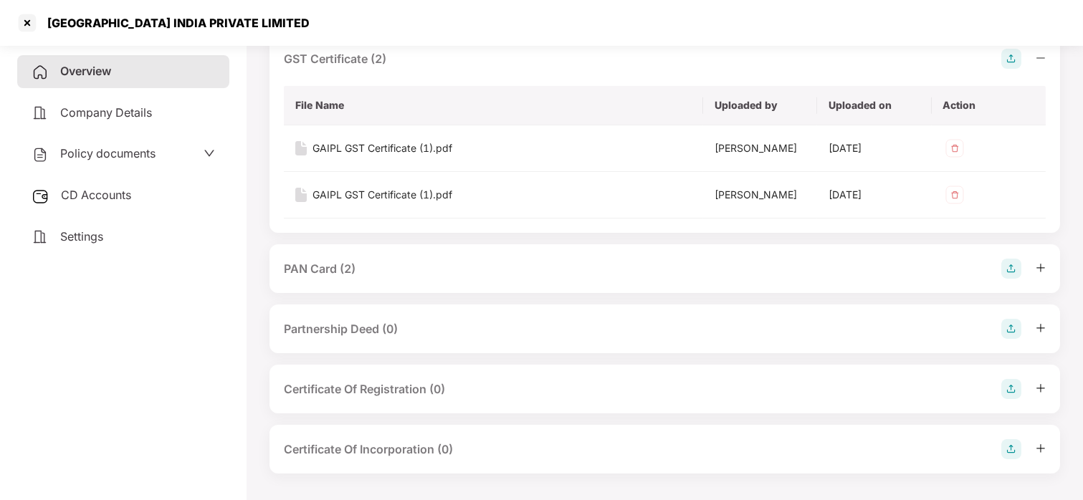
scroll to position [353, 0]
click at [325, 259] on div "PAN Card (2)" at bounding box center [320, 268] width 72 height 18
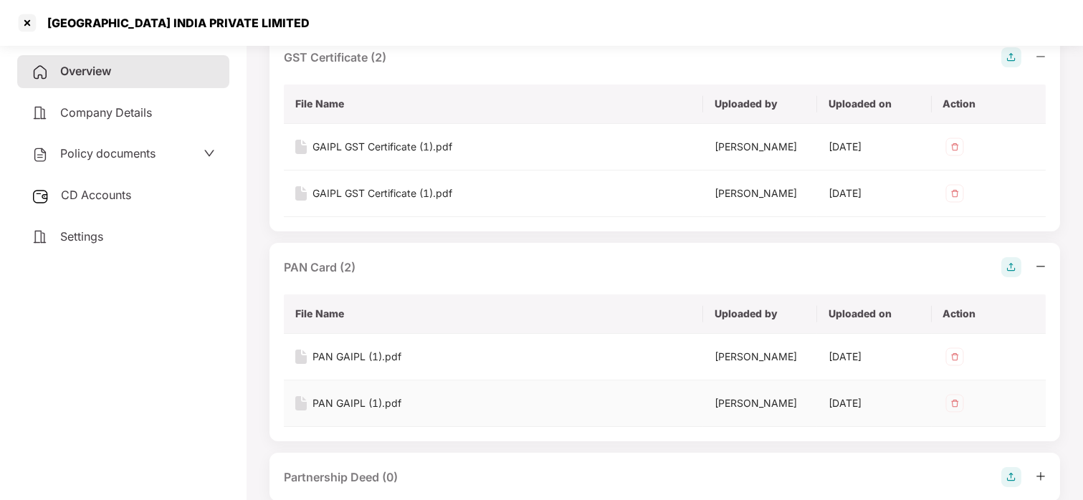
click at [336, 400] on div "PAN GAIPL (1).pdf" at bounding box center [356, 404] width 89 height 16
click at [32, 16] on div at bounding box center [27, 22] width 23 height 23
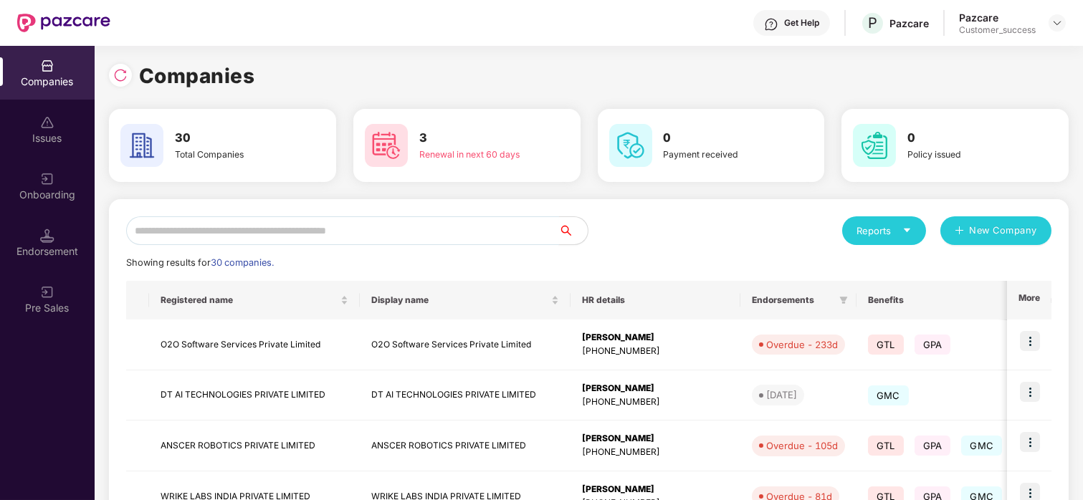
click at [288, 232] on input "text" at bounding box center [342, 230] width 433 height 29
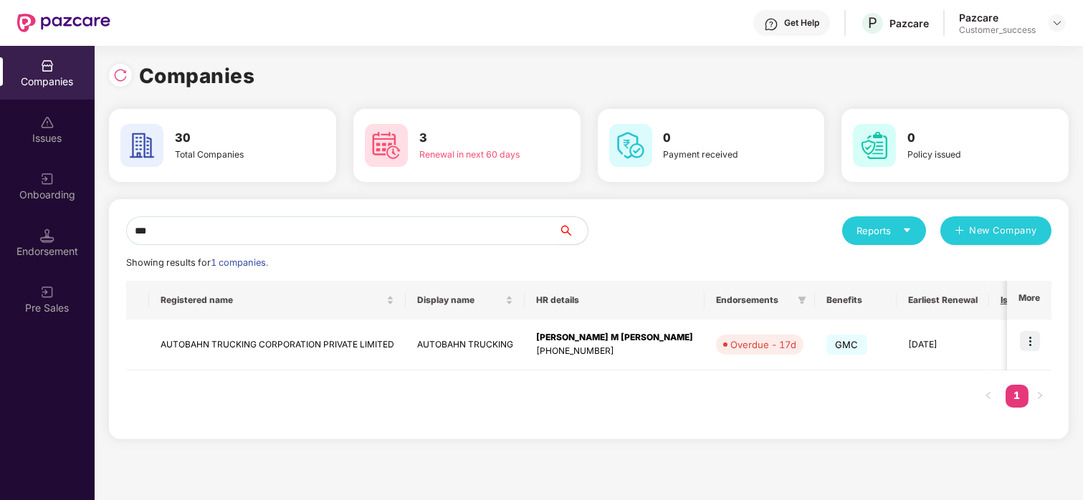
type input "***"
click at [1032, 342] on img at bounding box center [1030, 341] width 20 height 20
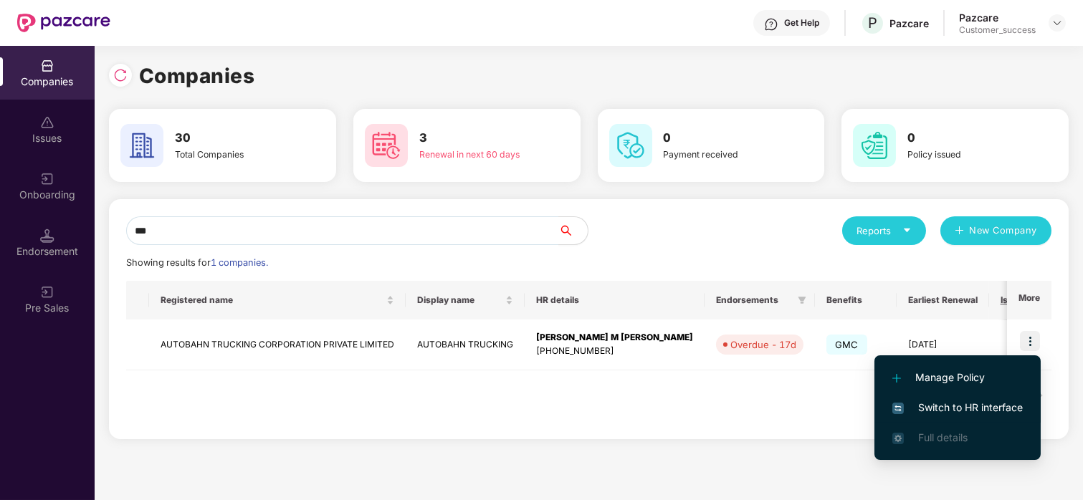
click at [932, 396] on li "Switch to HR interface" at bounding box center [957, 408] width 166 height 30
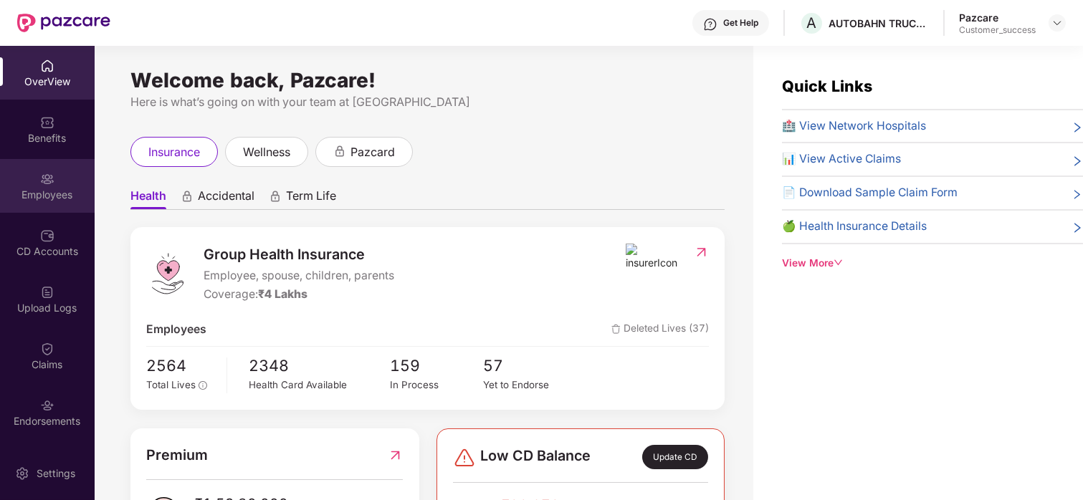
click at [47, 198] on div "Employees" at bounding box center [47, 195] width 95 height 14
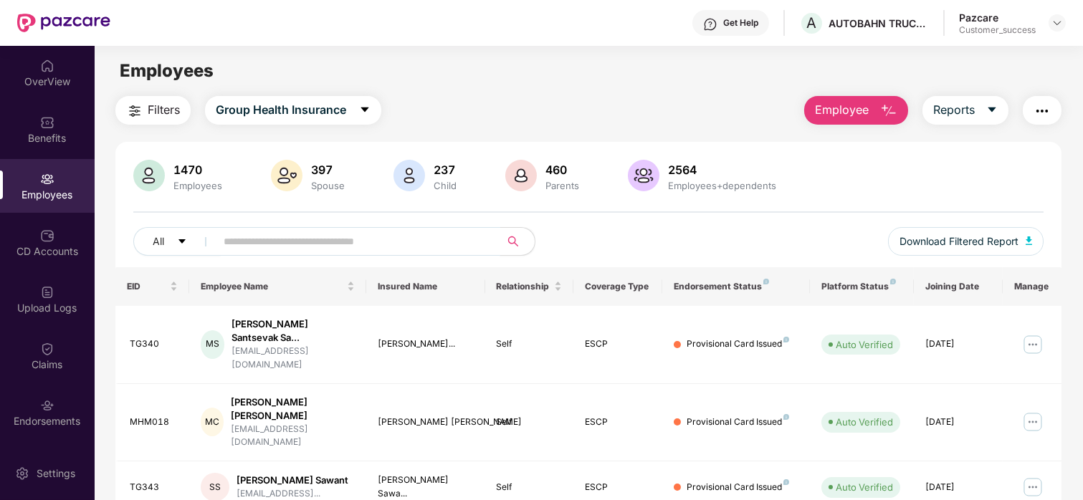
click at [295, 253] on span at bounding box center [353, 241] width 294 height 29
paste input "***"
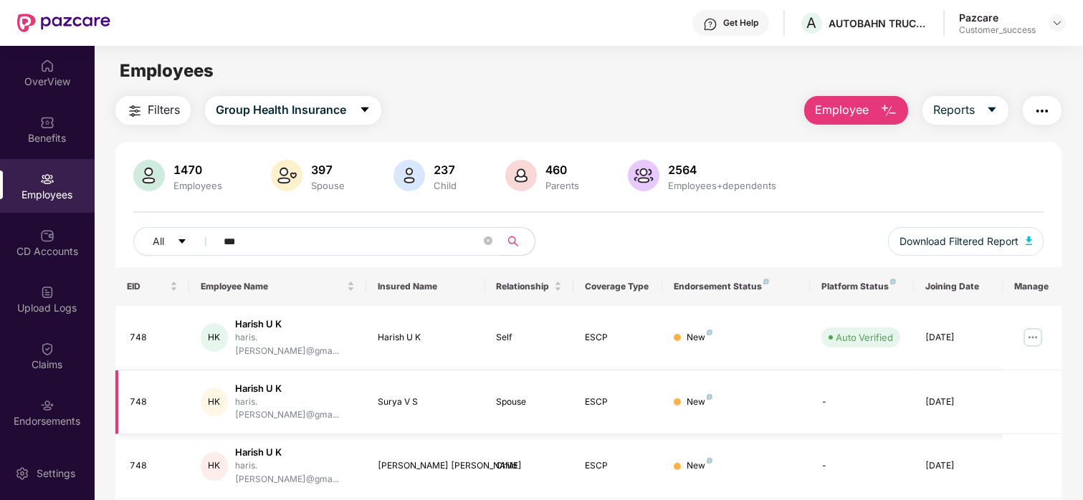
scroll to position [118, 0]
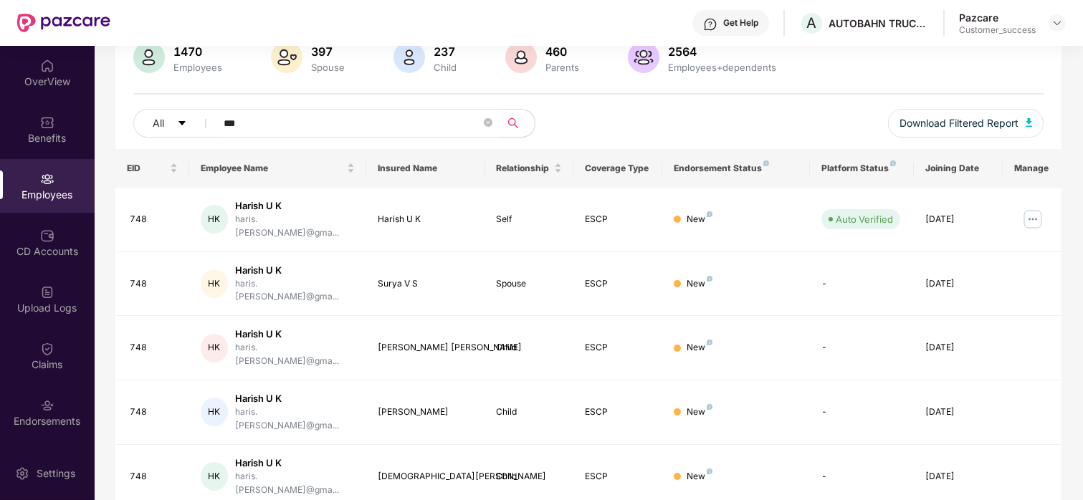
type input "***"
click at [492, 122] on icon "close-circle" at bounding box center [488, 122] width 9 height 9
paste input "********"
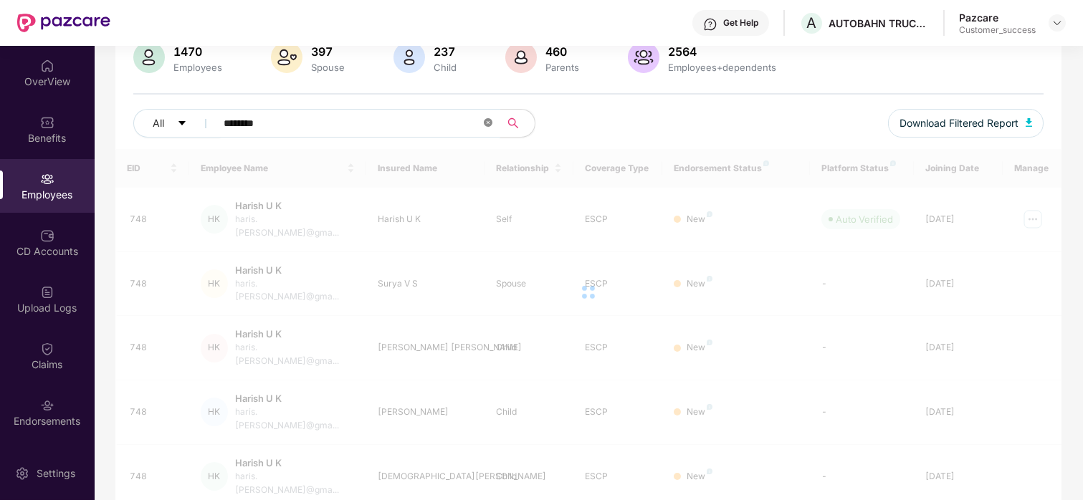
scroll to position [46, 0]
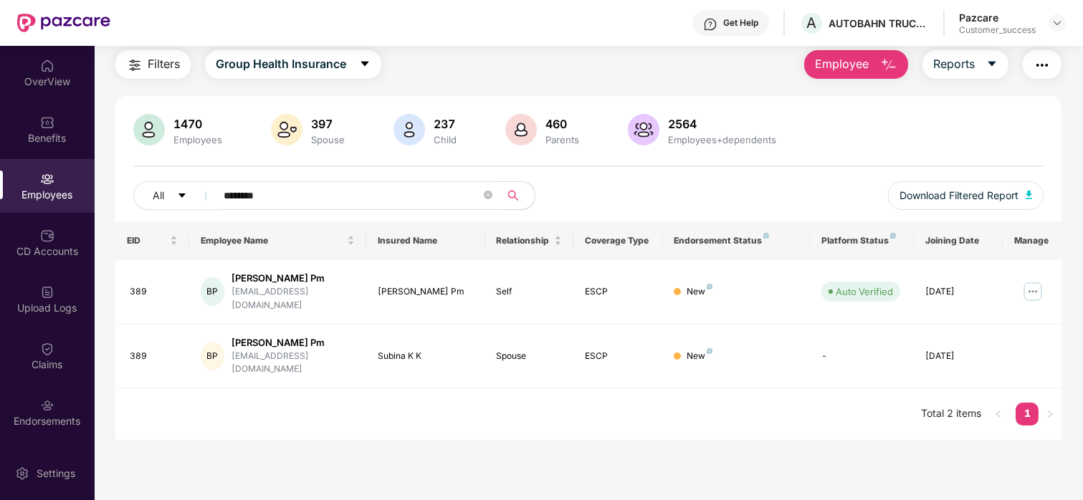
type input "********"
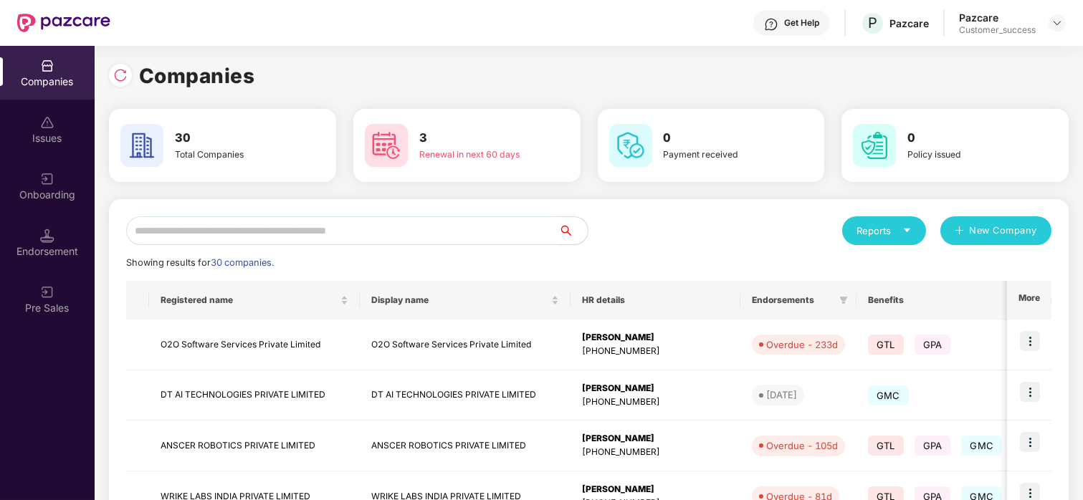
click at [388, 227] on input "text" at bounding box center [342, 230] width 433 height 29
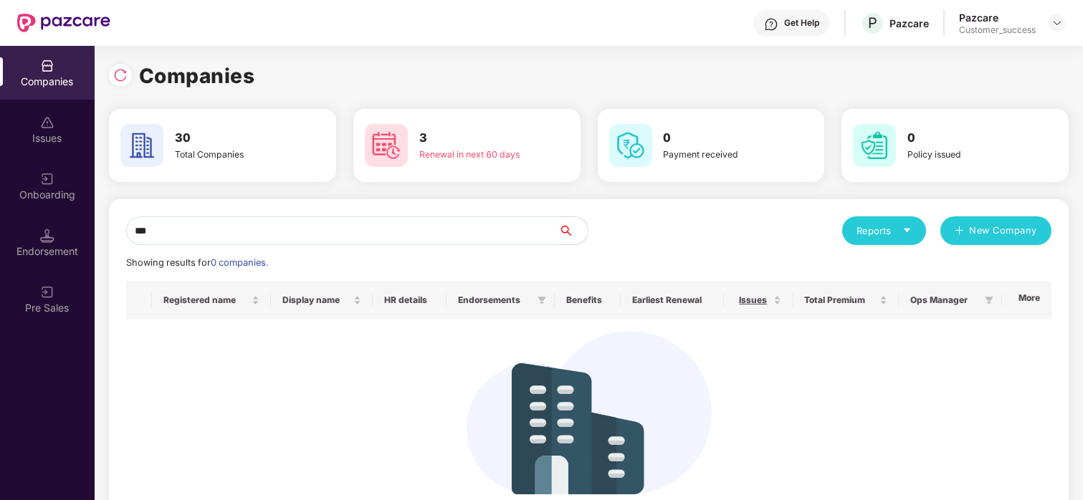
drag, startPoint x: 317, startPoint y: 224, endPoint x: 95, endPoint y: 239, distance: 221.9
click at [68, 239] on div "Companies Issues Onboarding Endorsement Pre Sales Companies 30 Total Companies …" at bounding box center [541, 273] width 1083 height 454
click at [300, 231] on input "***" at bounding box center [342, 230] width 433 height 29
type input "*"
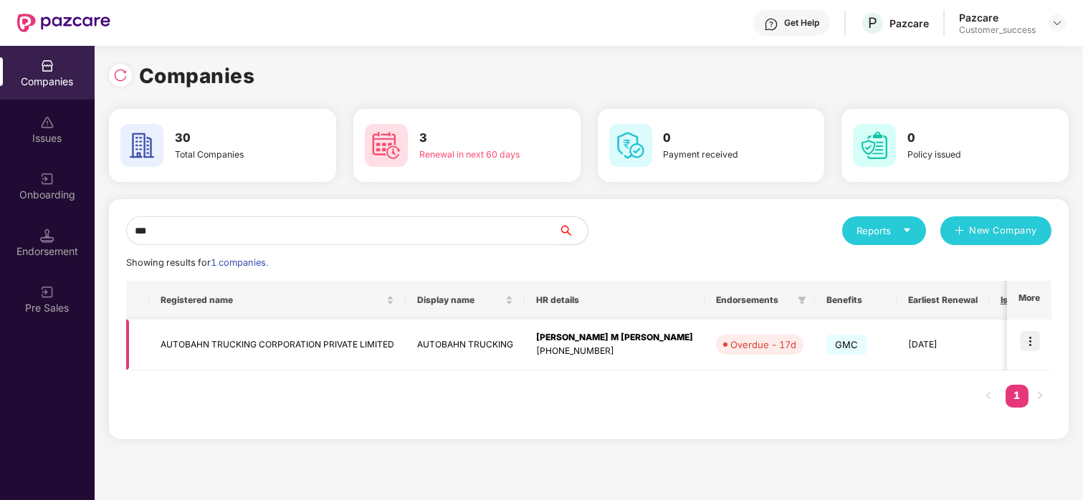
type input "***"
click at [1028, 336] on img at bounding box center [1030, 341] width 20 height 20
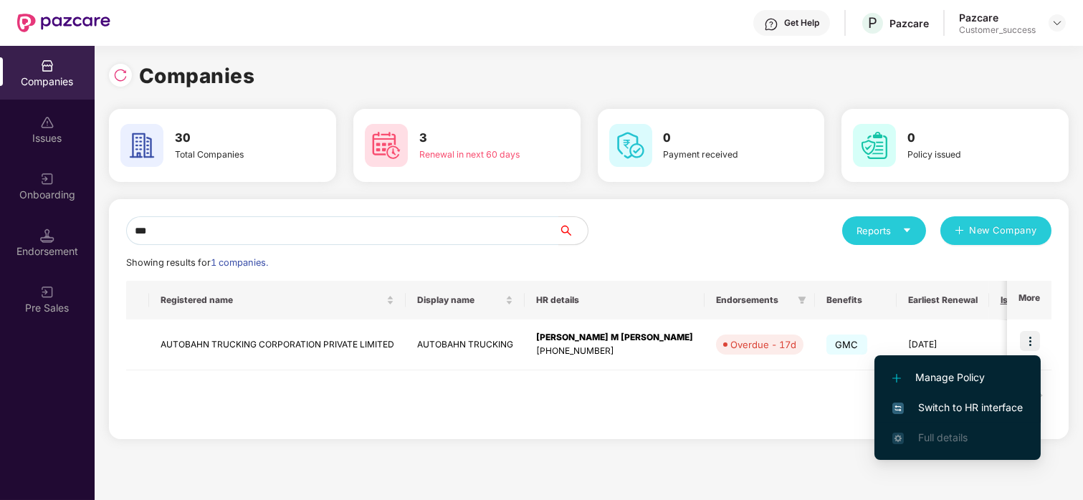
click at [913, 396] on li "Switch to HR interface" at bounding box center [957, 408] width 166 height 30
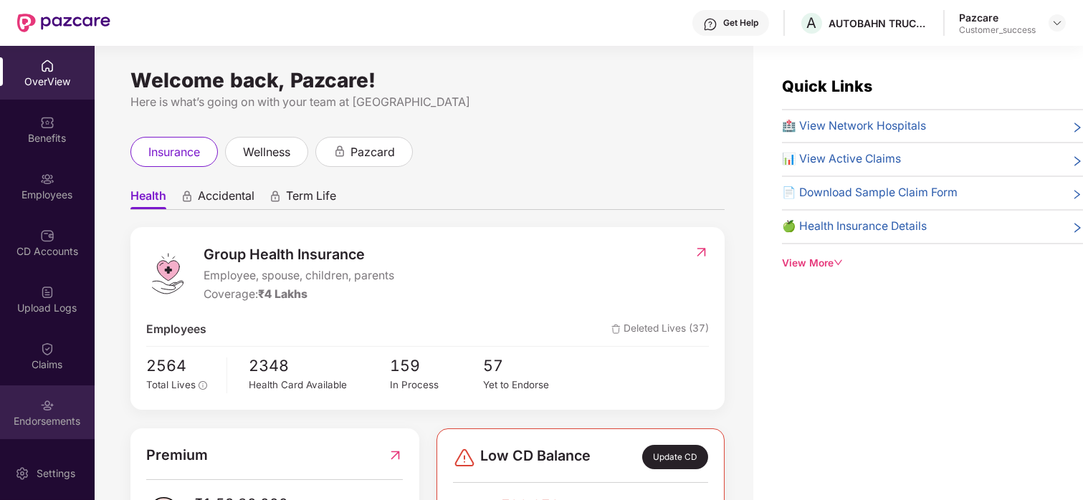
click at [27, 397] on div "Endorsements" at bounding box center [47, 413] width 95 height 54
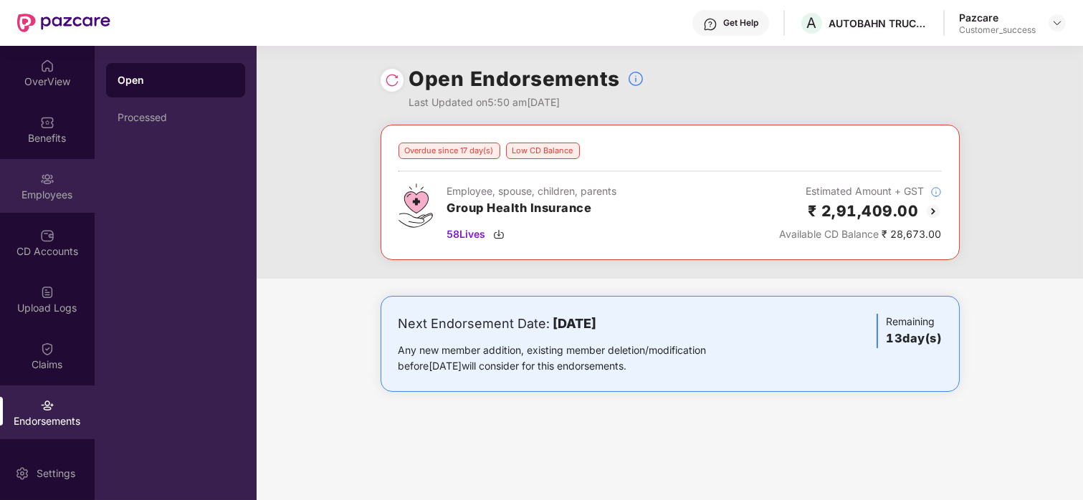
click at [42, 184] on img at bounding box center [47, 179] width 14 height 14
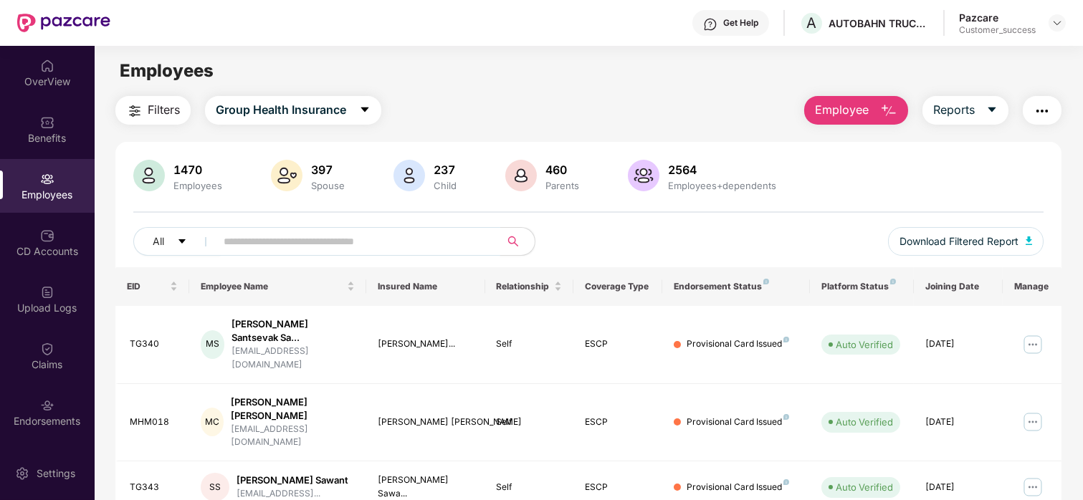
click at [329, 238] on input "text" at bounding box center [352, 241] width 257 height 21
paste input "***"
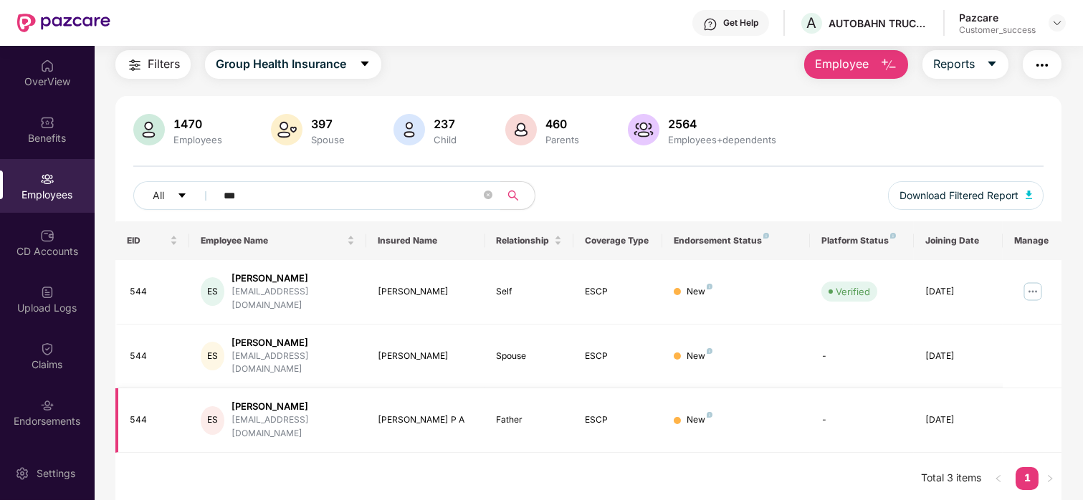
type input "***"
drag, startPoint x: 346, startPoint y: 292, endPoint x: 234, endPoint y: 296, distance: 111.8
click at [234, 296] on div "ES [PERSON_NAME] [EMAIL_ADDRESS][DOMAIN_NAME]" at bounding box center [278, 292] width 155 height 41
copy div "[EMAIL_ADDRESS][DOMAIN_NAME]"
click at [19, 396] on div "Endorsements" at bounding box center [47, 413] width 95 height 54
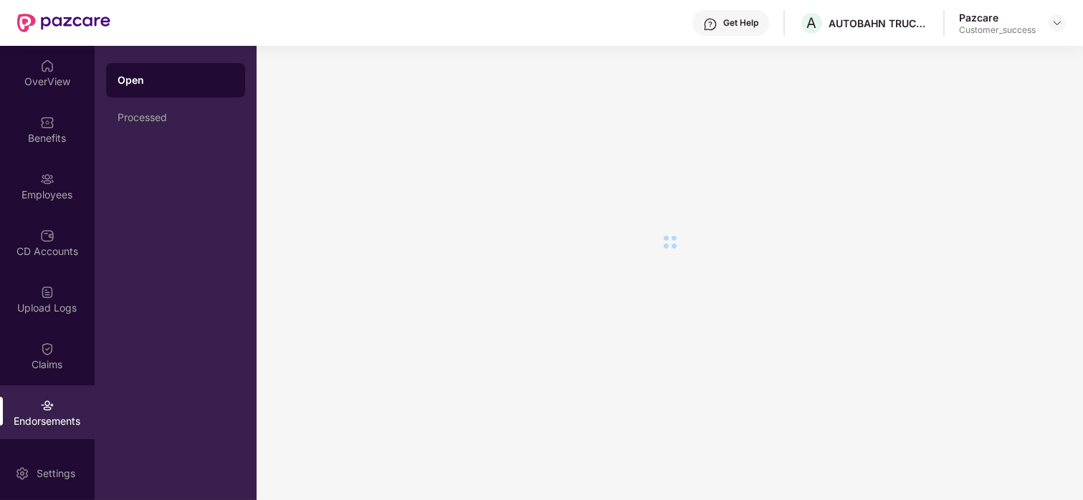
scroll to position [0, 0]
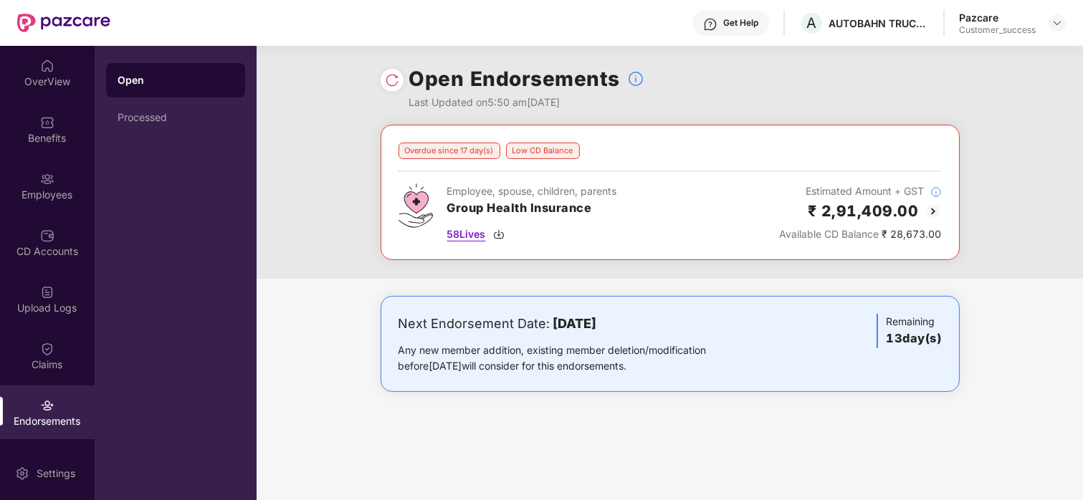
click at [486, 235] on span "58 Lives" at bounding box center [466, 234] width 39 height 16
click at [41, 164] on div "Employees" at bounding box center [47, 186] width 95 height 54
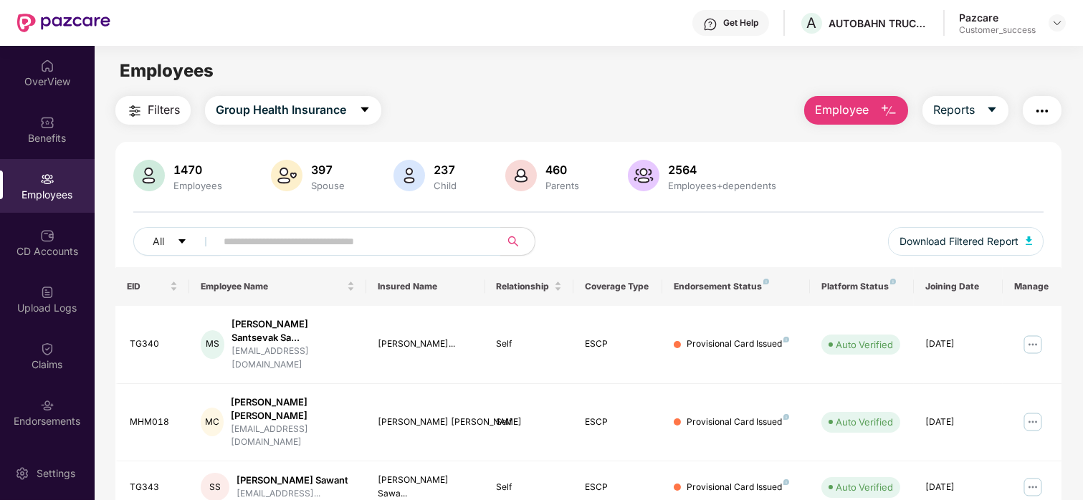
click at [330, 245] on input "text" at bounding box center [352, 241] width 257 height 21
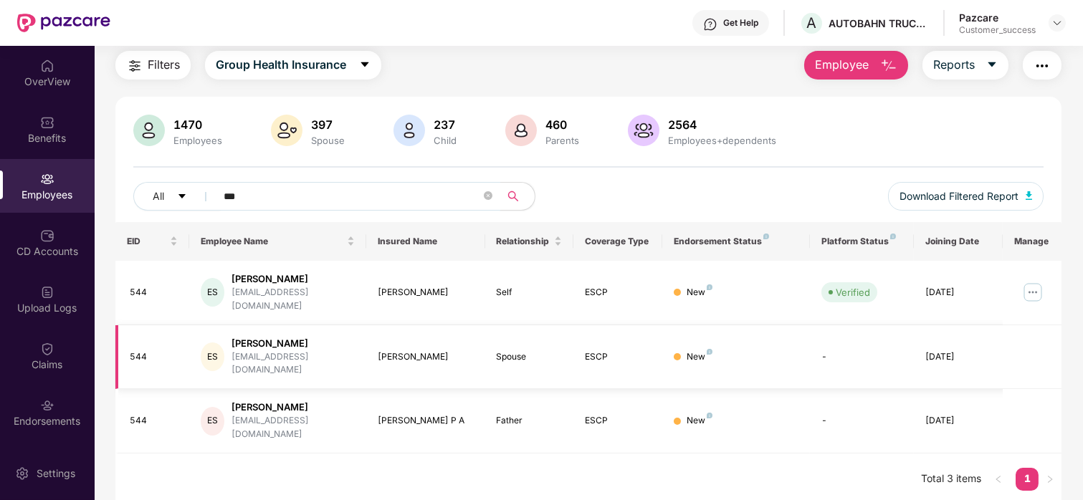
scroll to position [46, 0]
type input "***"
click at [27, 393] on div "Endorsements" at bounding box center [47, 413] width 95 height 54
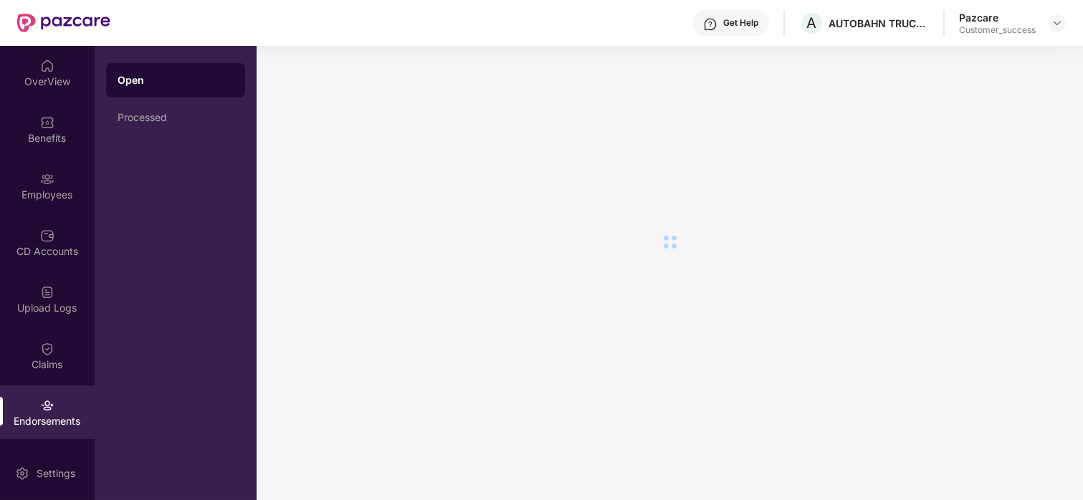
scroll to position [0, 0]
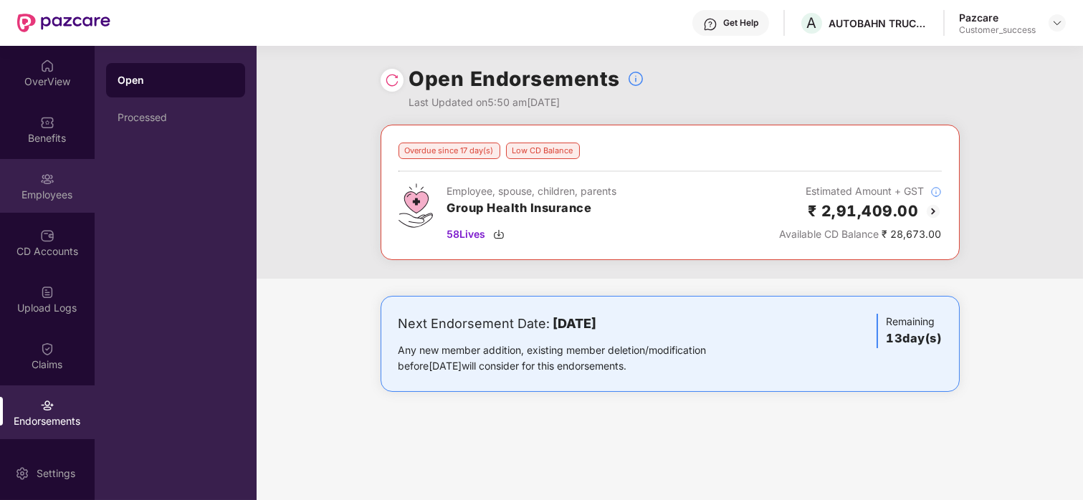
click at [50, 190] on div "Employees" at bounding box center [47, 195] width 95 height 14
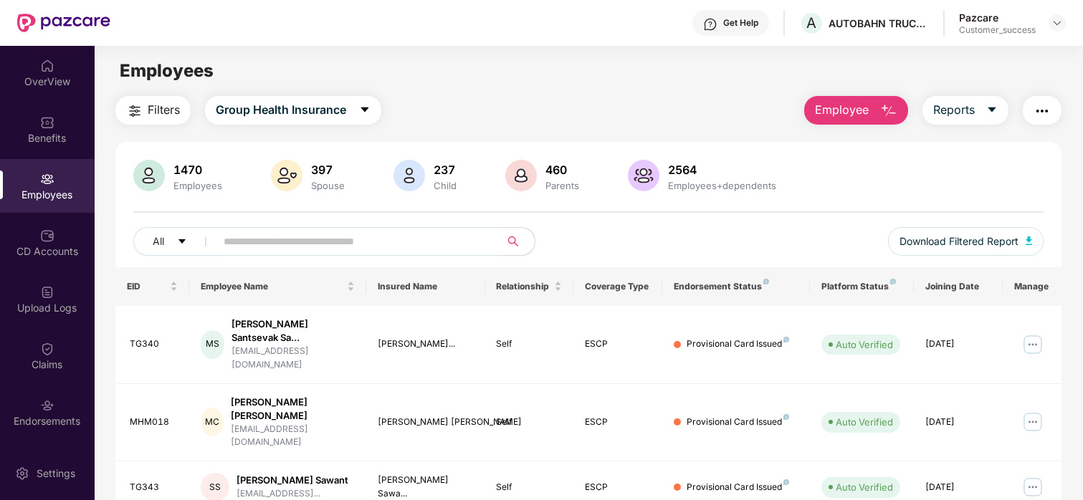
click at [421, 237] on input "text" at bounding box center [352, 241] width 257 height 21
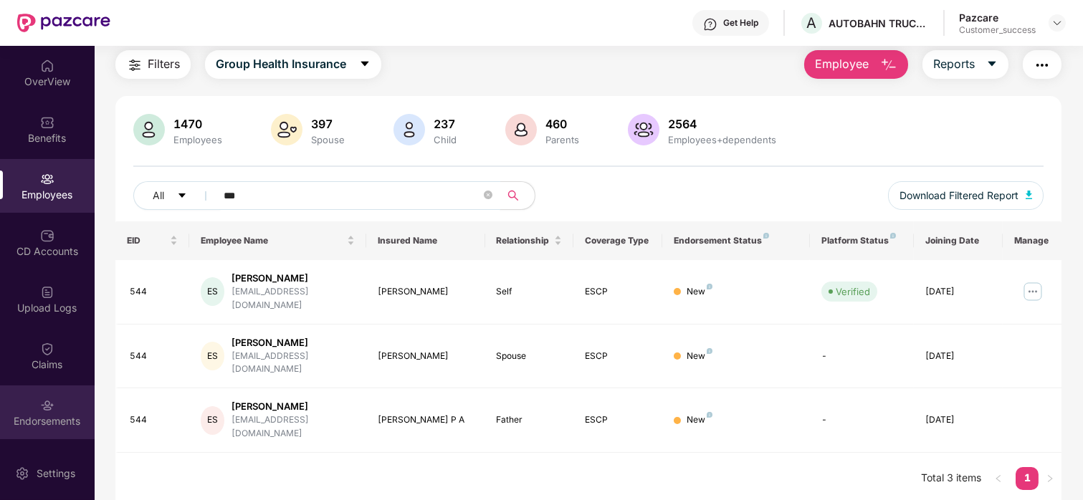
scroll to position [50, 0]
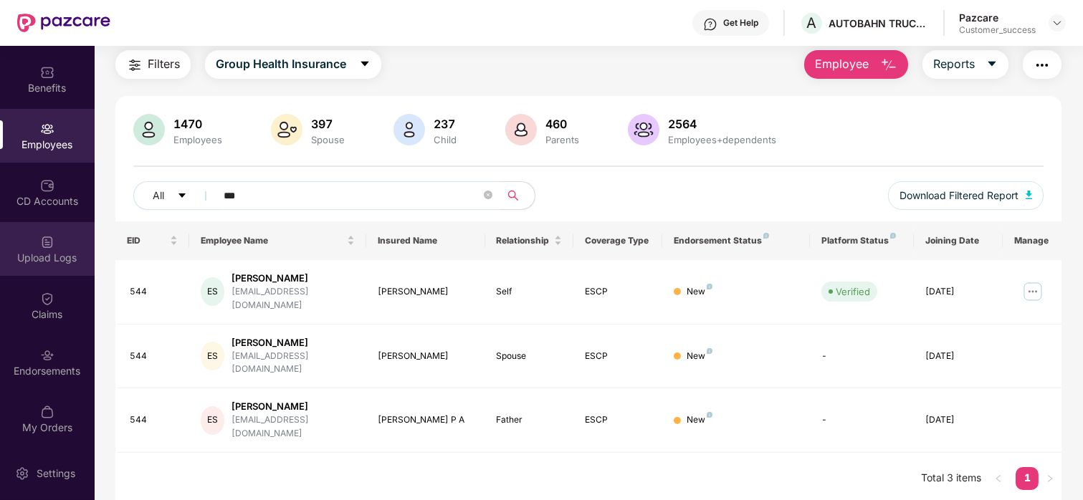
type input "***"
click at [19, 234] on div "Upload Logs" at bounding box center [47, 249] width 95 height 54
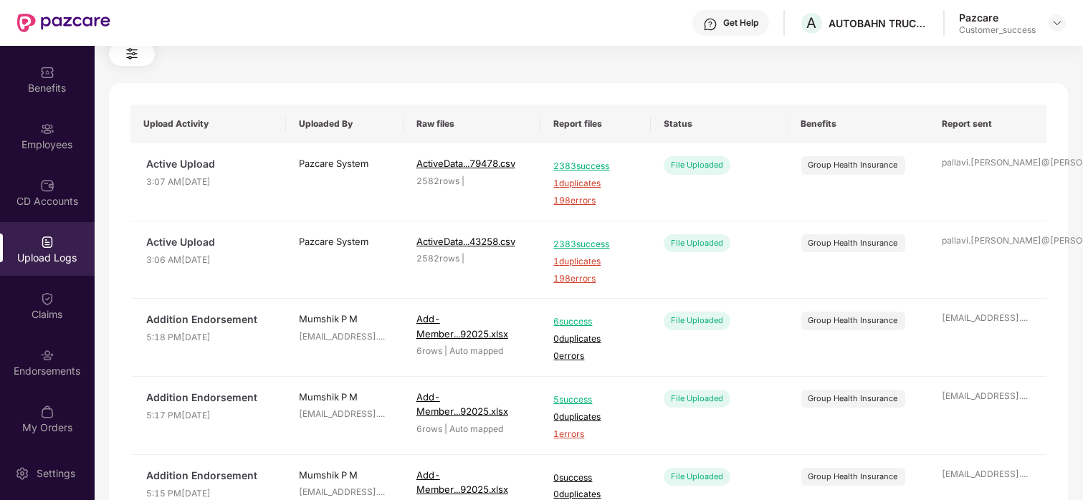
scroll to position [0, 0]
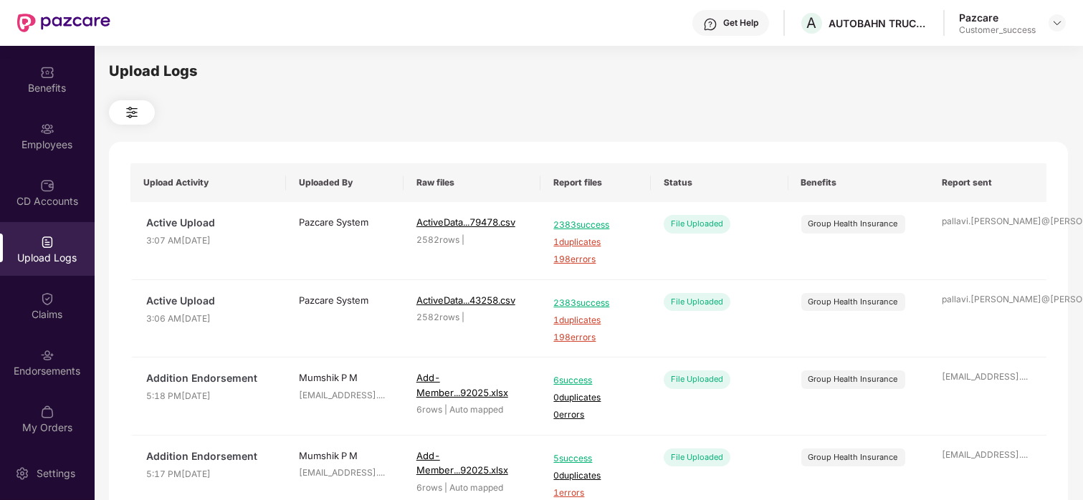
click at [125, 109] on img at bounding box center [131, 112] width 17 height 17
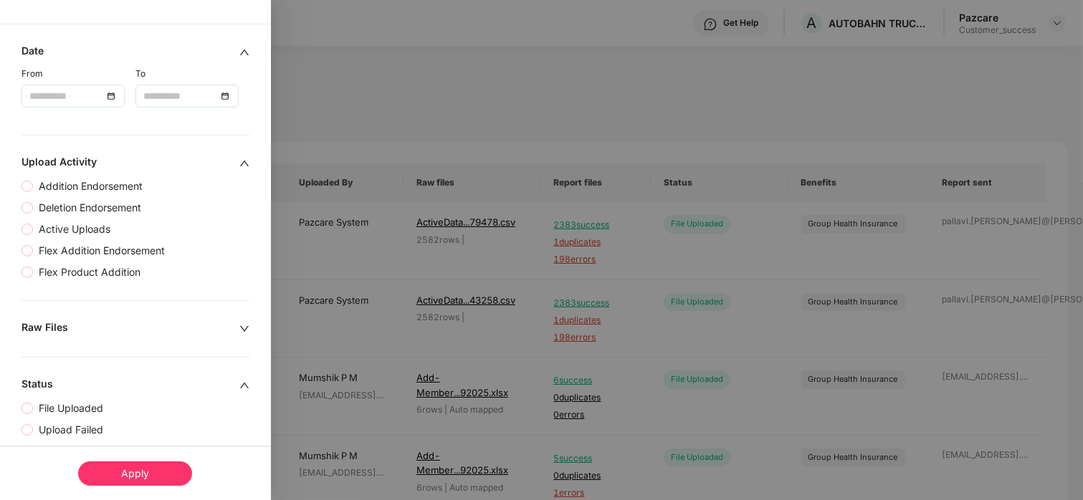
scroll to position [76, 0]
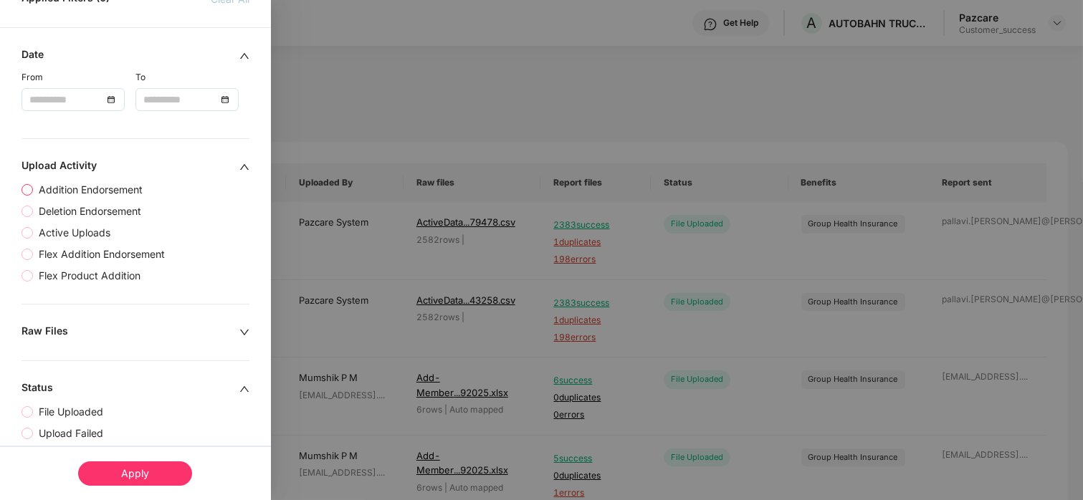
click at [27, 182] on label "Addition Endorsement" at bounding box center [84, 190] width 127 height 16
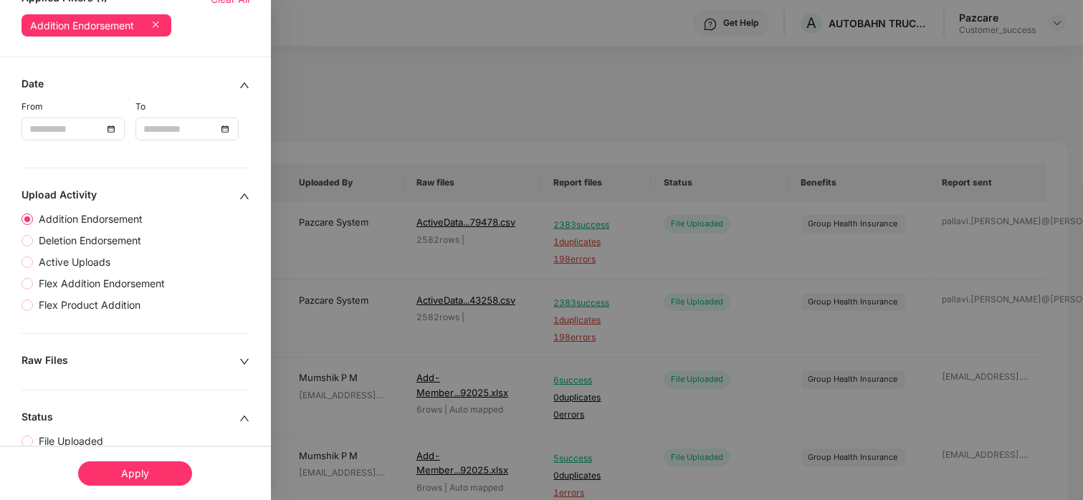
click at [95, 130] on input at bounding box center [65, 129] width 73 height 16
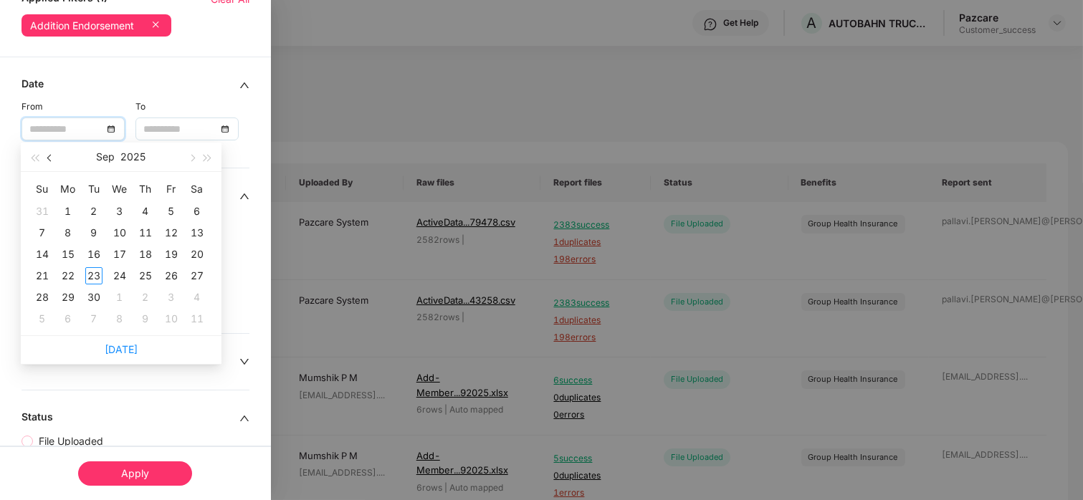
click at [53, 153] on button "button" at bounding box center [50, 157] width 16 height 29
type input "**********"
click at [92, 234] on div "5" at bounding box center [93, 232] width 17 height 17
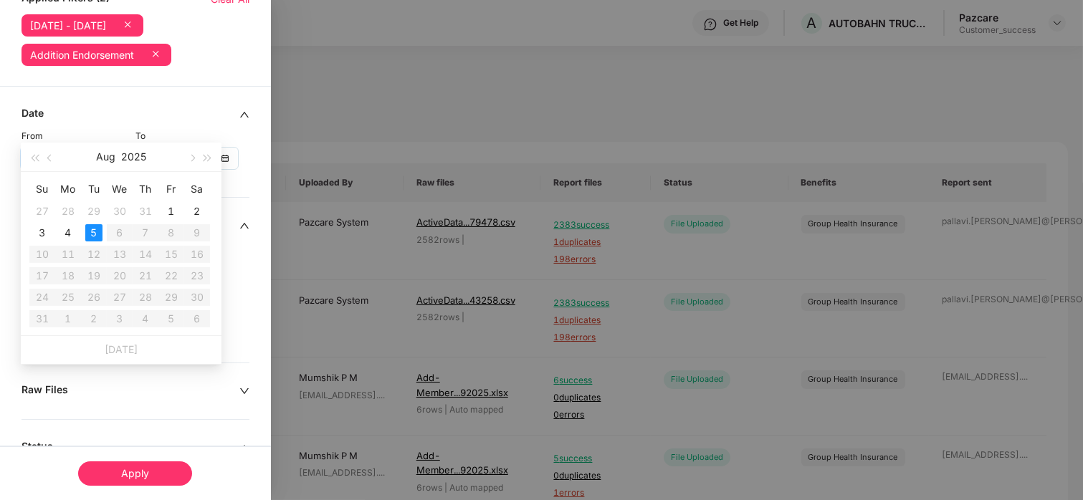
type input "**********"
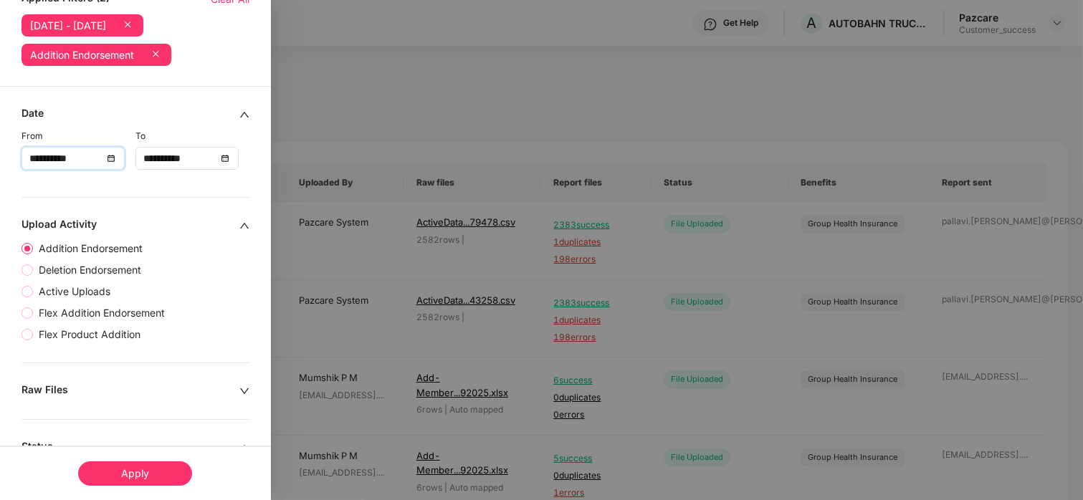
click at [105, 161] on div "**********" at bounding box center [72, 158] width 87 height 16
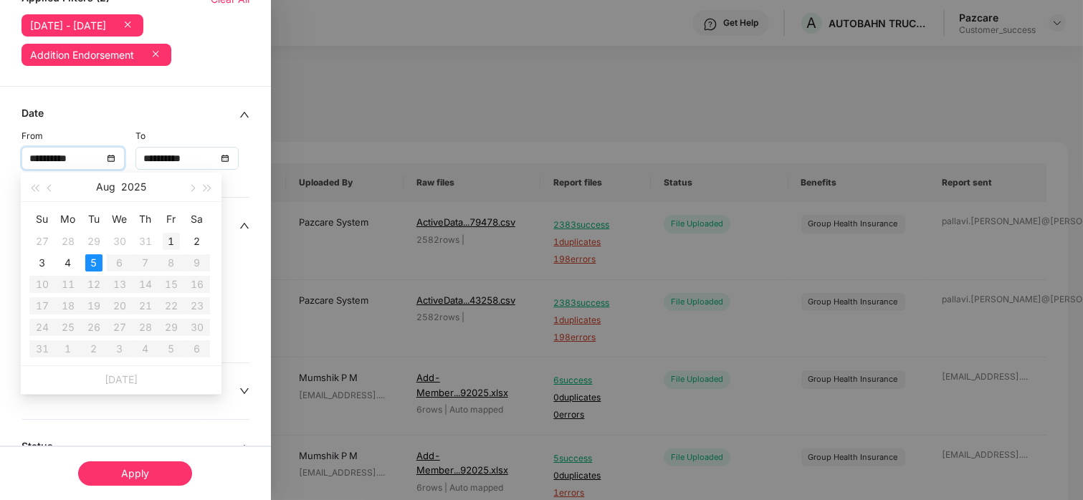
type input "**********"
click at [163, 236] on div "1" at bounding box center [171, 241] width 17 height 17
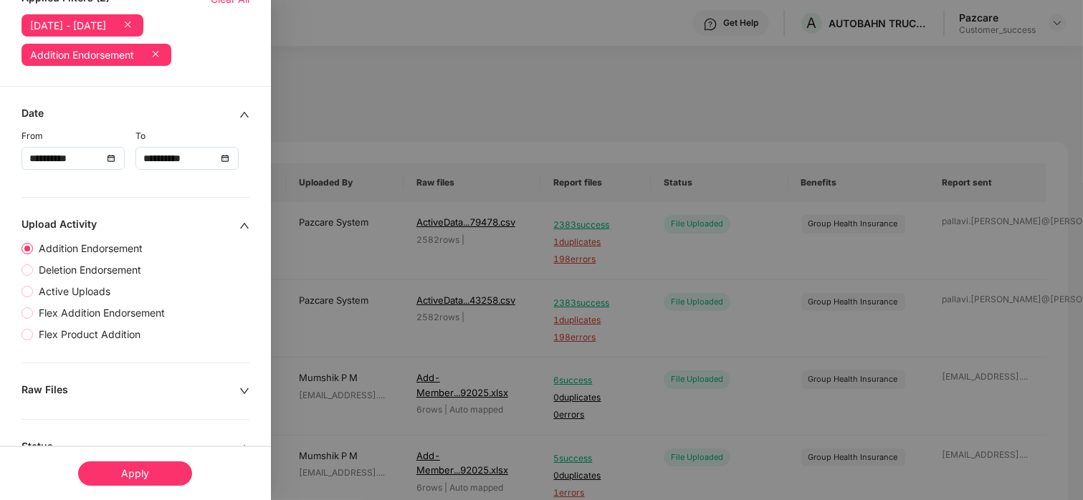
click at [120, 472] on div "Apply" at bounding box center [135, 473] width 114 height 24
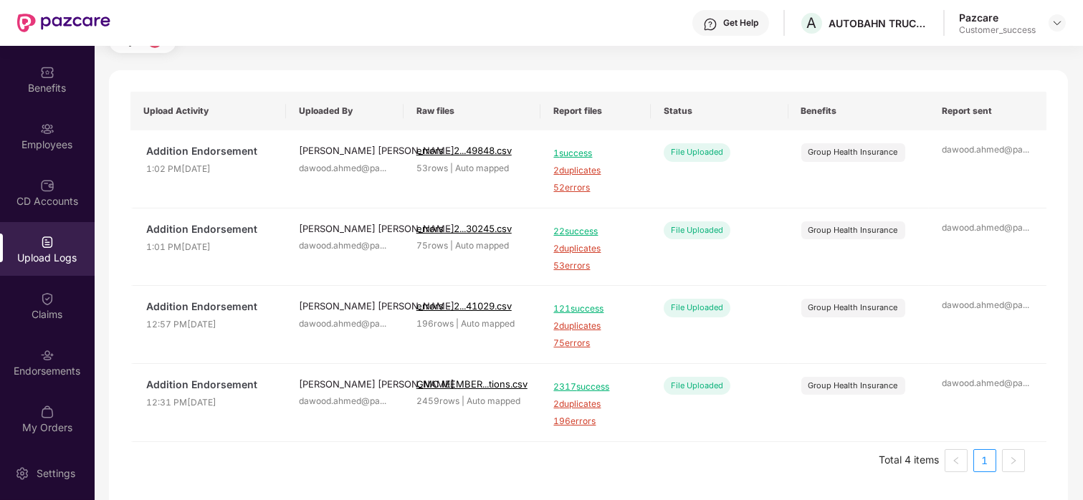
scroll to position [0, 0]
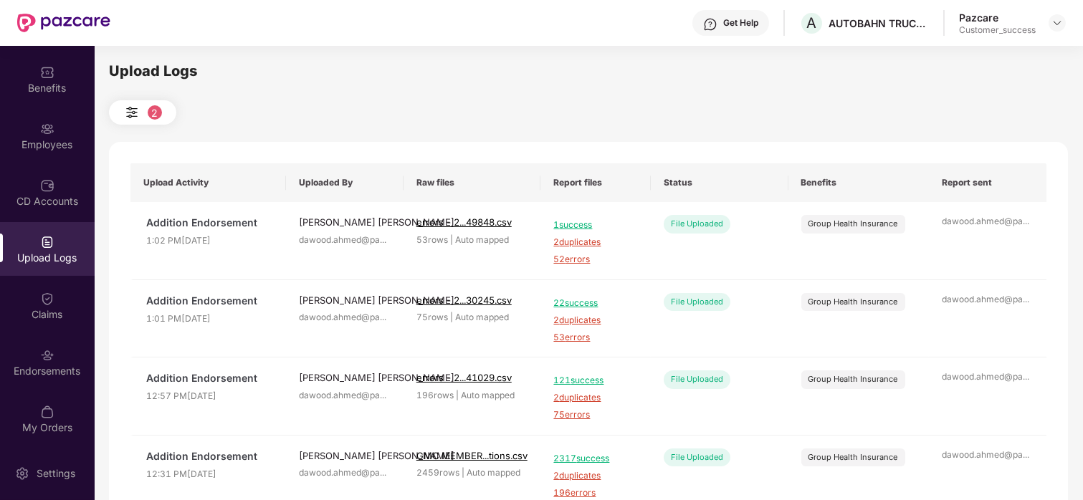
click at [145, 108] on button "2" at bounding box center [142, 112] width 67 height 24
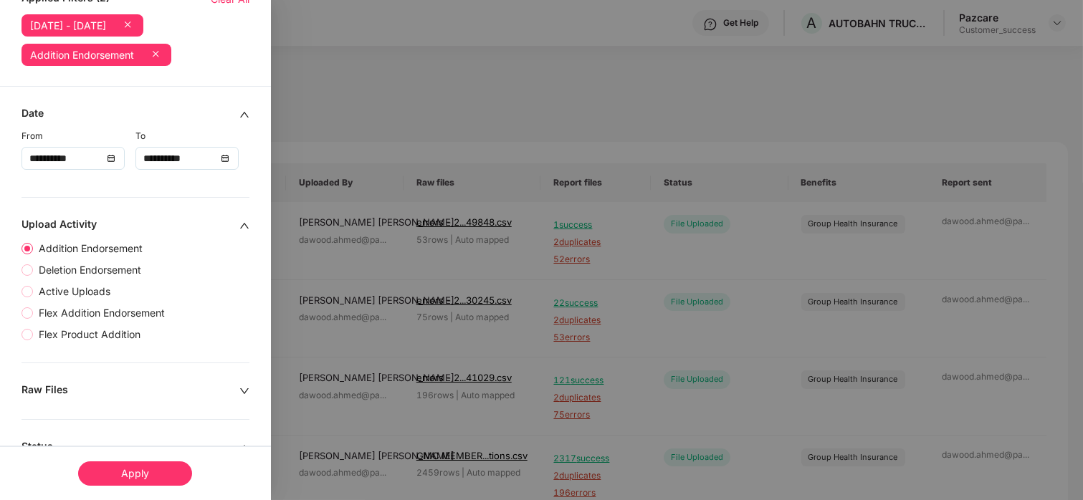
click at [191, 158] on input "**********" at bounding box center [179, 158] width 73 height 16
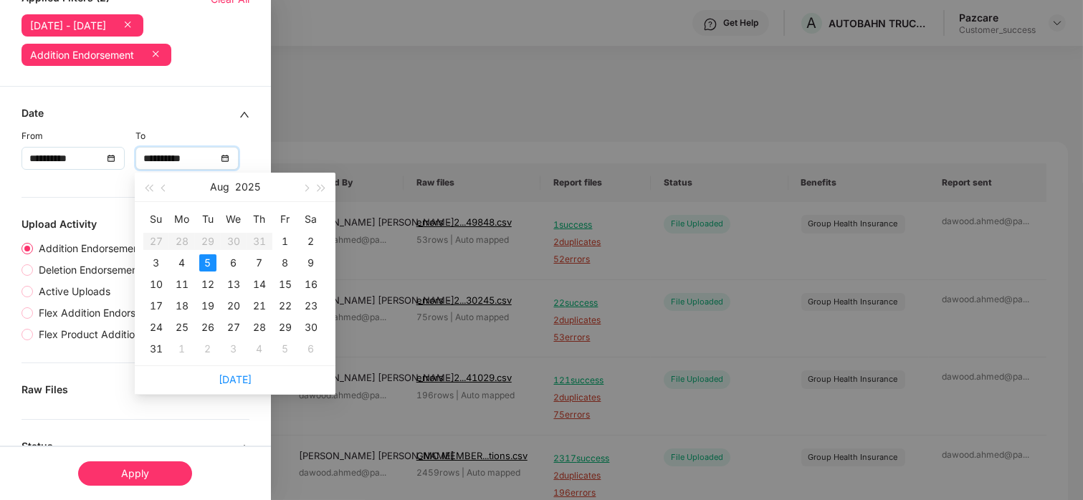
type input "**********"
click at [168, 185] on button "button" at bounding box center [164, 187] width 16 height 29
click at [202, 162] on input "**********" at bounding box center [179, 158] width 73 height 16
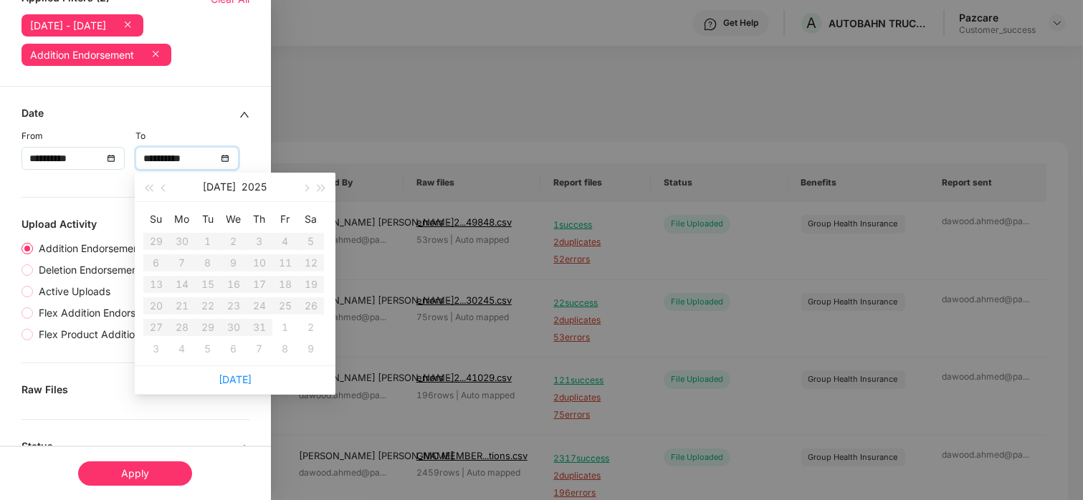
click at [87, 161] on input "**********" at bounding box center [65, 158] width 73 height 16
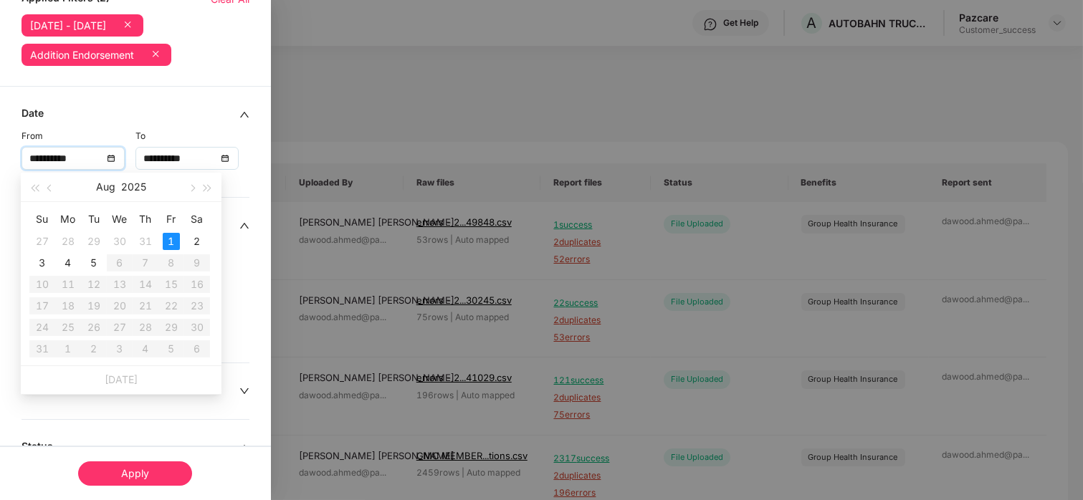
click at [87, 161] on input "**********" at bounding box center [65, 158] width 73 height 16
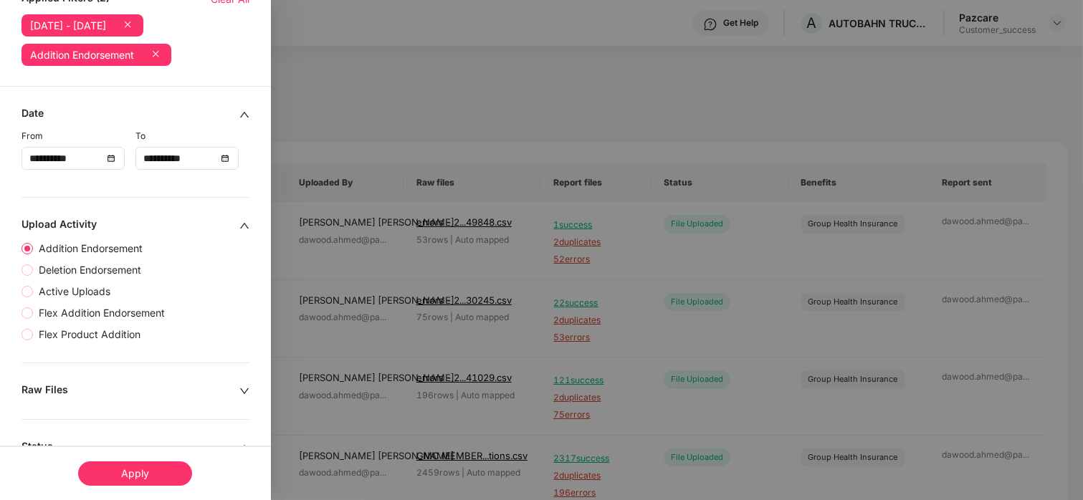
click at [135, 23] on icon at bounding box center [127, 24] width 14 height 14
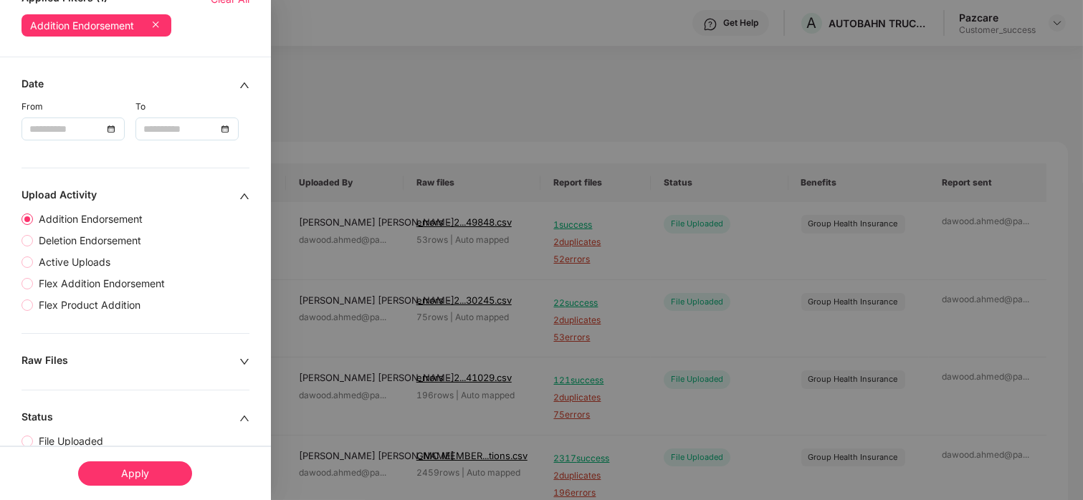
click at [301, 70] on div at bounding box center [541, 250] width 1083 height 500
click at [105, 472] on div "Apply" at bounding box center [135, 473] width 114 height 24
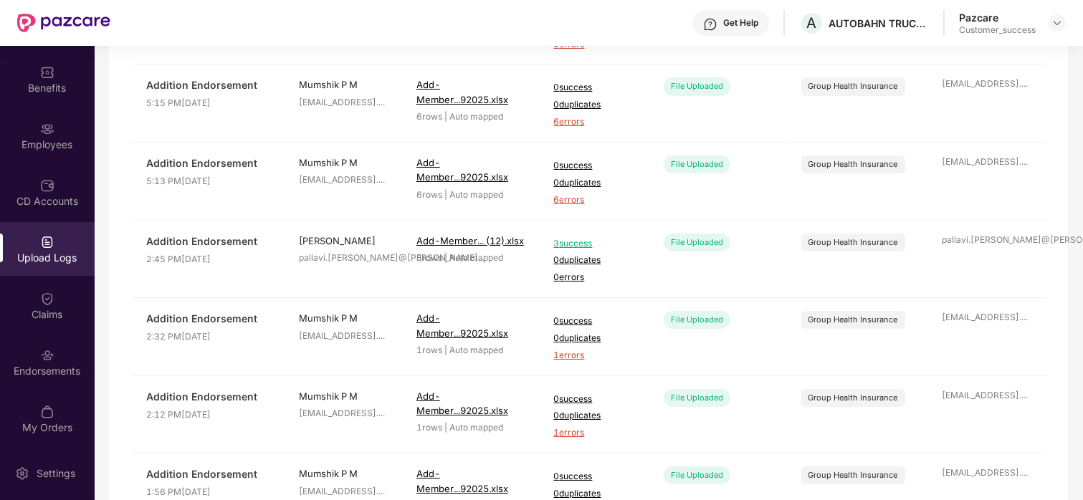
scroll to position [539, 0]
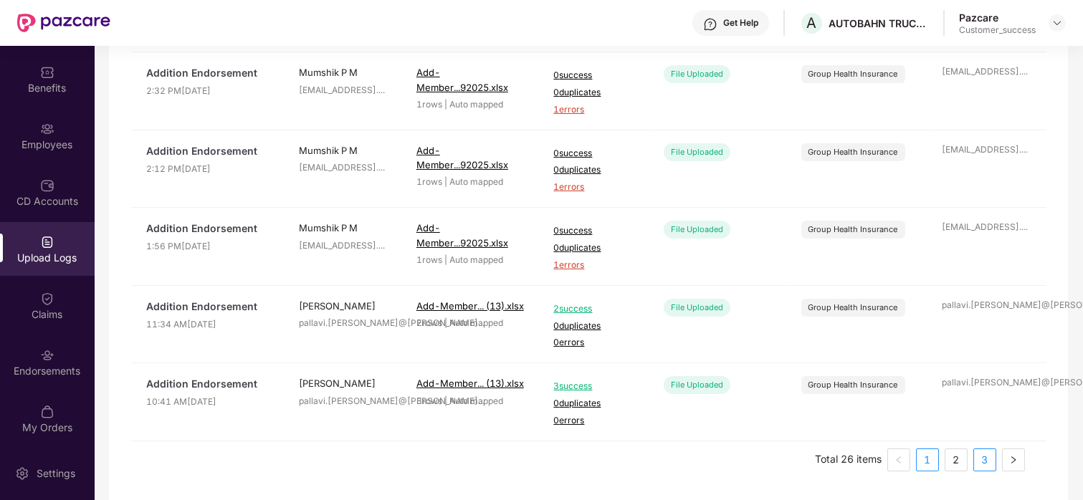
click at [976, 458] on link "3" at bounding box center [984, 459] width 21 height 21
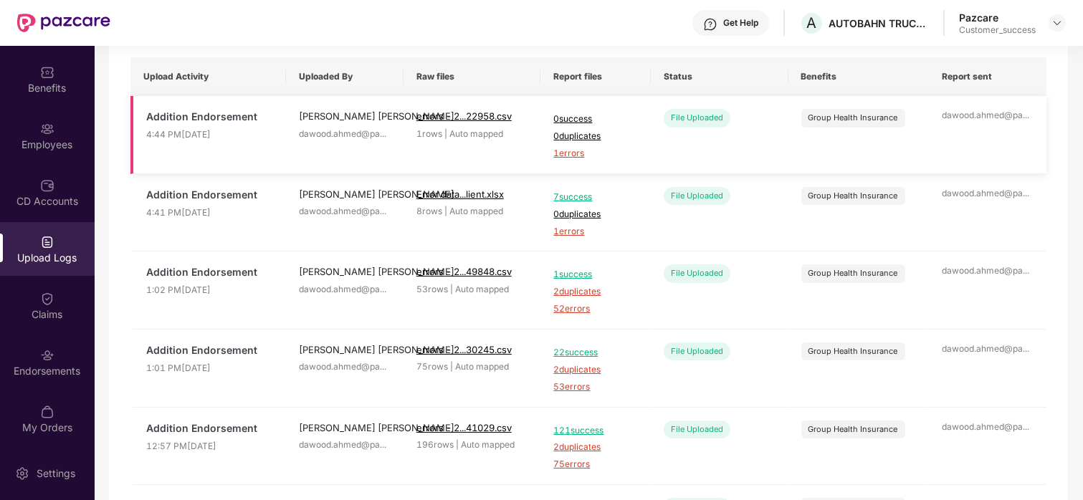
scroll to position [0, 0]
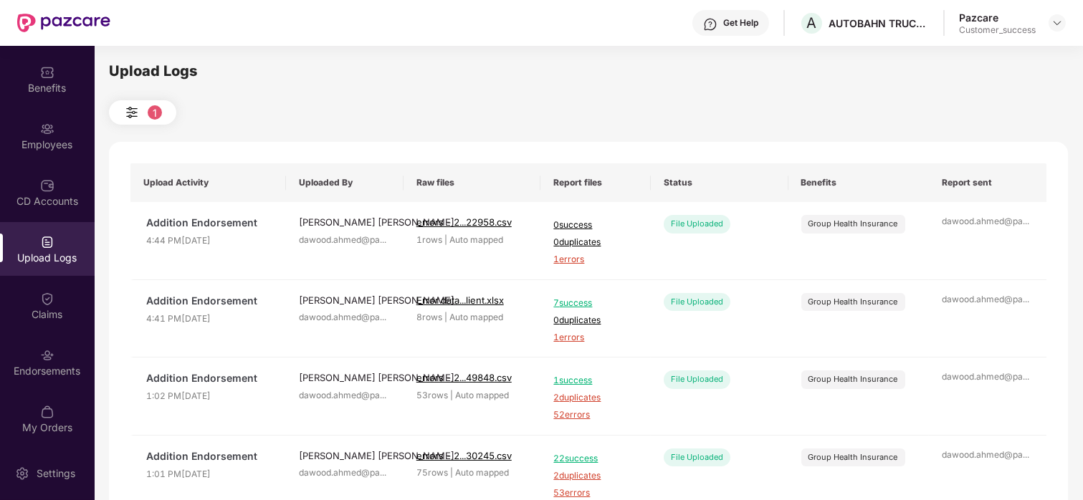
click at [148, 119] on button "1" at bounding box center [142, 112] width 67 height 24
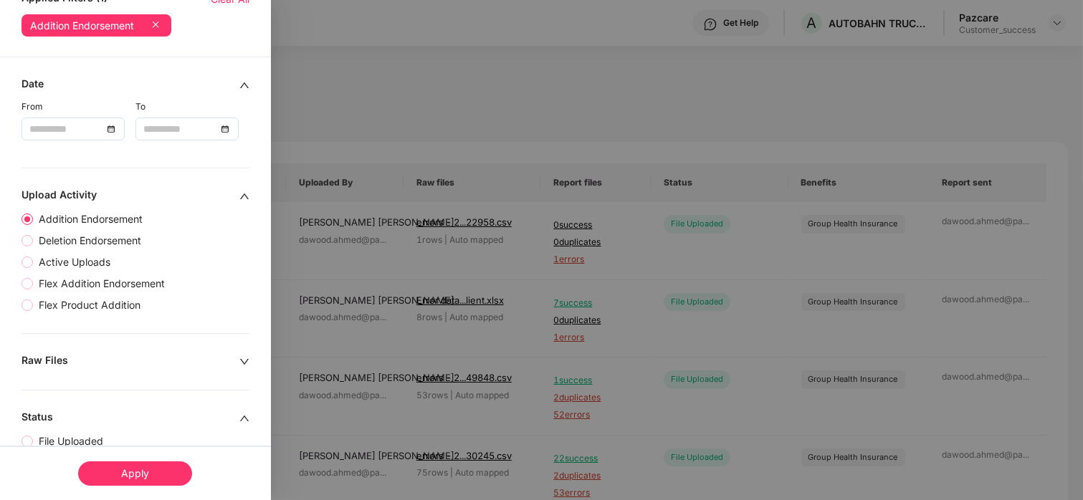
click at [158, 24] on icon at bounding box center [155, 24] width 14 height 14
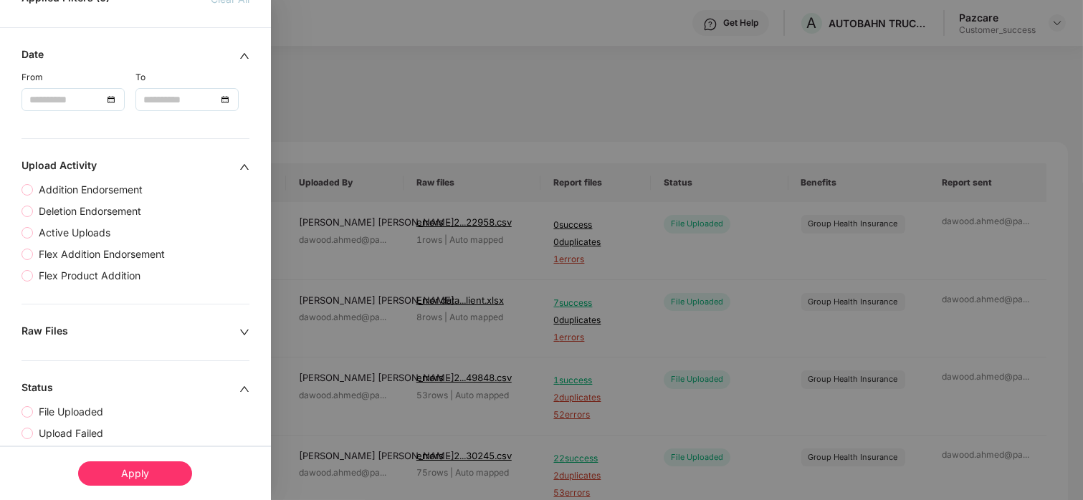
click at [128, 471] on div "Apply" at bounding box center [135, 473] width 114 height 24
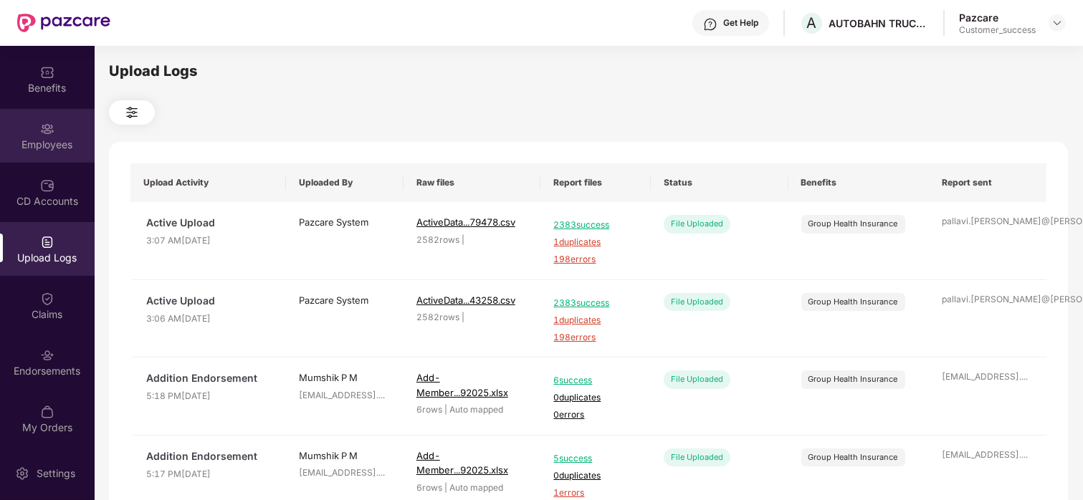
click at [42, 122] on img at bounding box center [47, 129] width 14 height 14
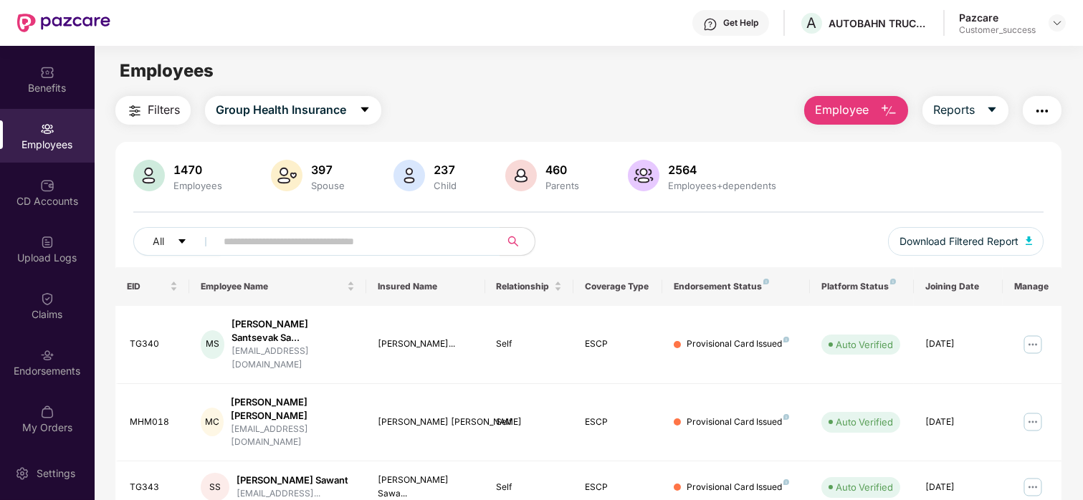
click at [145, 111] on button "Filters" at bounding box center [152, 110] width 75 height 29
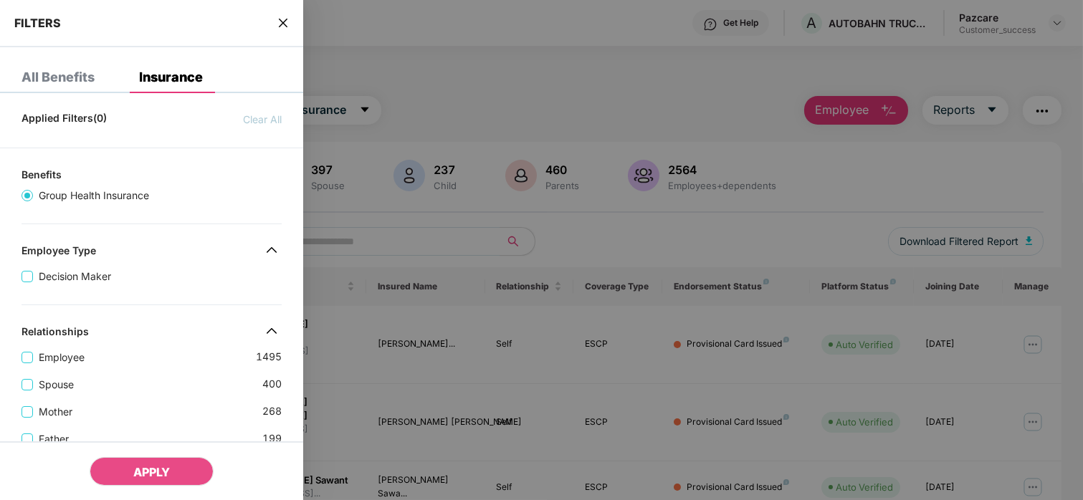
click at [278, 23] on icon "close" at bounding box center [282, 22] width 11 height 11
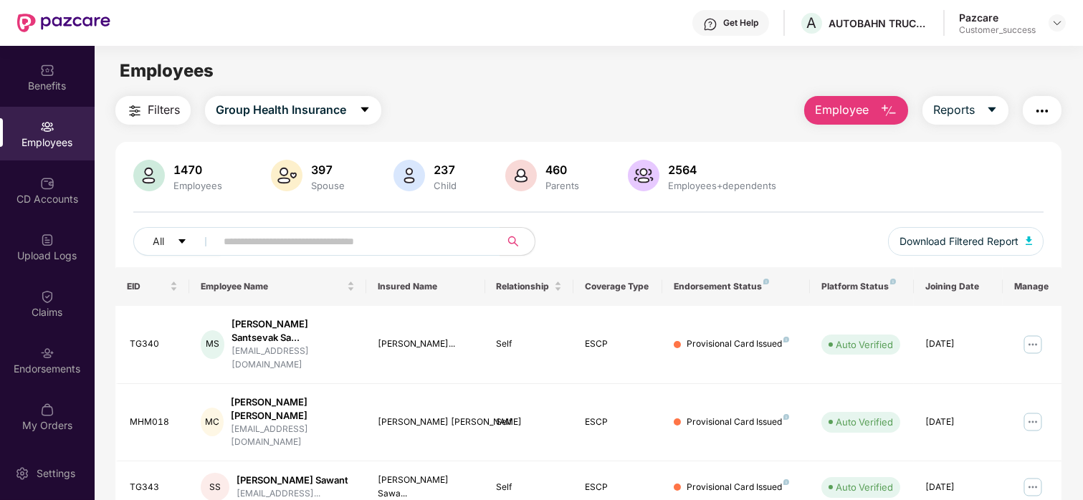
scroll to position [51, 0]
click at [46, 269] on div "Upload Logs" at bounding box center [47, 248] width 95 height 54
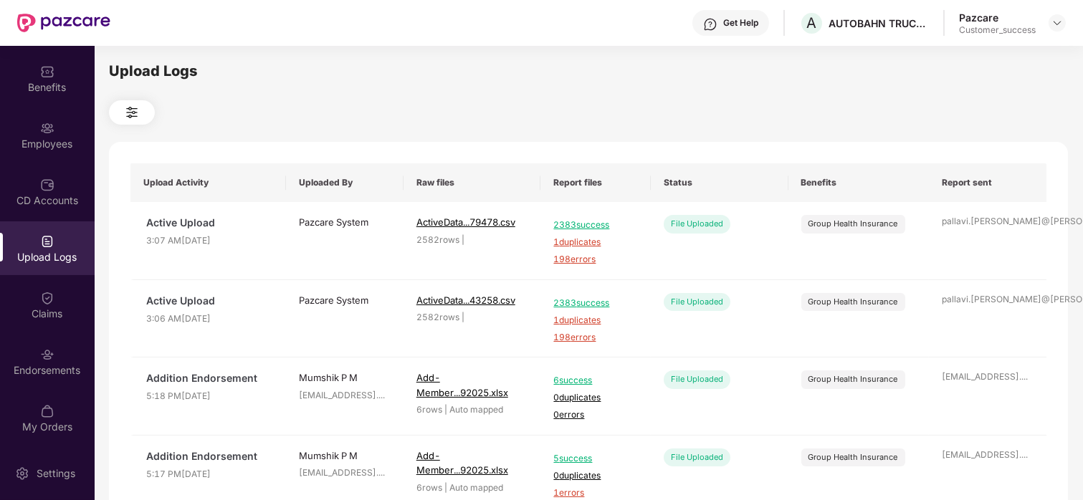
click at [129, 107] on img at bounding box center [131, 112] width 17 height 17
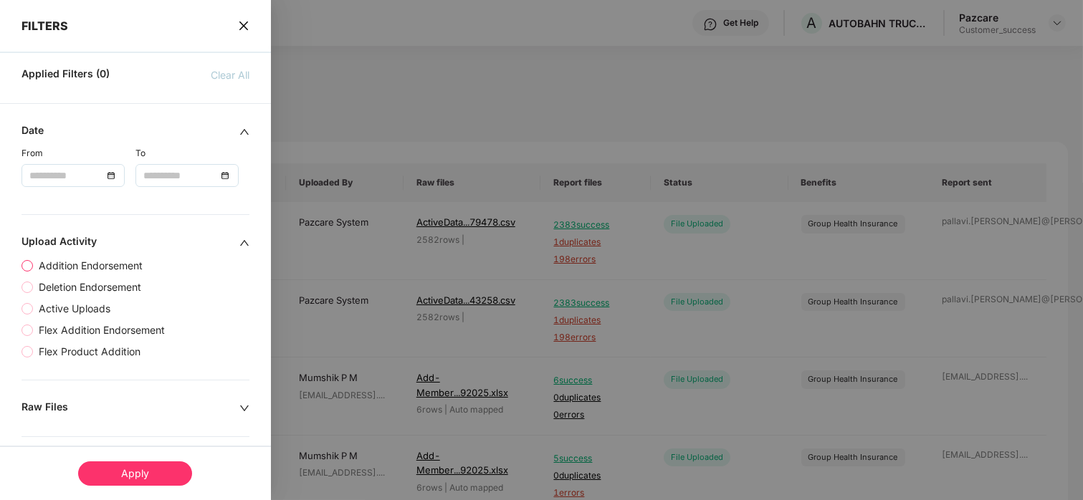
click at [64, 264] on span "Addition Endorsement" at bounding box center [90, 266] width 115 height 16
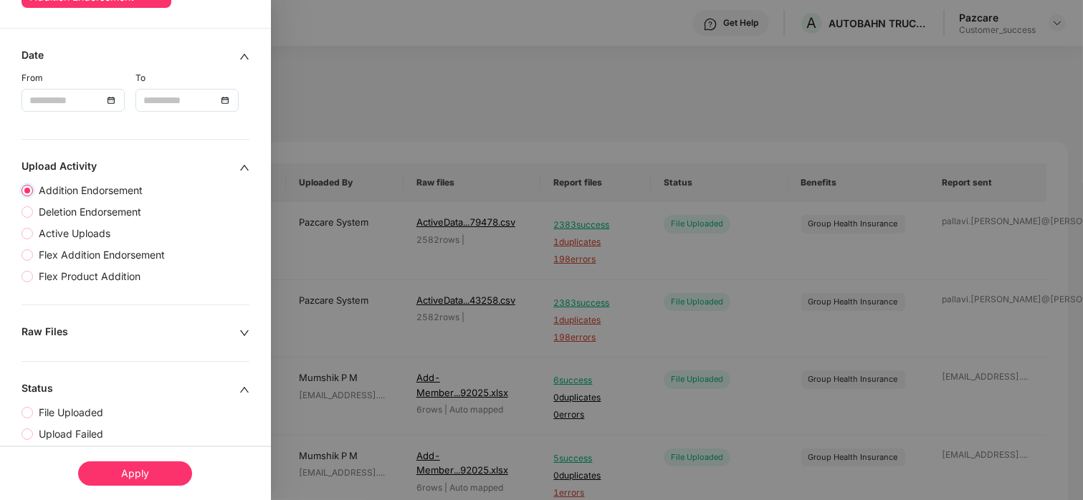
scroll to position [103, 0]
click at [128, 466] on div "Apply" at bounding box center [135, 473] width 114 height 24
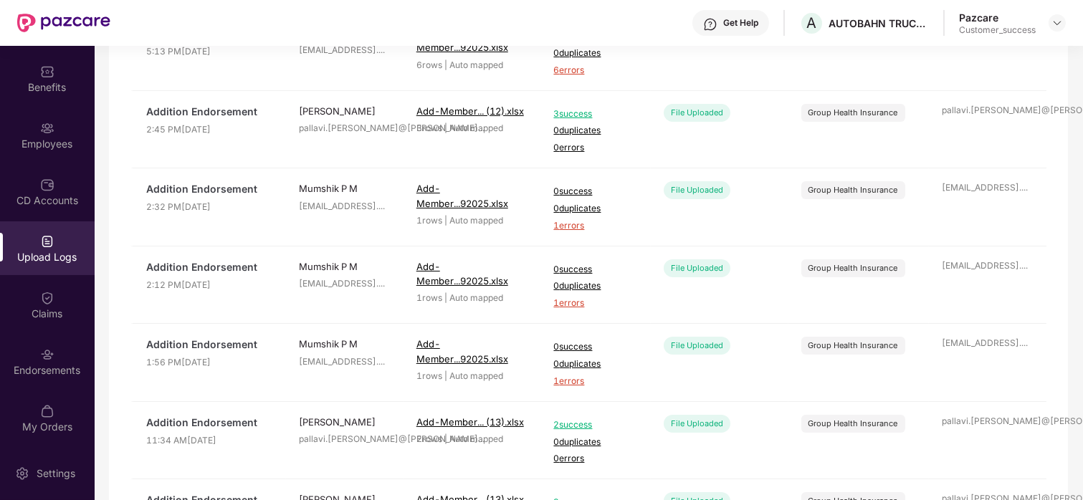
scroll to position [539, 0]
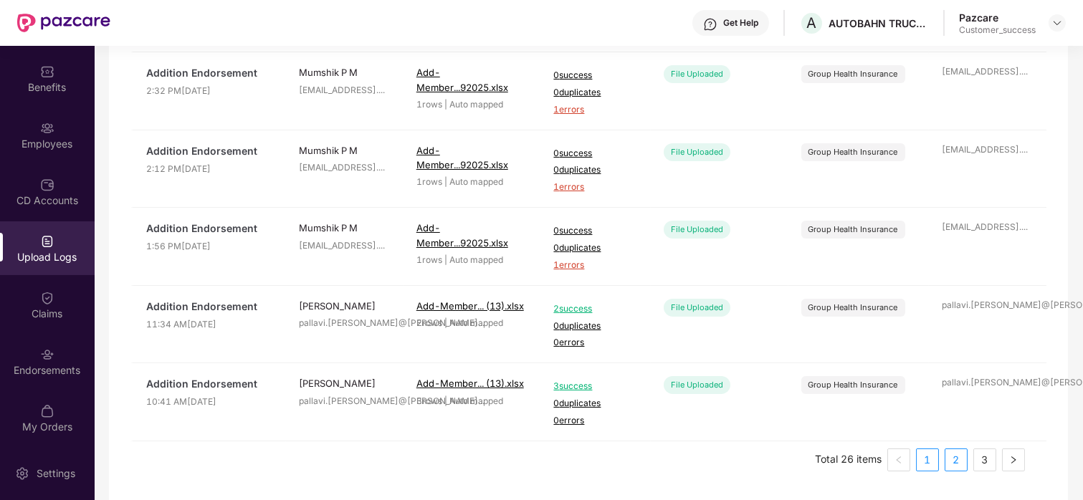
click at [950, 456] on link "2" at bounding box center [955, 459] width 21 height 21
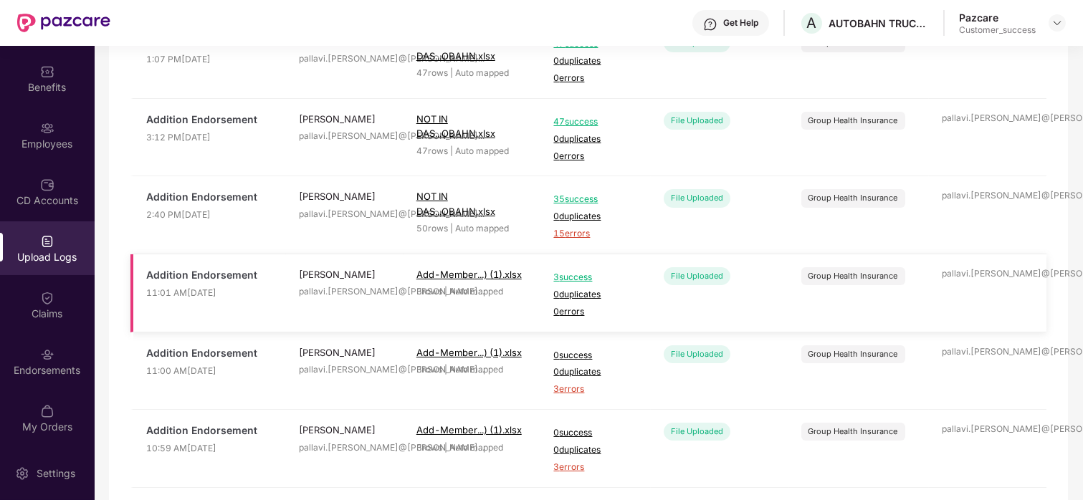
scroll to position [185, 0]
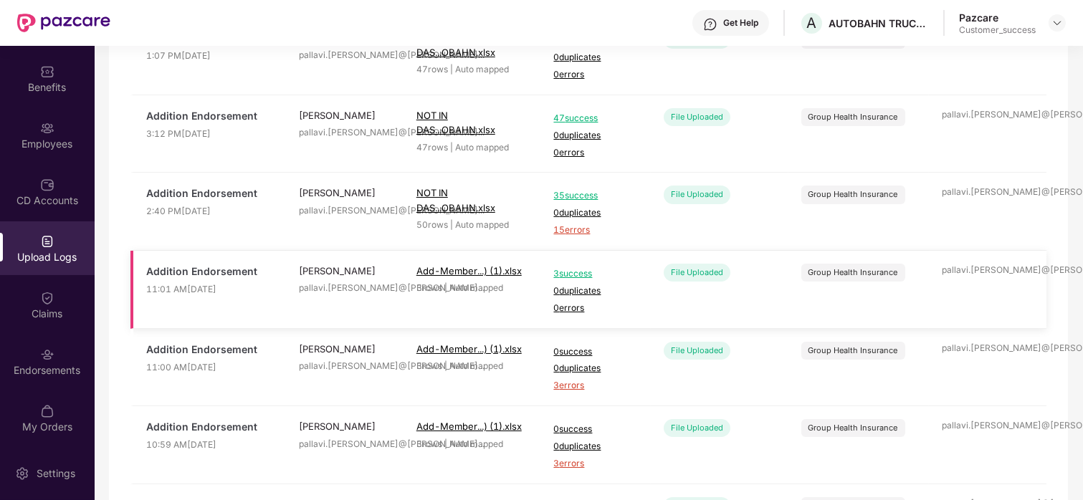
click at [583, 270] on span "3 success" at bounding box center [595, 274] width 84 height 14
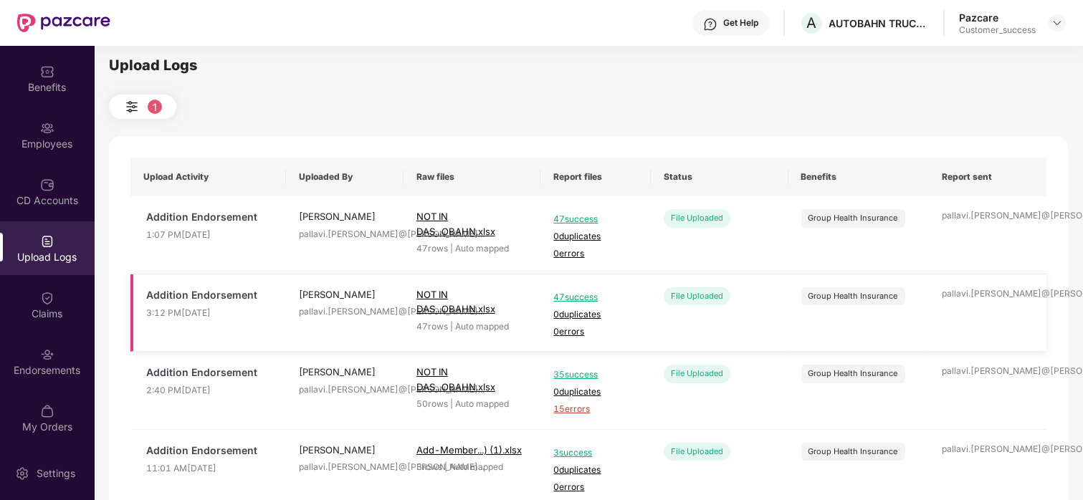
scroll to position [0, 0]
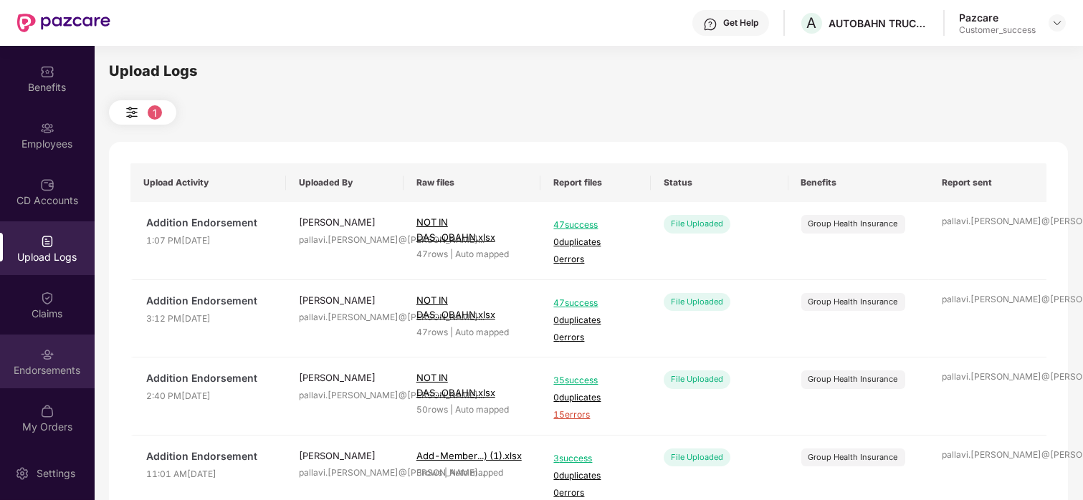
click at [69, 339] on div "Endorsements" at bounding box center [47, 362] width 95 height 54
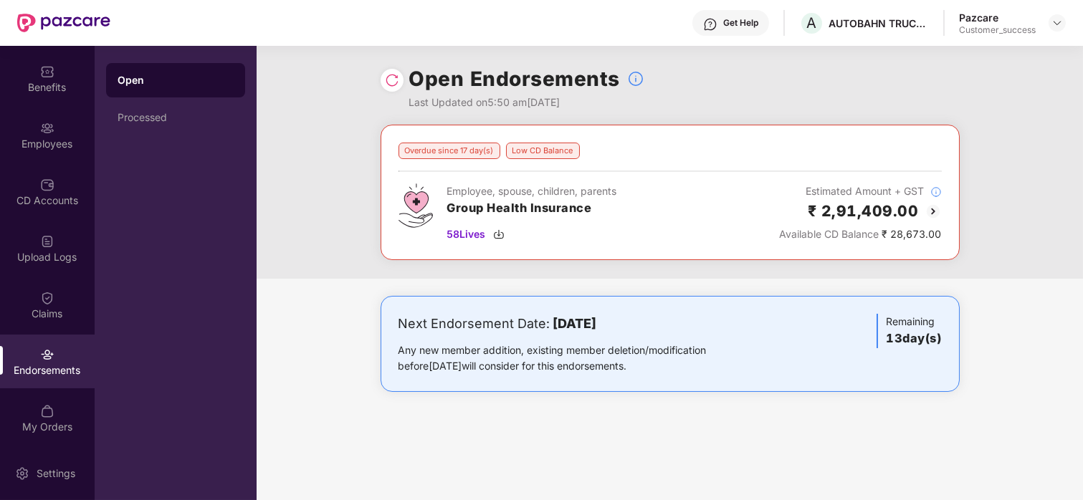
click at [929, 208] on img at bounding box center [932, 211] width 17 height 17
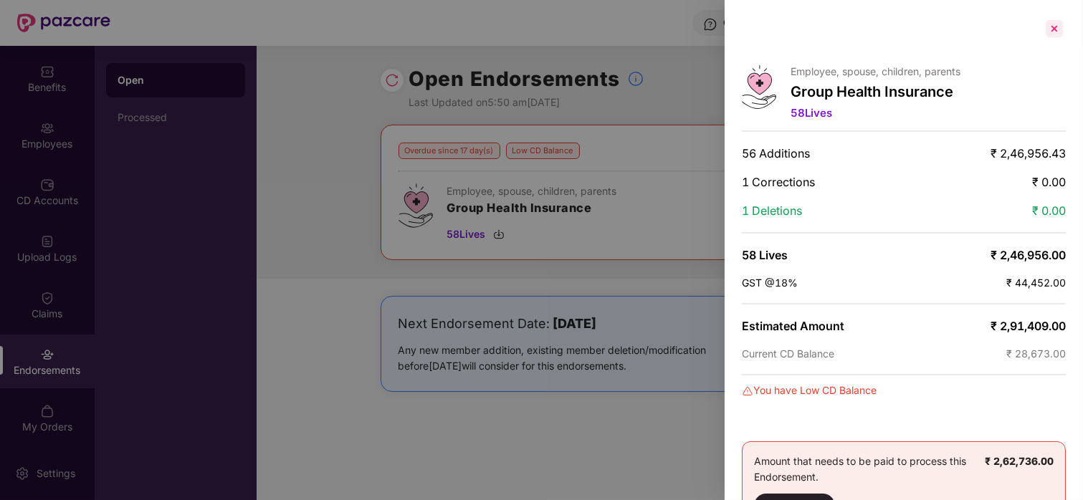
click at [1051, 23] on div at bounding box center [1054, 28] width 23 height 23
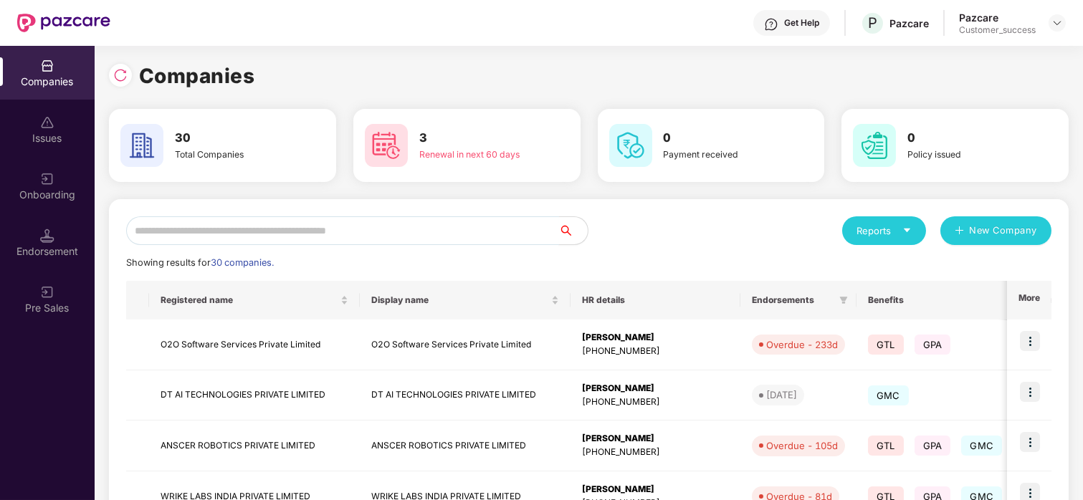
click at [244, 217] on input "text" at bounding box center [342, 230] width 433 height 29
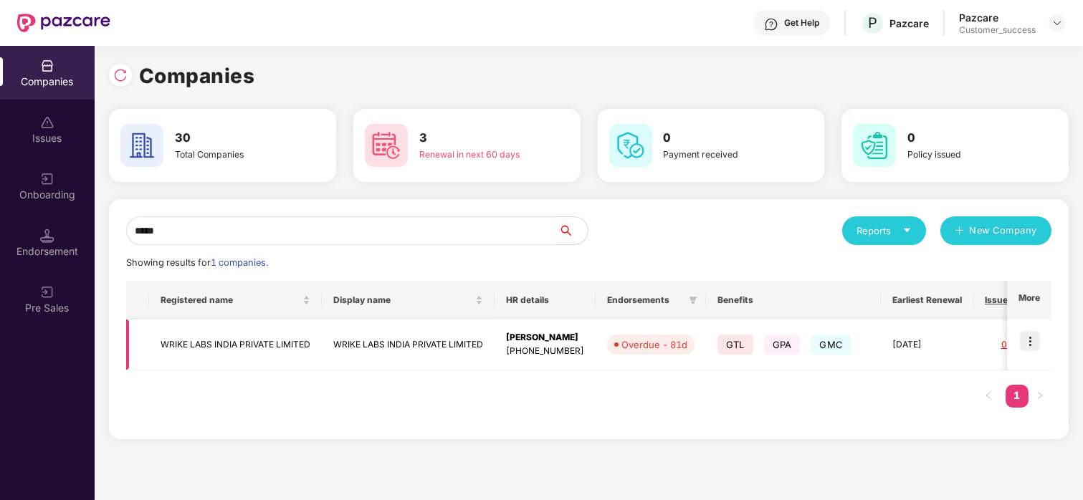
type input "*****"
click at [198, 340] on td "WRIKE LABS INDIA PRIVATE LIMITED" at bounding box center [235, 345] width 173 height 51
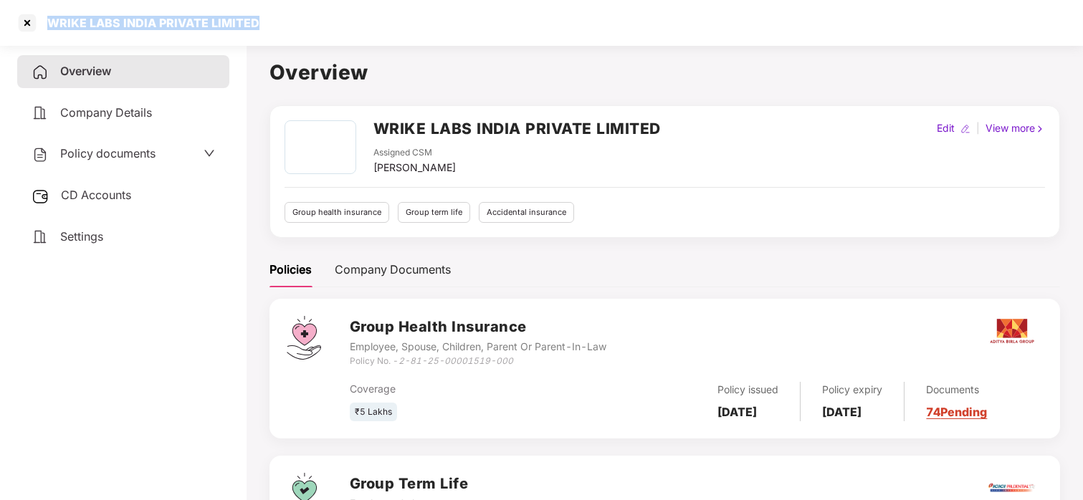
drag, startPoint x: 257, startPoint y: 24, endPoint x: 43, endPoint y: 16, distance: 214.4
click at [43, 16] on div "WRIKE LABS INDIA PRIVATE LIMITED" at bounding box center [541, 23] width 1083 height 46
copy div "WRIKE LABS INDIA PRIVATE LIMITED"
click at [24, 15] on div at bounding box center [27, 22] width 23 height 23
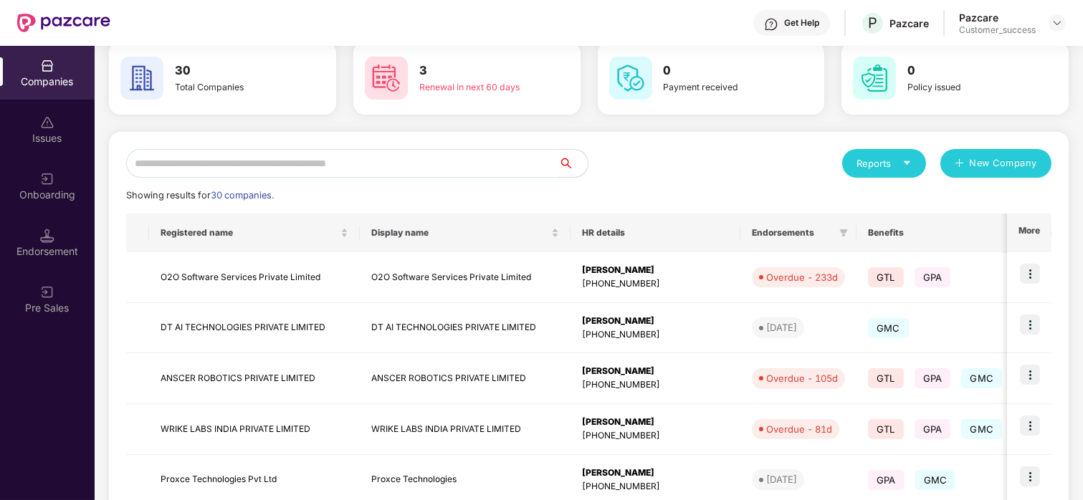
scroll to position [70, 0]
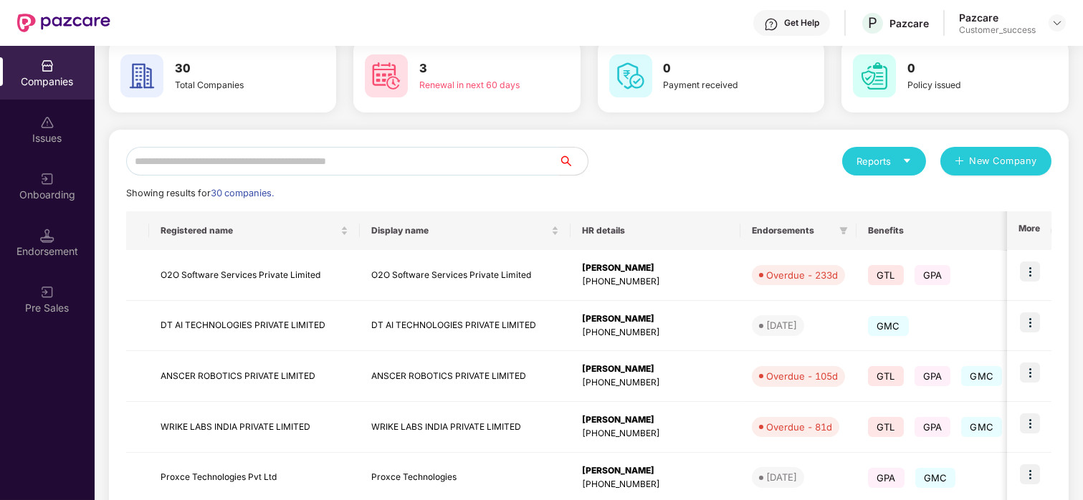
click at [255, 157] on input "text" at bounding box center [342, 161] width 433 height 29
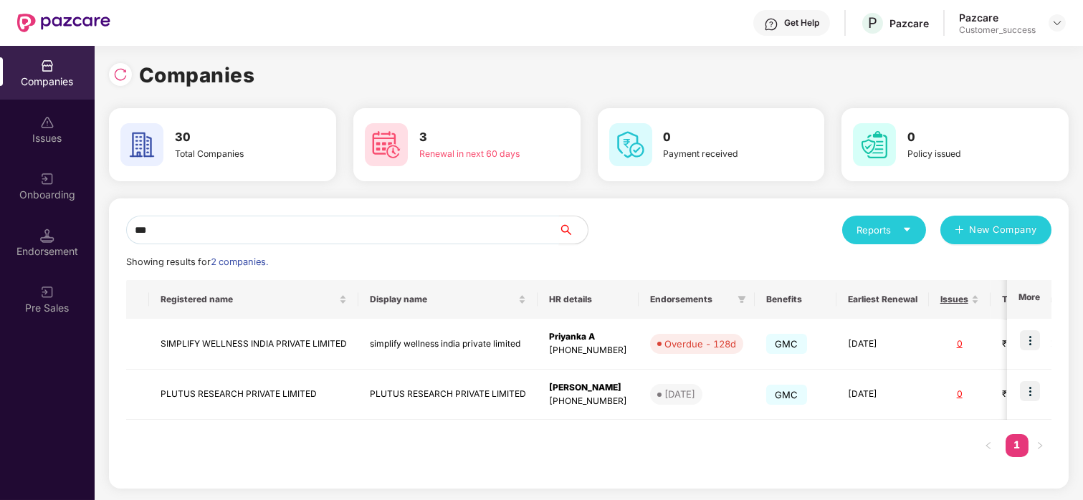
scroll to position [0, 0]
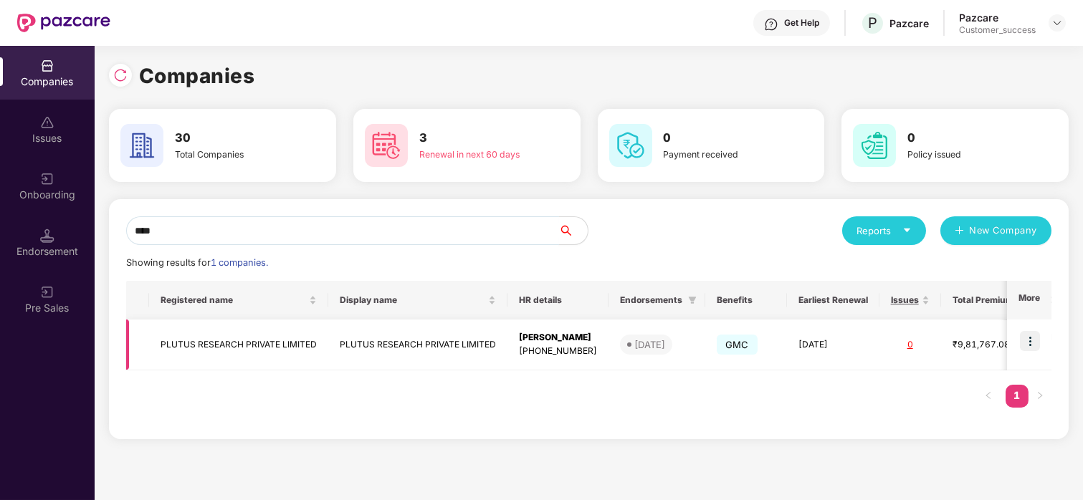
type input "****"
click at [252, 350] on td "PLUTUS RESEARCH PRIVATE LIMITED" at bounding box center [238, 345] width 179 height 51
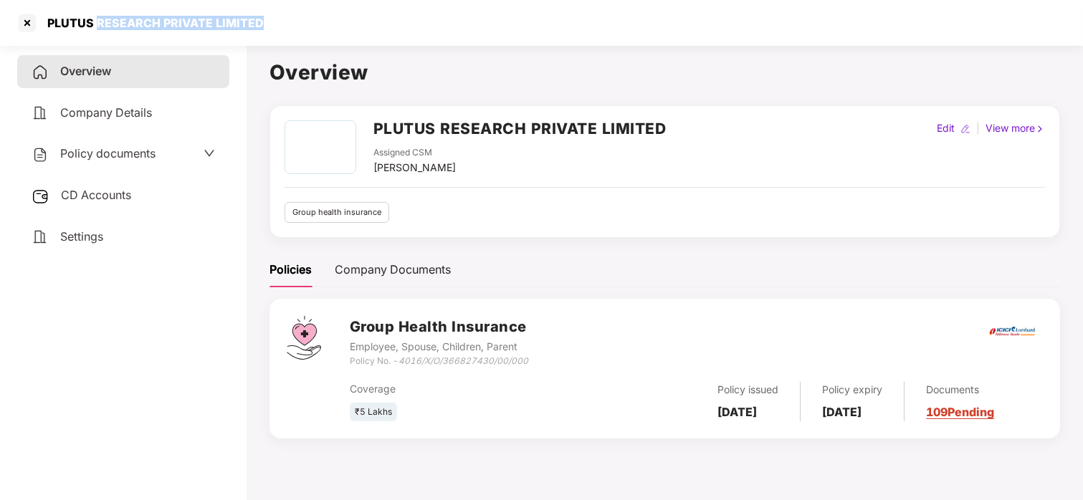
drag, startPoint x: 96, startPoint y: 19, endPoint x: 303, endPoint y: 10, distance: 207.3
click at [303, 10] on div "PLUTUS RESEARCH PRIVATE LIMITED" at bounding box center [541, 23] width 1083 height 46
copy div "RESEARCH PRIVATE LIMITED"
click at [26, 19] on div at bounding box center [27, 22] width 23 height 23
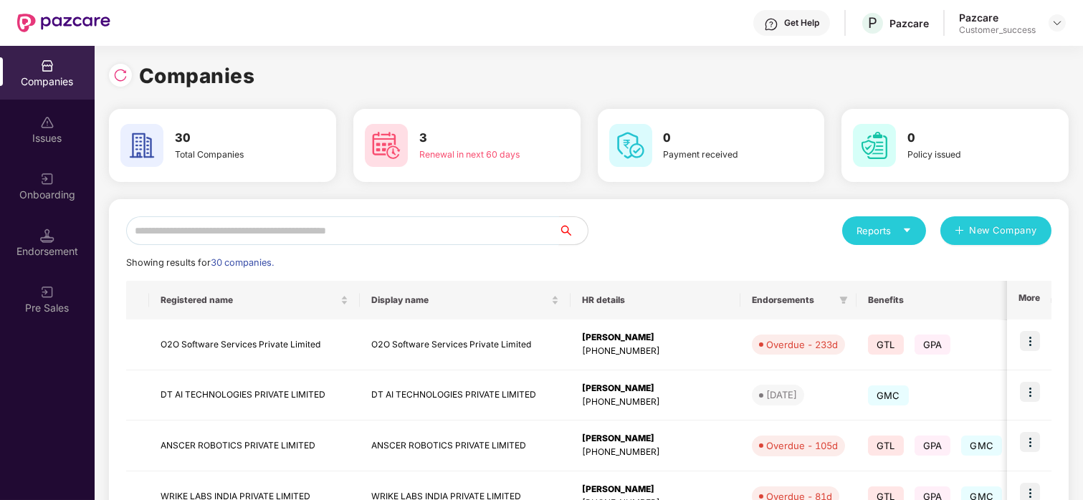
click at [260, 227] on input "text" at bounding box center [342, 230] width 433 height 29
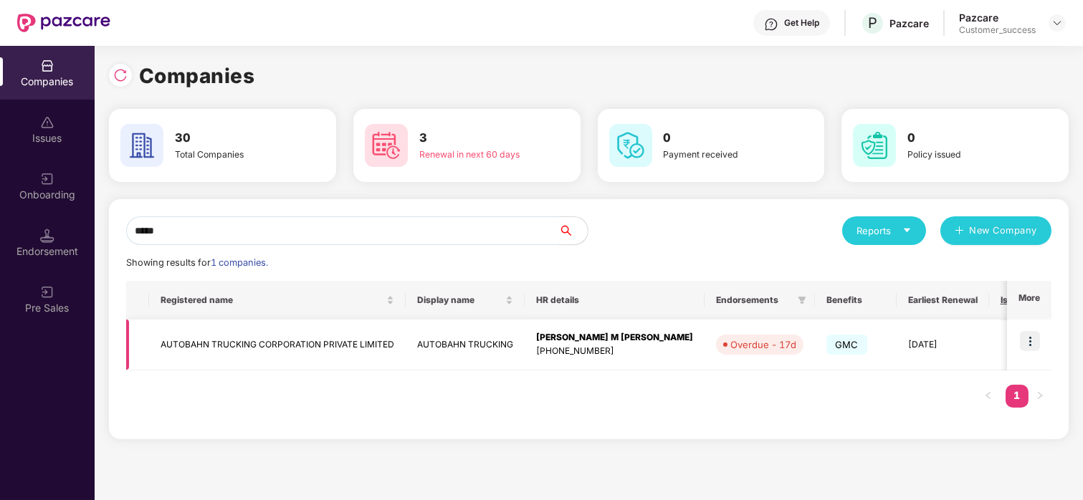
type input "*****"
click at [140, 345] on td at bounding box center [137, 345] width 23 height 51
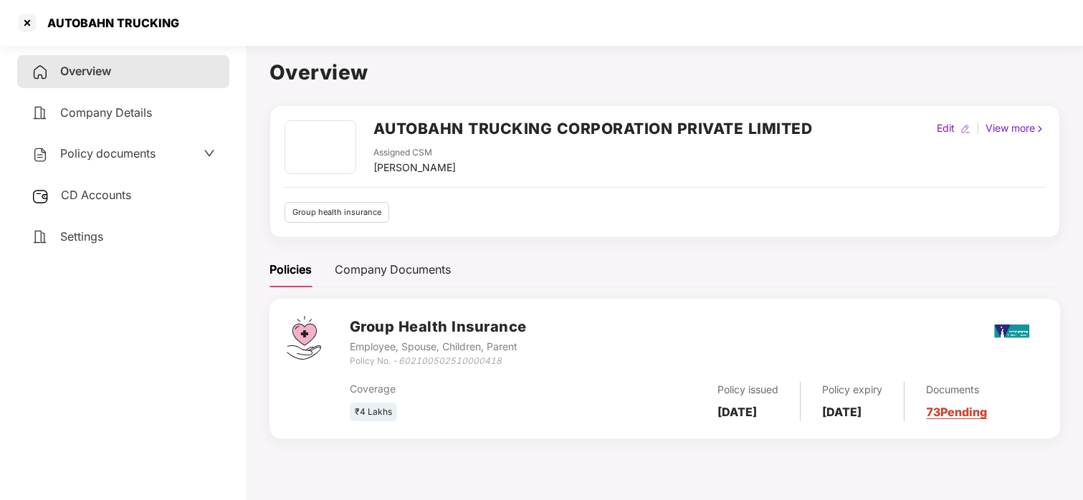
click at [140, 146] on span "Policy documents" at bounding box center [107, 153] width 95 height 14
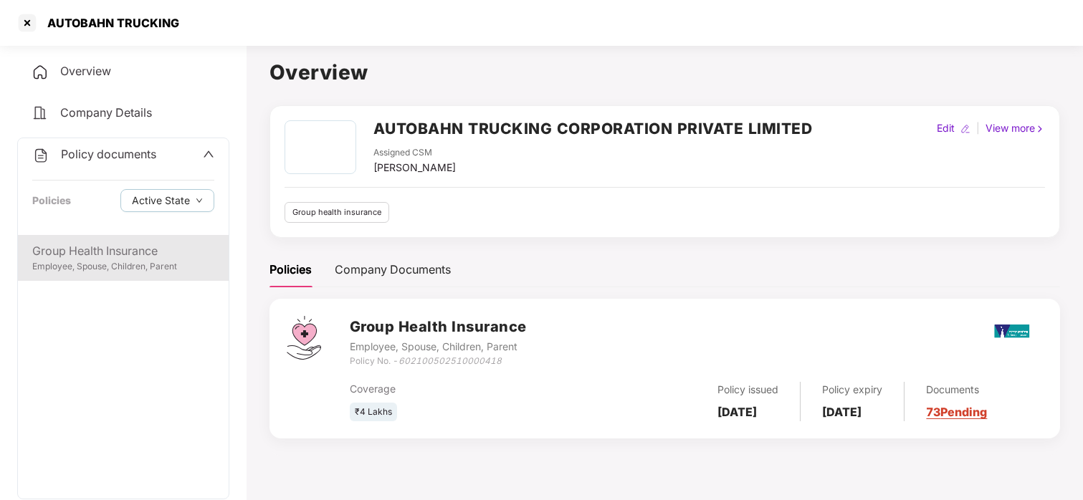
click at [110, 242] on div "Group Health Insurance" at bounding box center [123, 251] width 182 height 18
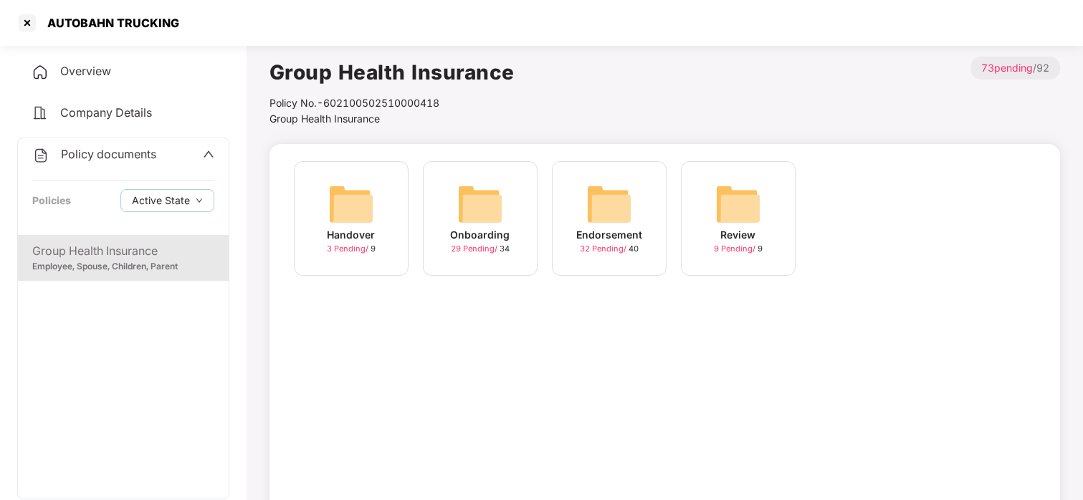
click at [497, 199] on img at bounding box center [480, 204] width 46 height 46
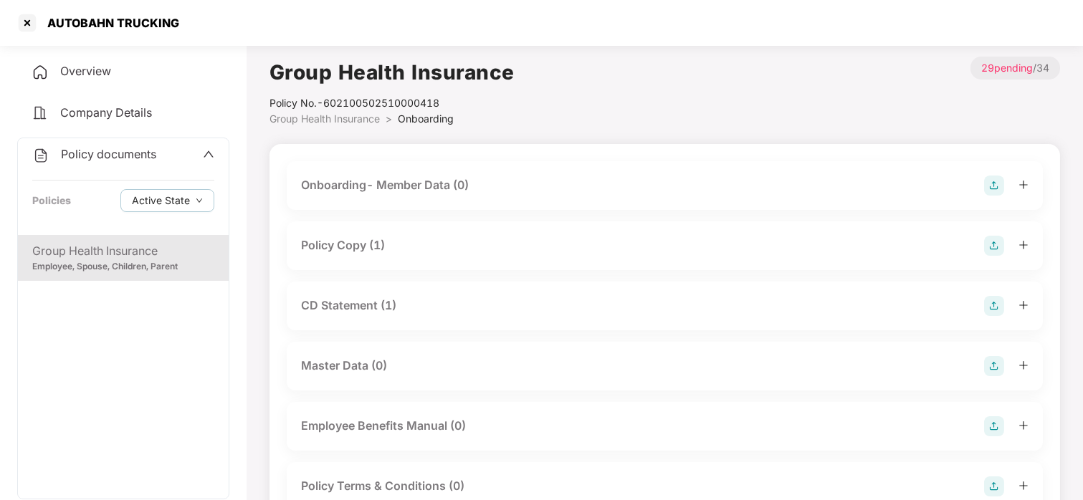
click at [355, 243] on div "Policy Copy (1)" at bounding box center [343, 245] width 84 height 18
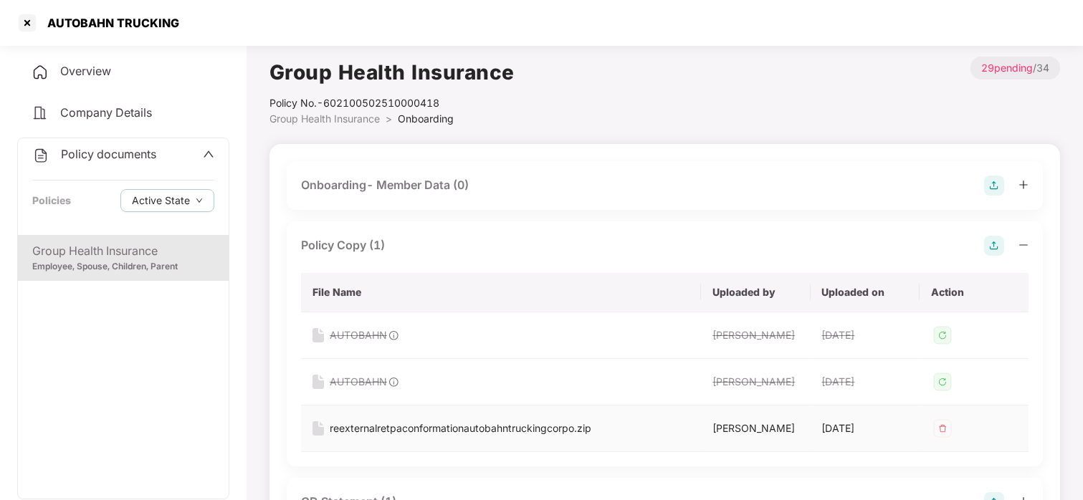
click at [441, 433] on div "reexternalretpaconformationautobahntruckingcorpo.zip" at bounding box center [461, 429] width 262 height 16
click at [32, 18] on div at bounding box center [27, 22] width 23 height 23
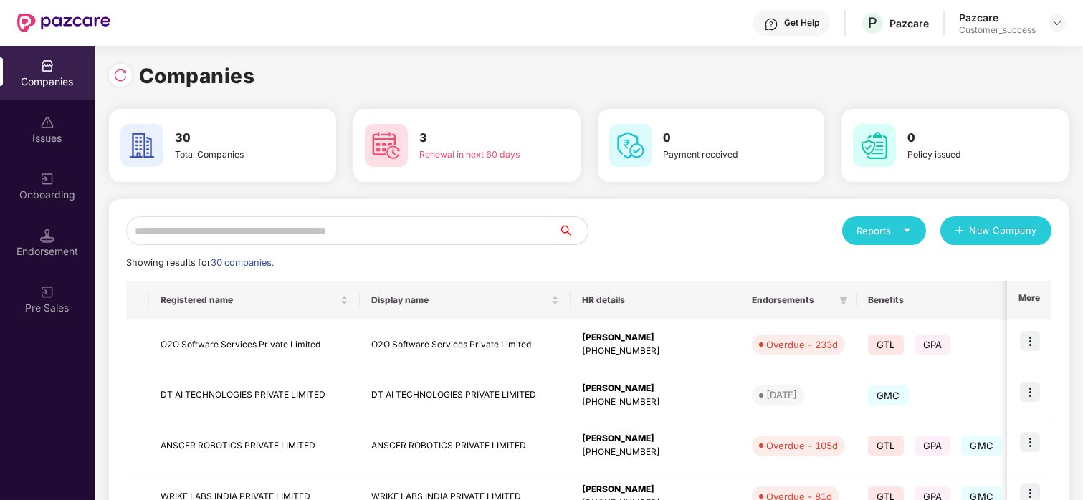
click at [398, 234] on input "text" at bounding box center [342, 230] width 433 height 29
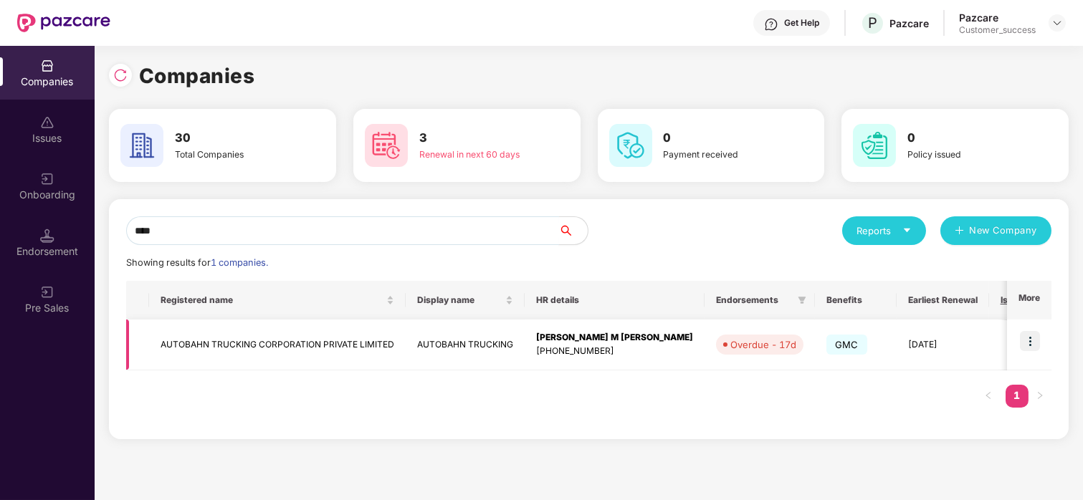
type input "****"
click at [1027, 335] on img at bounding box center [1030, 341] width 20 height 20
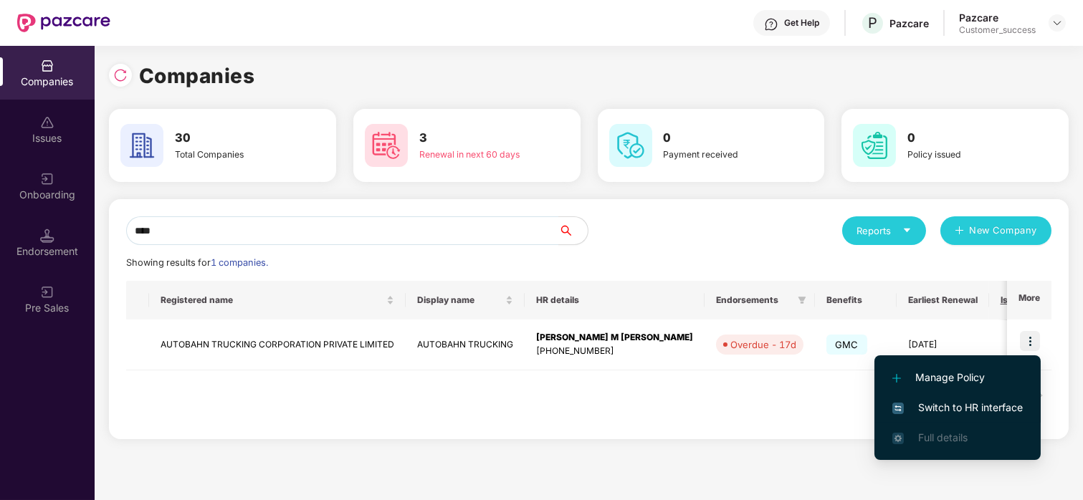
click at [965, 397] on li "Switch to HR interface" at bounding box center [957, 408] width 166 height 30
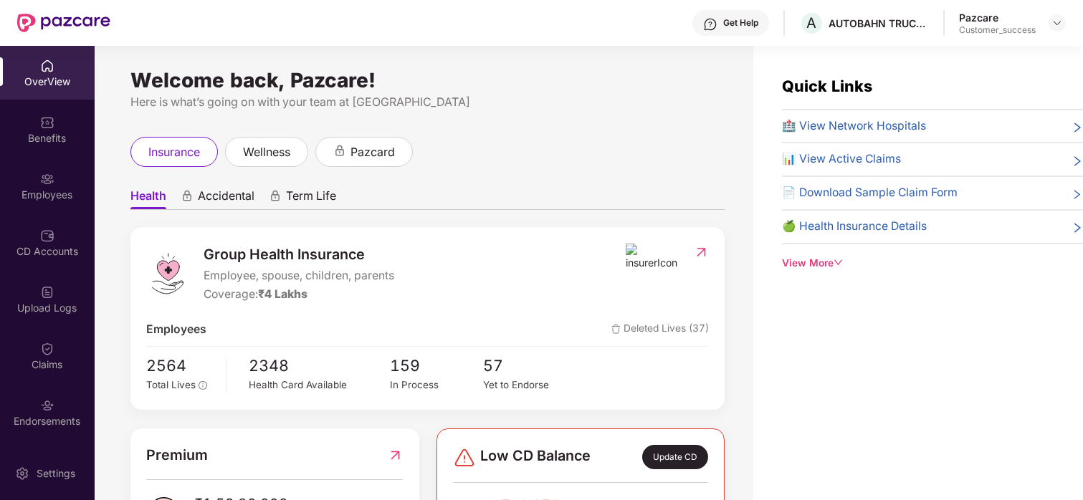
click at [46, 181] on img at bounding box center [47, 179] width 14 height 14
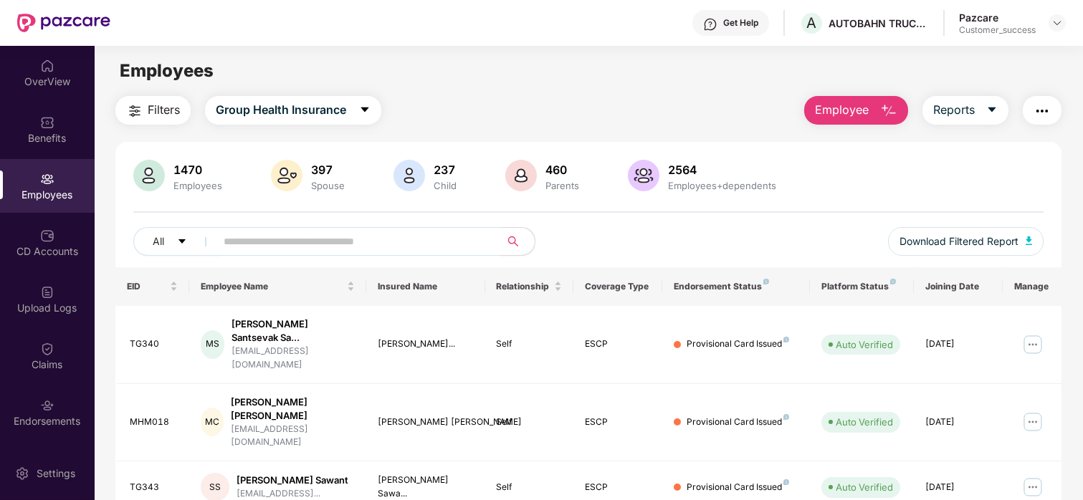
click at [317, 236] on input "text" at bounding box center [352, 241] width 257 height 21
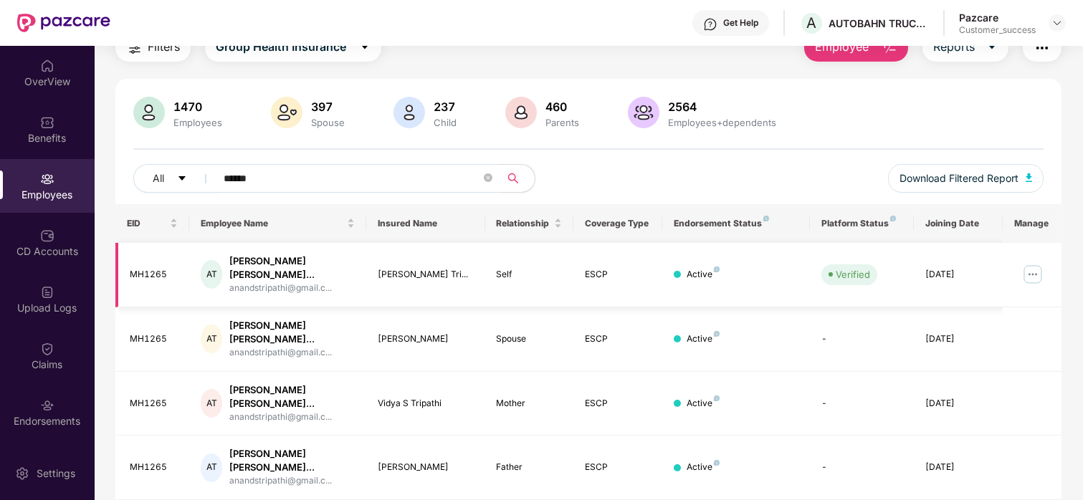
scroll to position [66, 0]
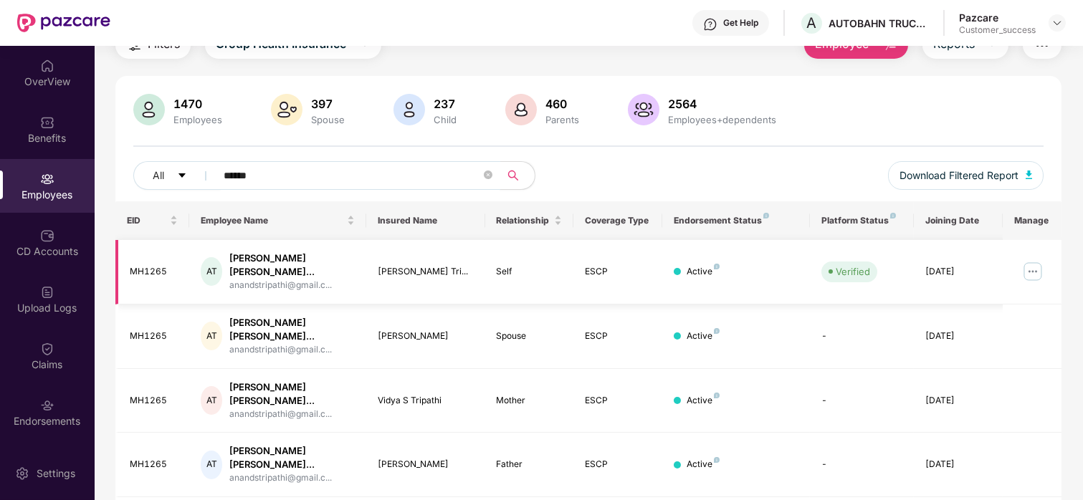
type input "******"
click at [1028, 264] on img at bounding box center [1032, 271] width 23 height 23
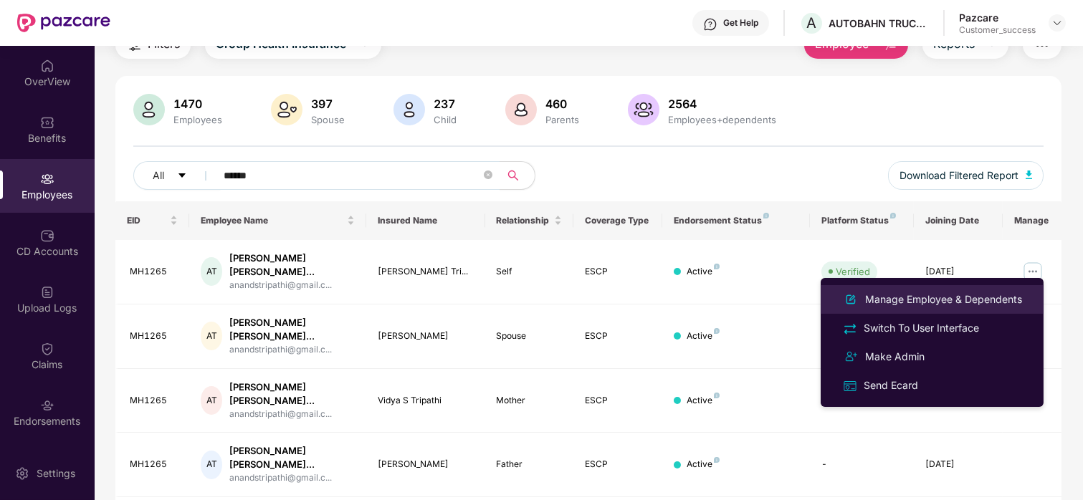
click at [929, 298] on div "Manage Employee & Dependents" at bounding box center [943, 300] width 163 height 16
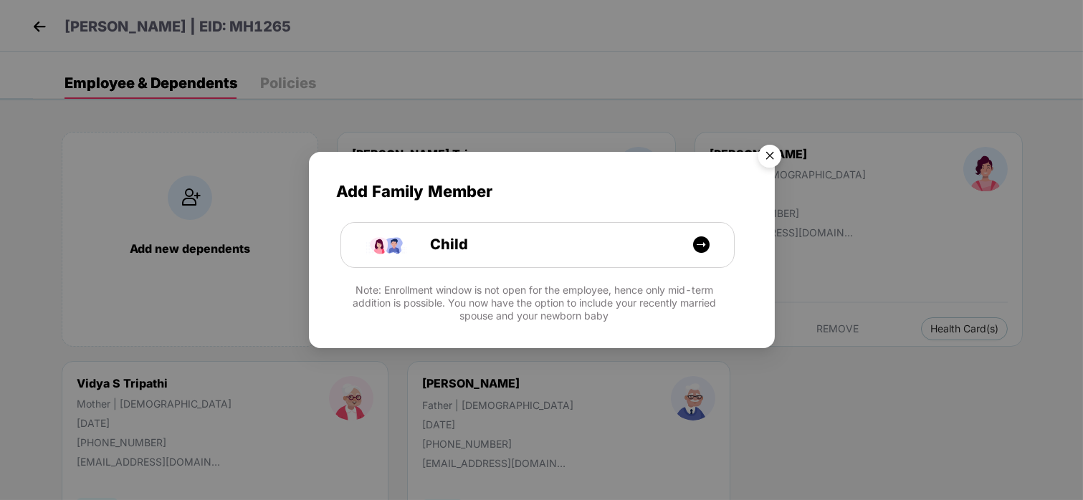
click at [769, 156] on img "Close" at bounding box center [770, 158] width 40 height 40
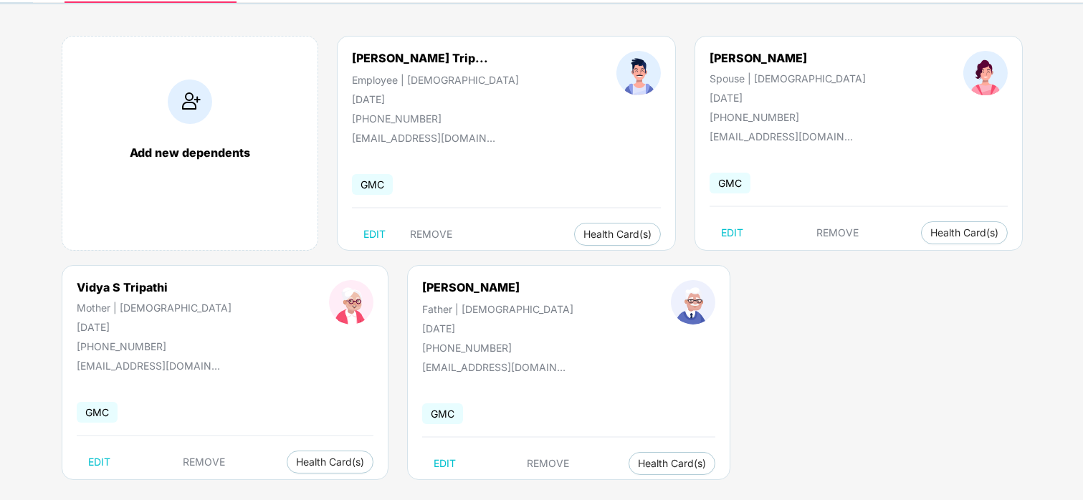
scroll to position [111, 0]
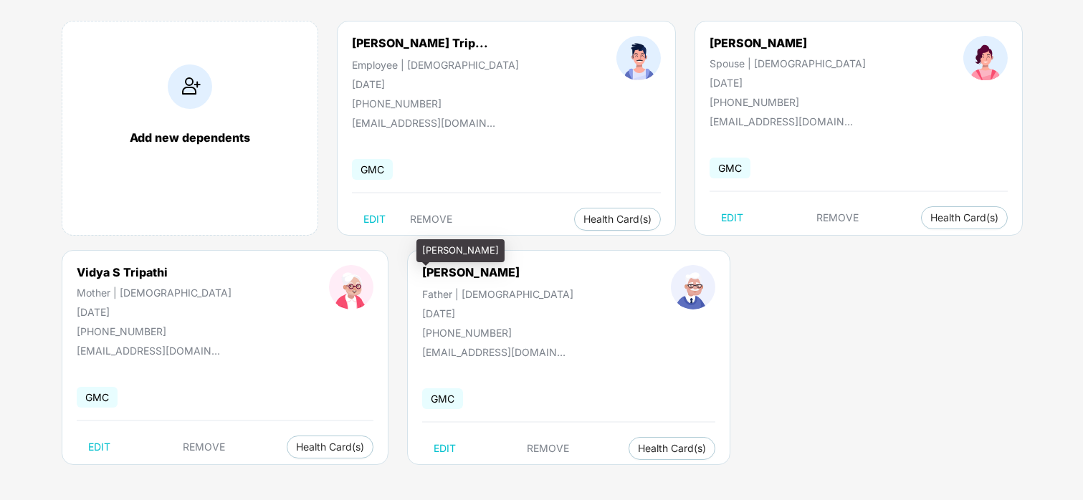
drag, startPoint x: 479, startPoint y: 267, endPoint x: 358, endPoint y: 272, distance: 121.2
click at [373, 272] on div "[PERSON_NAME] Father | [DEMOGRAPHIC_DATA] [DATE] [PHONE_NUMBER]" at bounding box center [497, 302] width 249 height 74
copy div "[PERSON_NAME]"
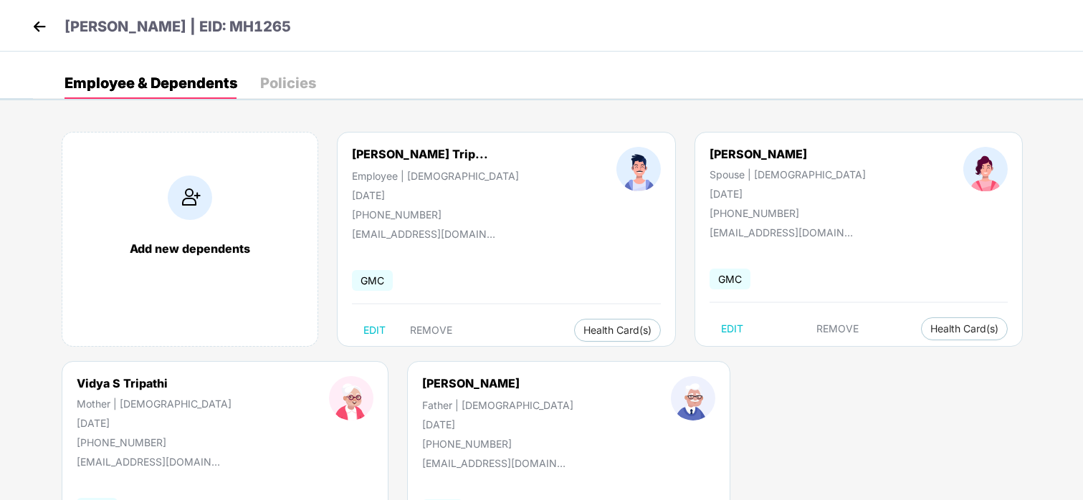
drag, startPoint x: 362, startPoint y: 27, endPoint x: 297, endPoint y: 28, distance: 65.2
click at [297, 28] on div "[PERSON_NAME] | EID: MH1265" at bounding box center [541, 26] width 1083 height 52
copy p "MH1265"
click at [40, 23] on img at bounding box center [39, 26] width 21 height 21
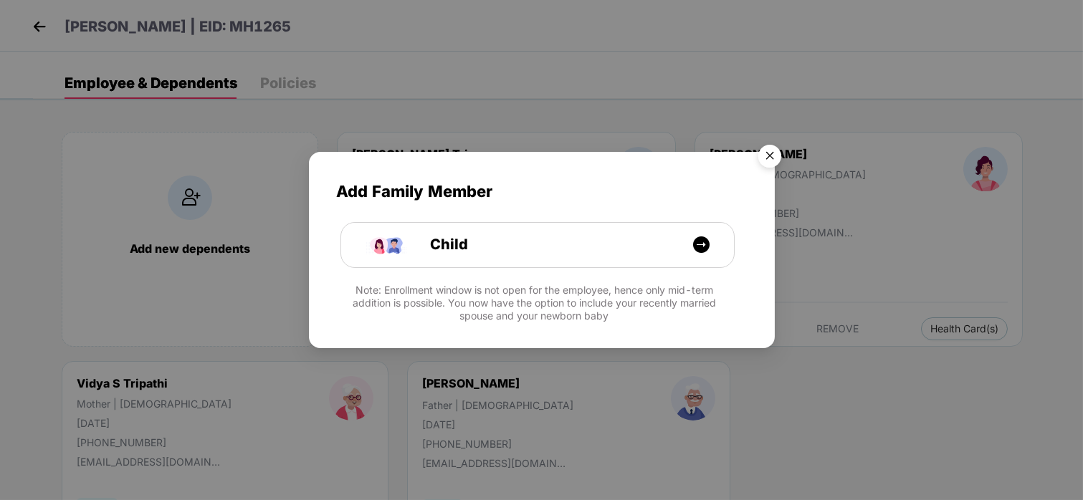
click at [767, 145] on img "Close" at bounding box center [770, 158] width 40 height 40
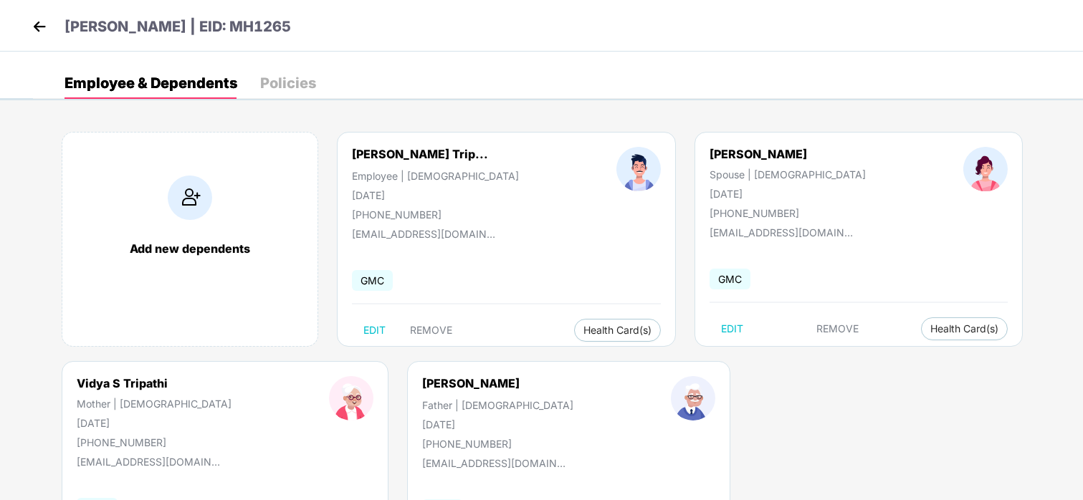
click at [42, 21] on img at bounding box center [39, 26] width 21 height 21
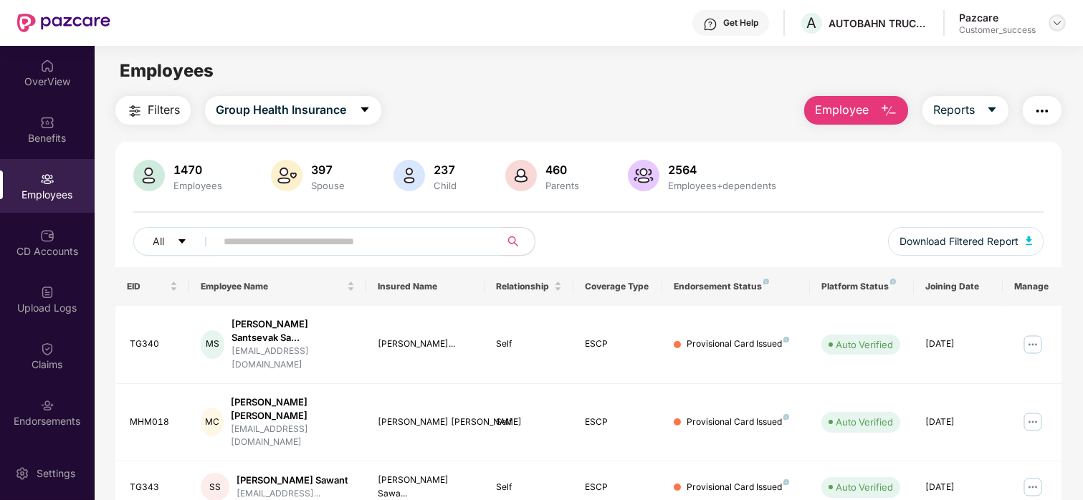
click at [1056, 23] on img at bounding box center [1056, 22] width 11 height 11
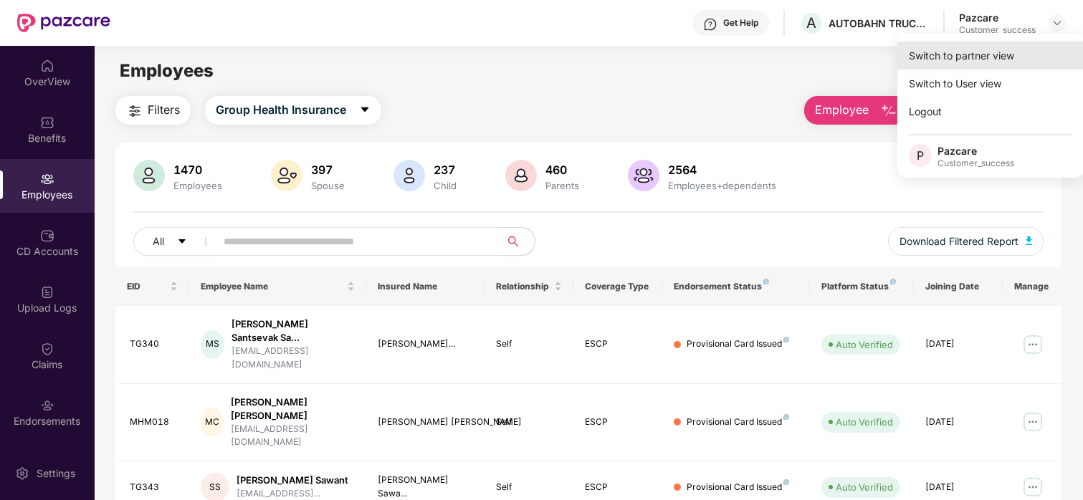
click at [1005, 64] on div "Switch to partner view" at bounding box center [990, 56] width 186 height 28
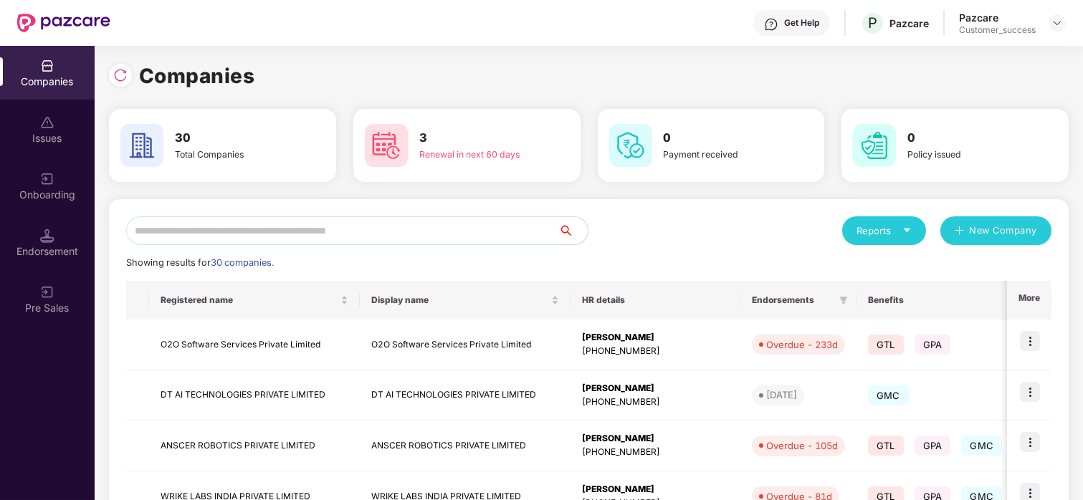
click at [310, 233] on input "text" at bounding box center [342, 230] width 433 height 29
type input "*"
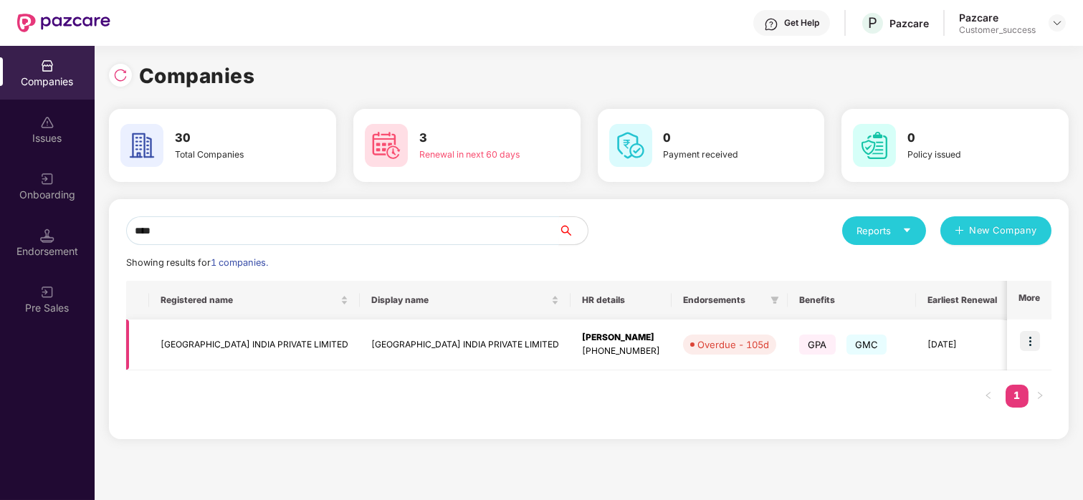
type input "****"
click at [1038, 334] on img at bounding box center [1030, 341] width 20 height 20
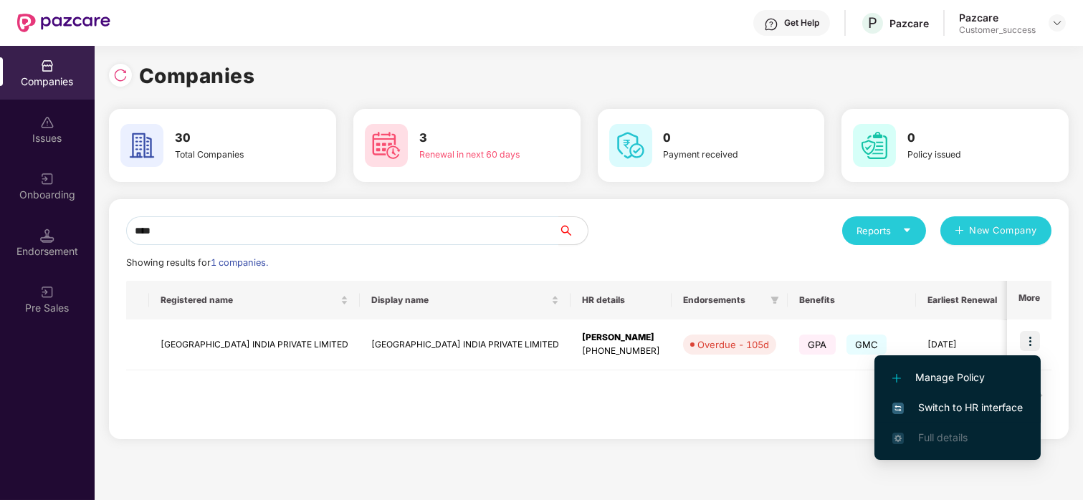
click at [938, 403] on span "Switch to HR interface" at bounding box center [957, 408] width 130 height 16
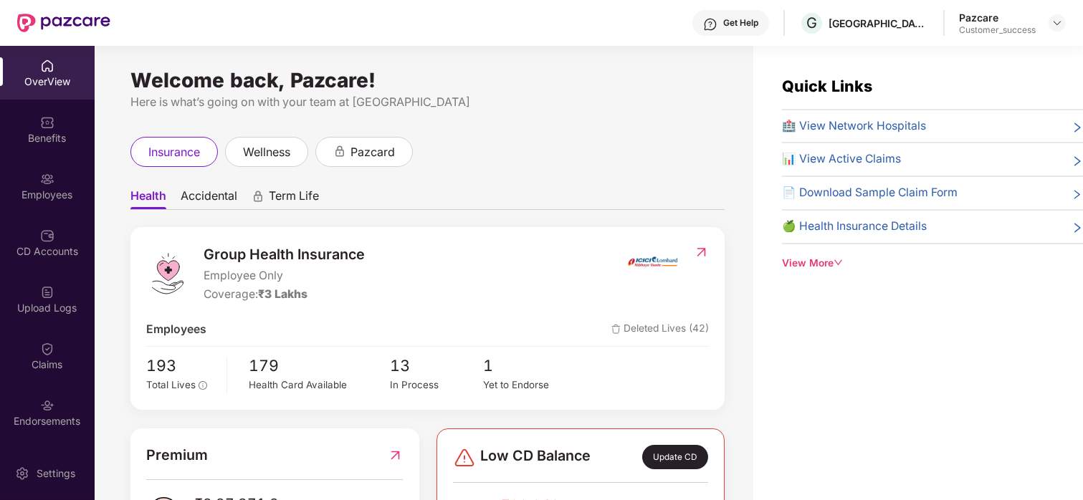
scroll to position [46, 0]
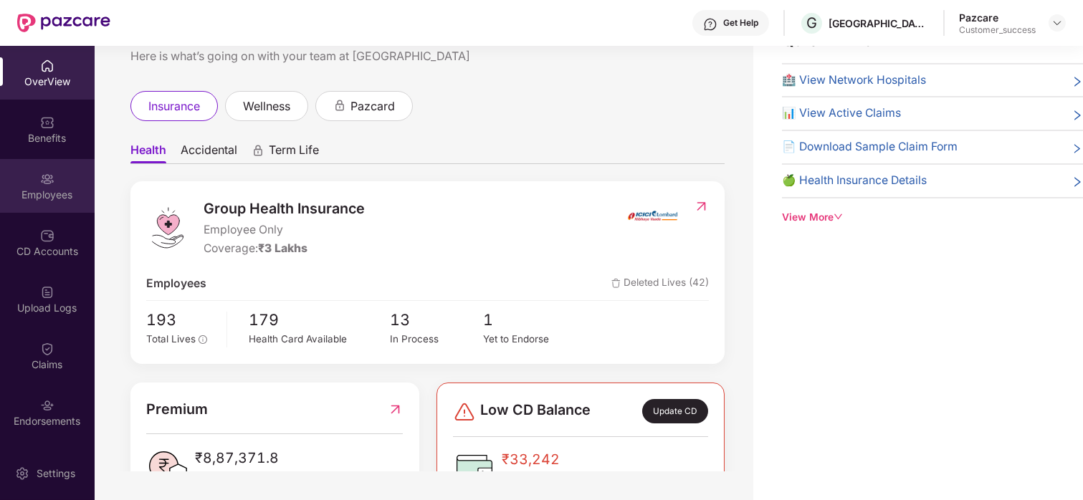
click at [56, 180] on div "Employees" at bounding box center [47, 186] width 95 height 54
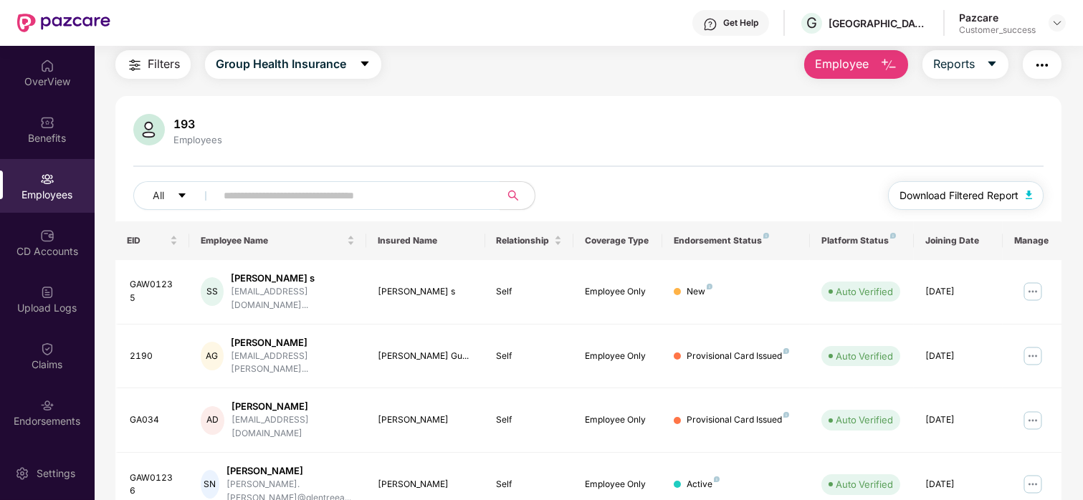
click at [995, 201] on span "Download Filtered Report" at bounding box center [958, 196] width 119 height 16
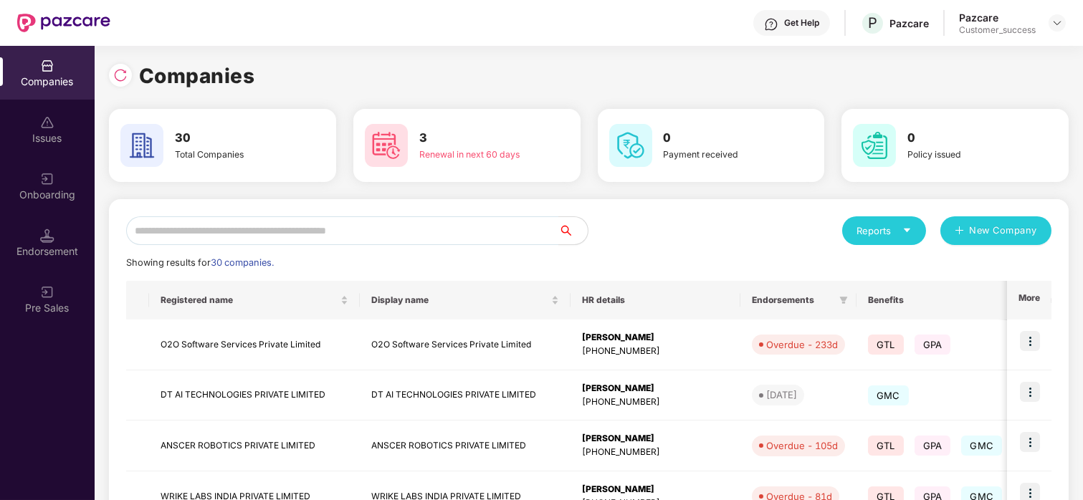
click at [1068, 67] on div "Companies" at bounding box center [589, 76] width 960 height 32
click at [466, 236] on input "text" at bounding box center [342, 230] width 433 height 29
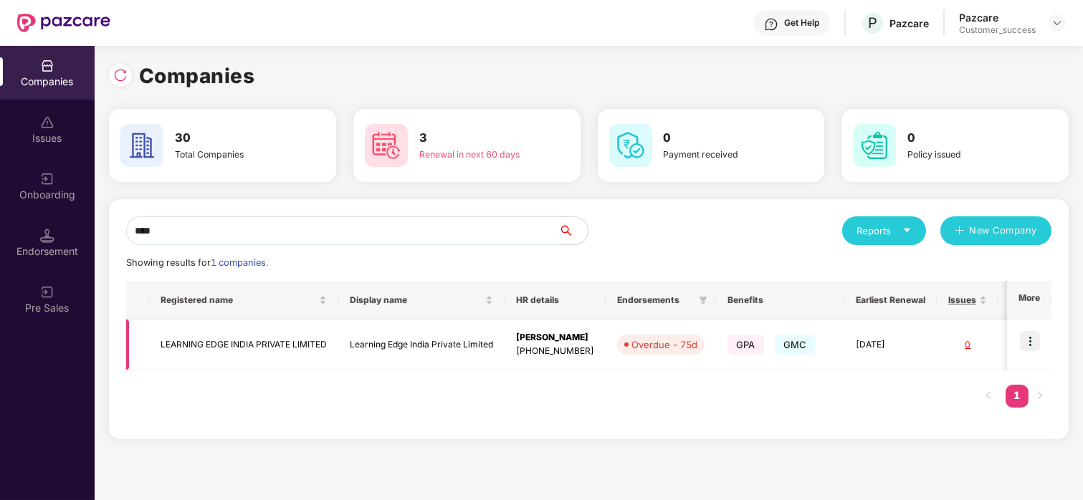
type input "****"
click at [1020, 342] on img at bounding box center [1030, 341] width 20 height 20
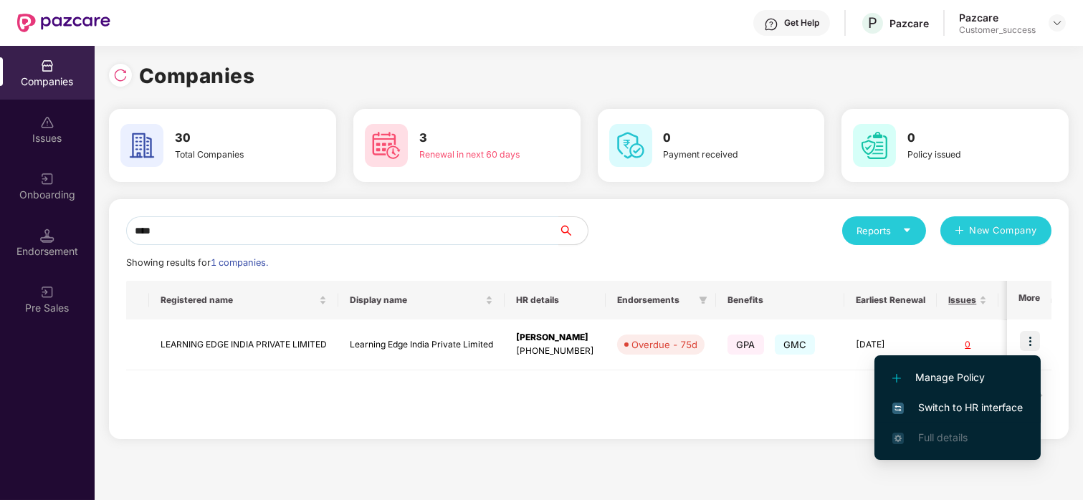
click at [950, 396] on li "Switch to HR interface" at bounding box center [957, 408] width 166 height 30
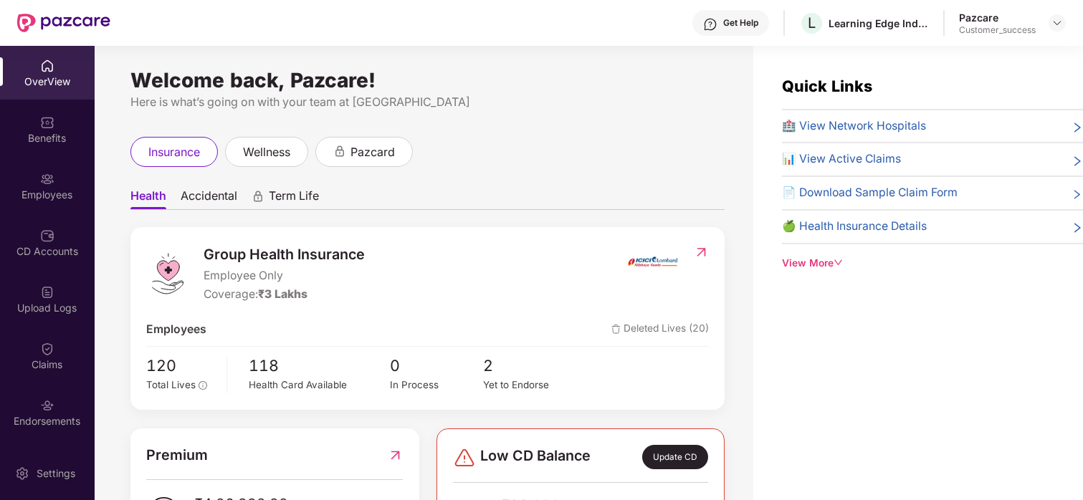
click at [60, 203] on div "Employees" at bounding box center [47, 186] width 95 height 54
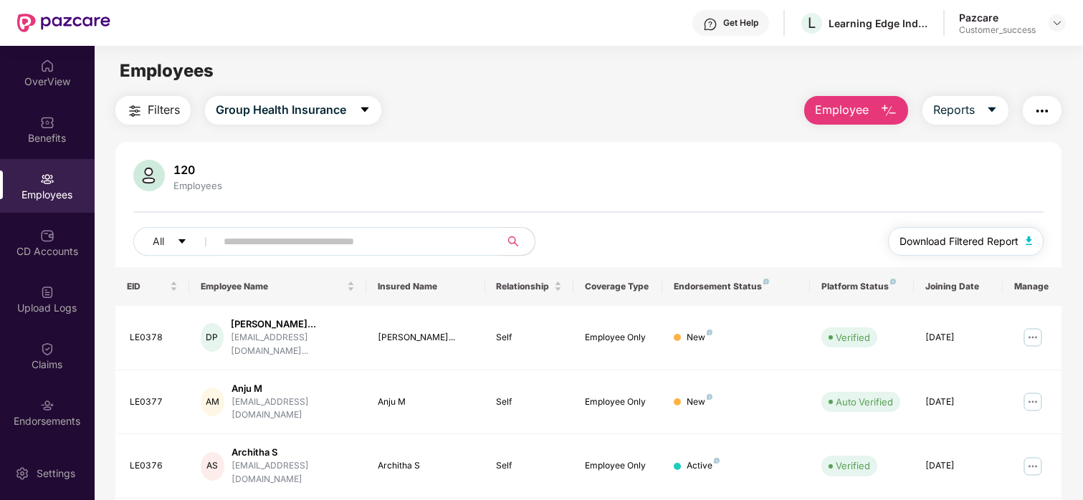
click at [943, 236] on span "Download Filtered Report" at bounding box center [958, 242] width 119 height 16
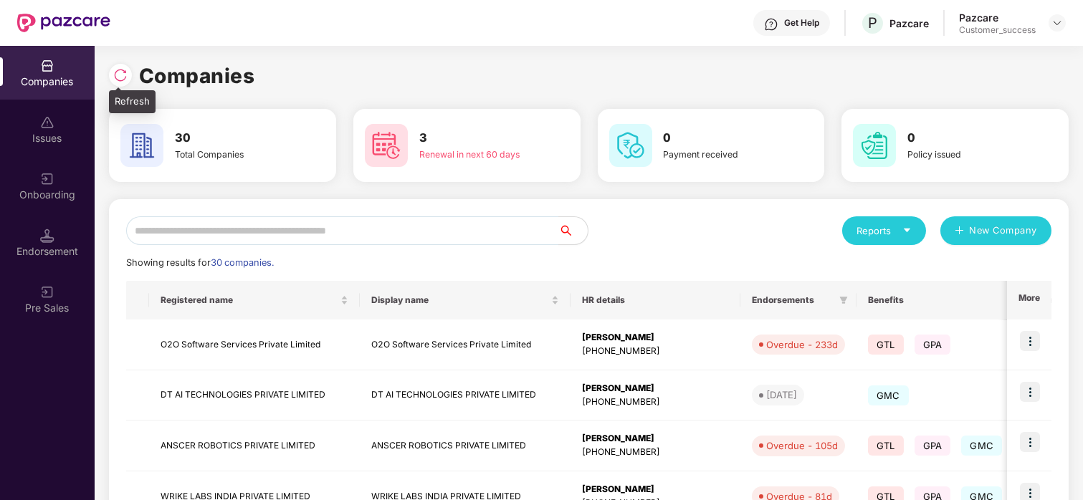
click at [115, 72] on img at bounding box center [120, 75] width 14 height 14
click at [445, 228] on input "text" at bounding box center [342, 230] width 433 height 29
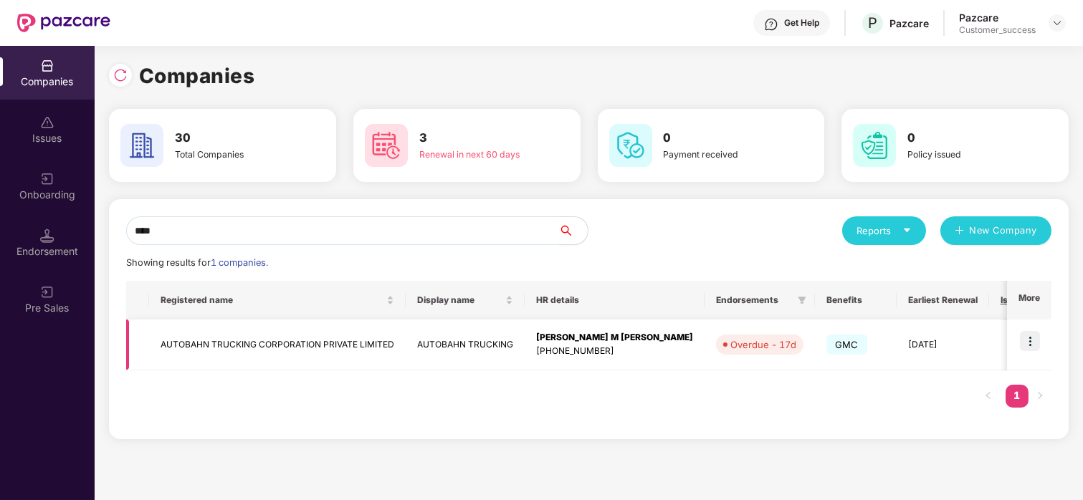
type input "****"
click at [1032, 339] on img at bounding box center [1030, 341] width 20 height 20
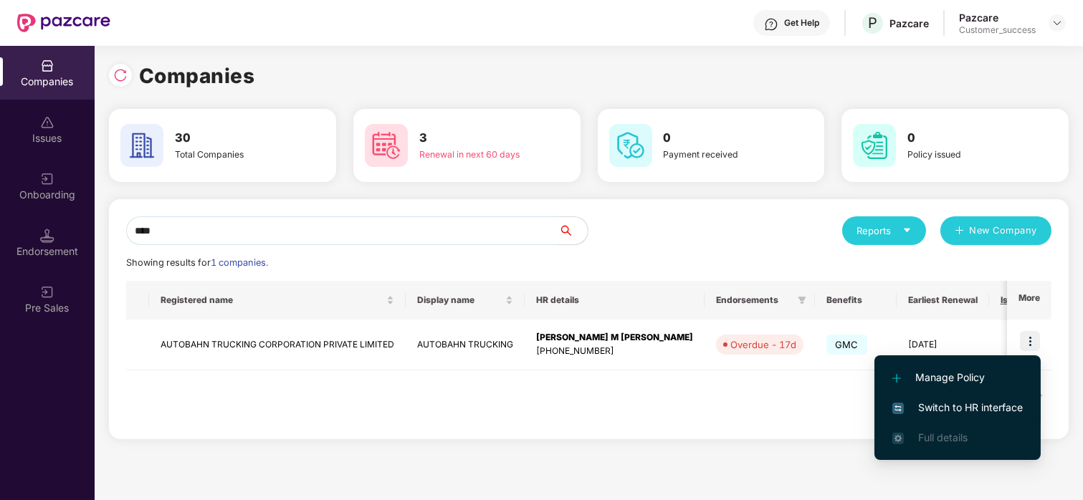
click at [924, 400] on span "Switch to HR interface" at bounding box center [957, 408] width 130 height 16
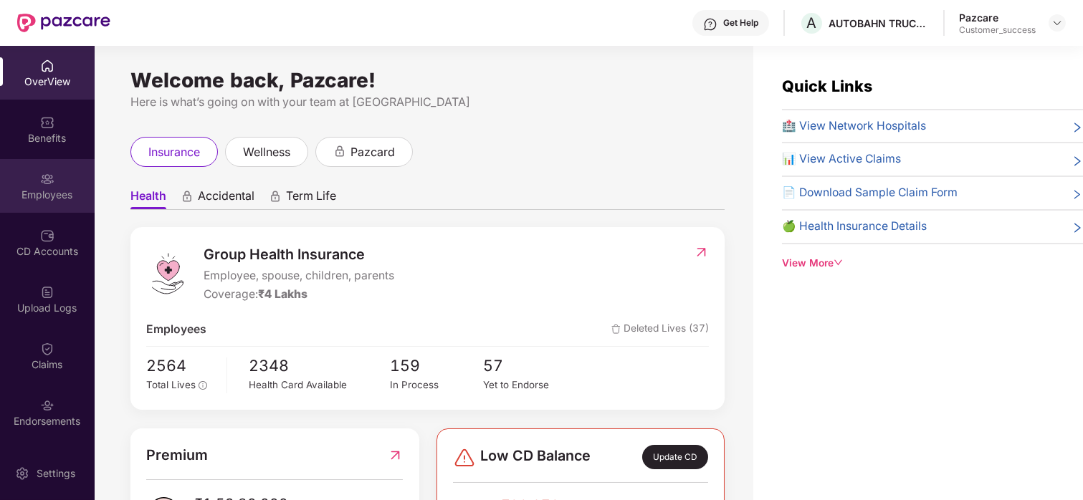
click at [56, 182] on div "Employees" at bounding box center [47, 186] width 95 height 54
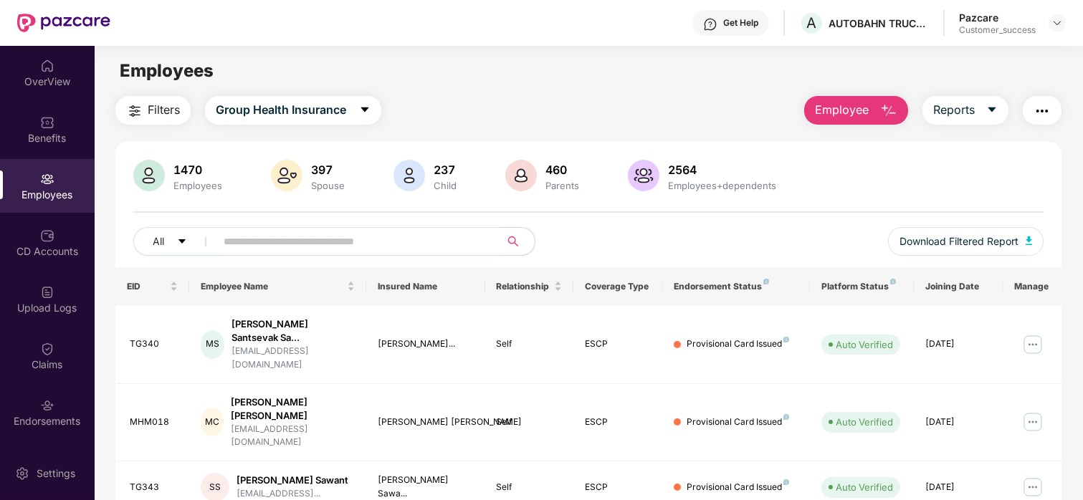
click at [295, 231] on input "text" at bounding box center [352, 241] width 257 height 21
paste input "**********"
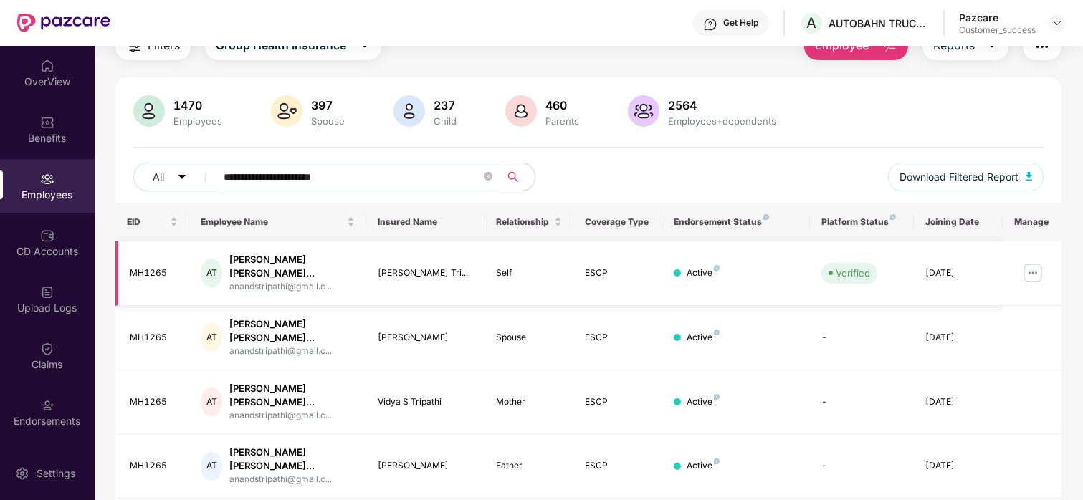
scroll to position [66, 0]
type input "**********"
click at [1029, 264] on img at bounding box center [1032, 271] width 23 height 23
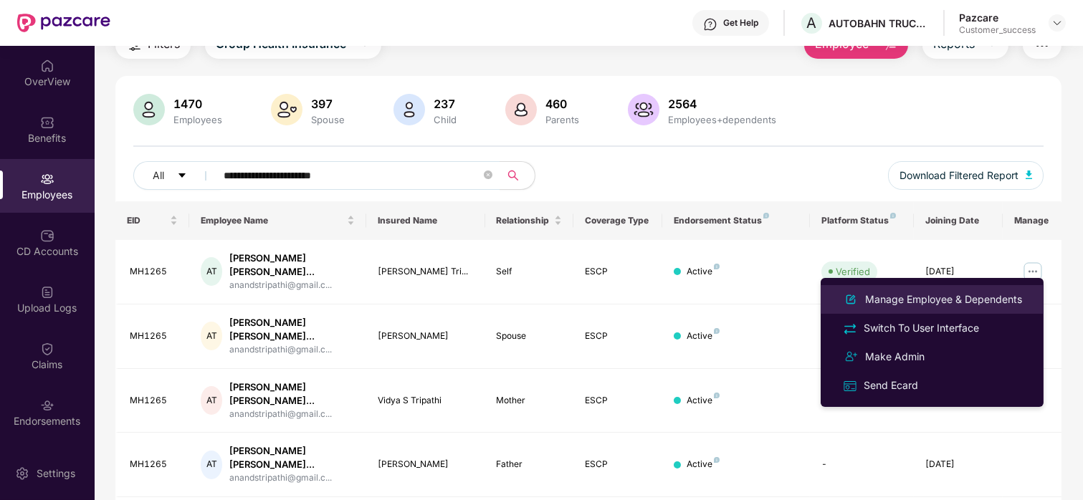
click at [932, 291] on div "Manage Employee & Dependents" at bounding box center [932, 299] width 186 height 17
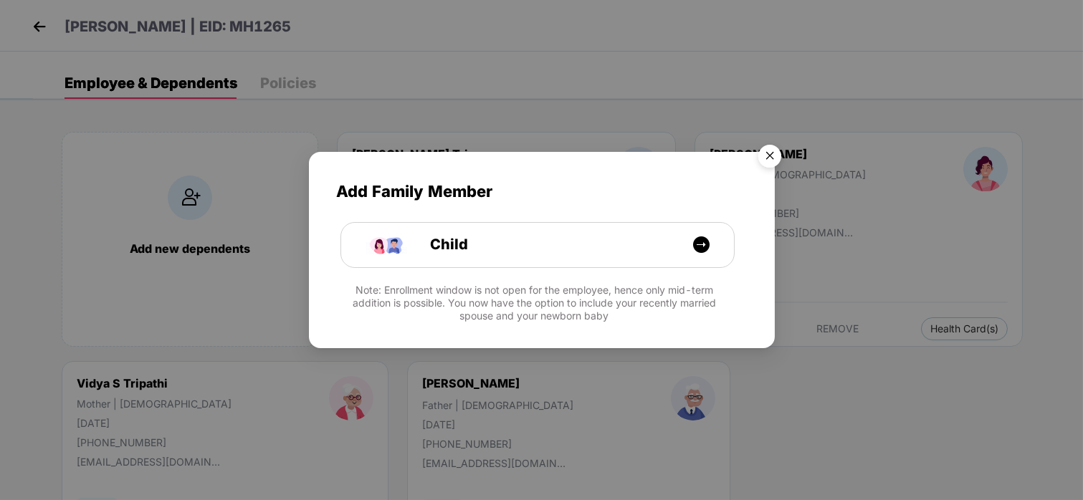
click at [770, 159] on img "Close" at bounding box center [770, 158] width 40 height 40
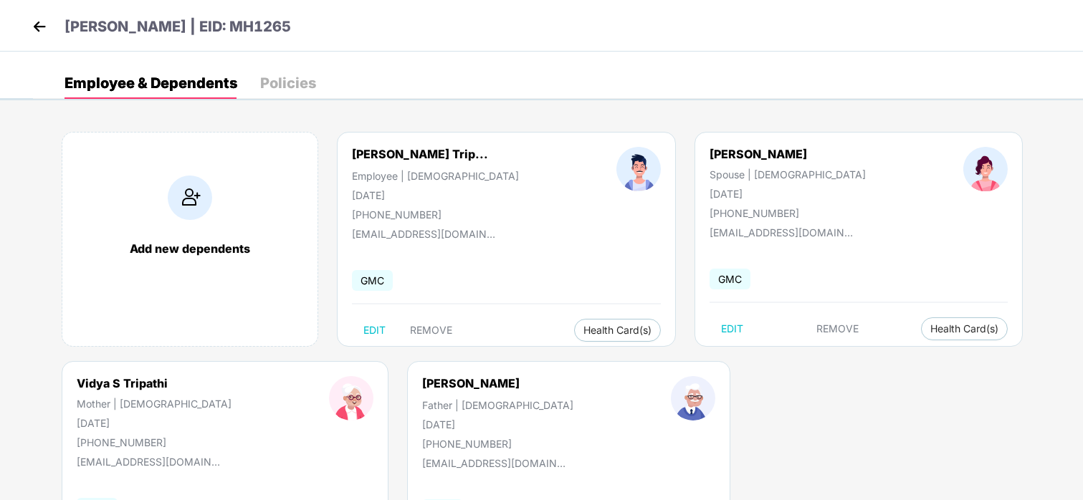
scroll to position [1, 0]
